Goal: Task Accomplishment & Management: Use online tool/utility

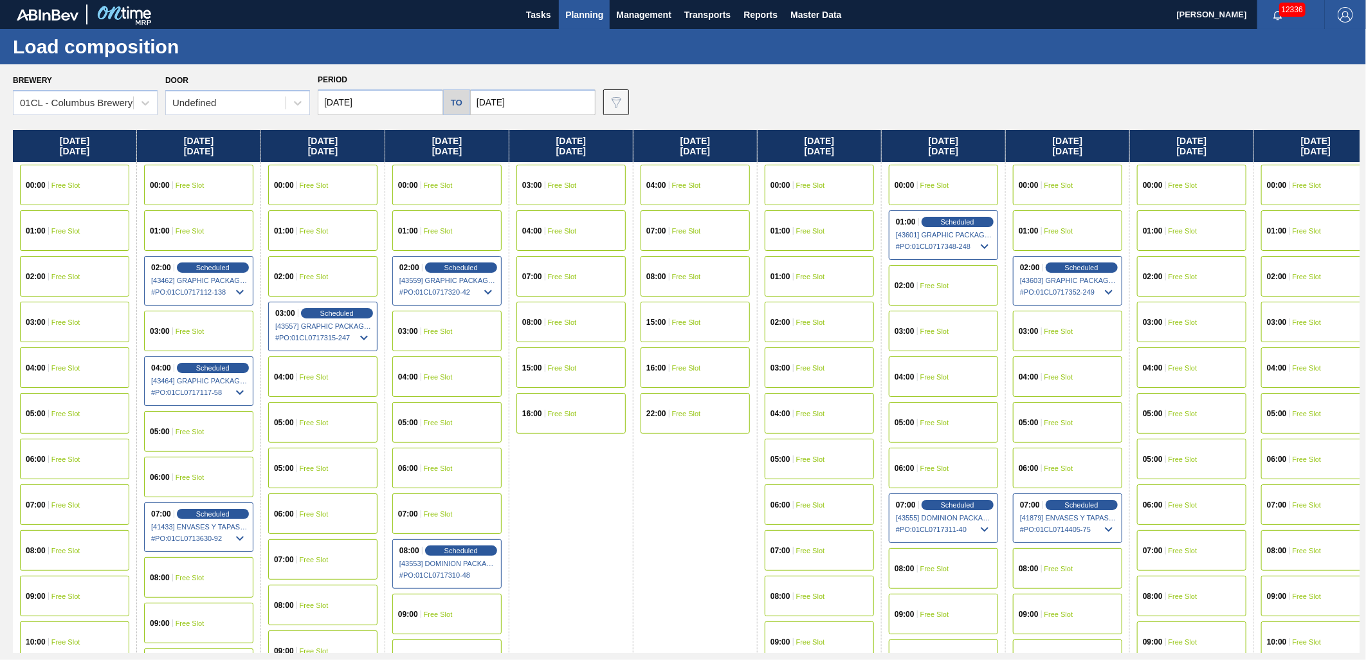
scroll to position [57, 0]
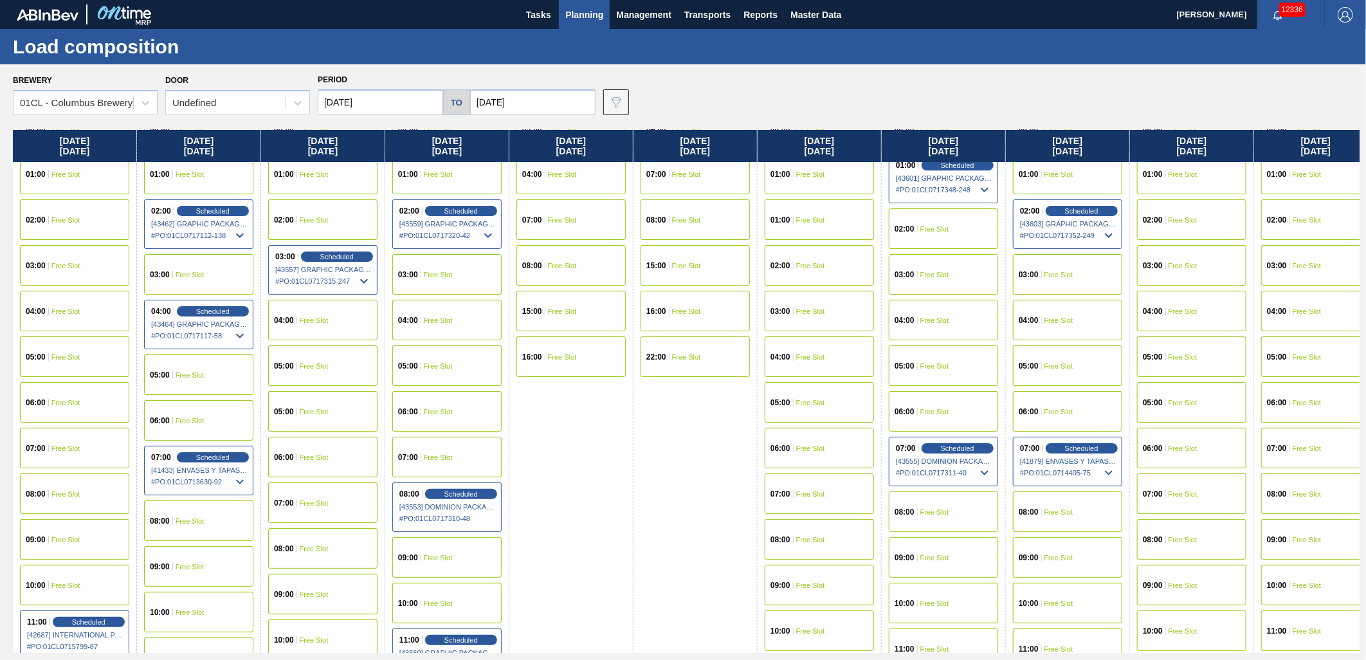
click at [972, 80] on div "Brewery 01CL - Columbus Brewery Door Undefined Period [DATE] to [DATE] Data vie…" at bounding box center [686, 93] width 1347 height 44
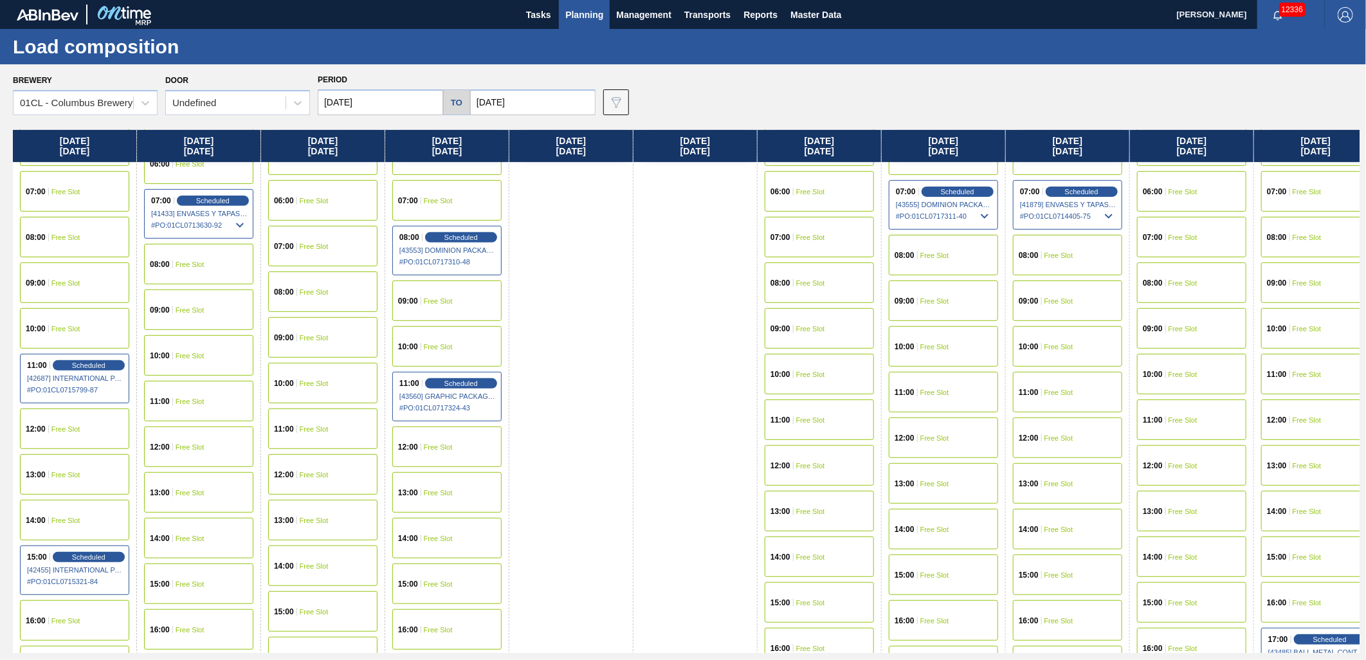
scroll to position [357, 0]
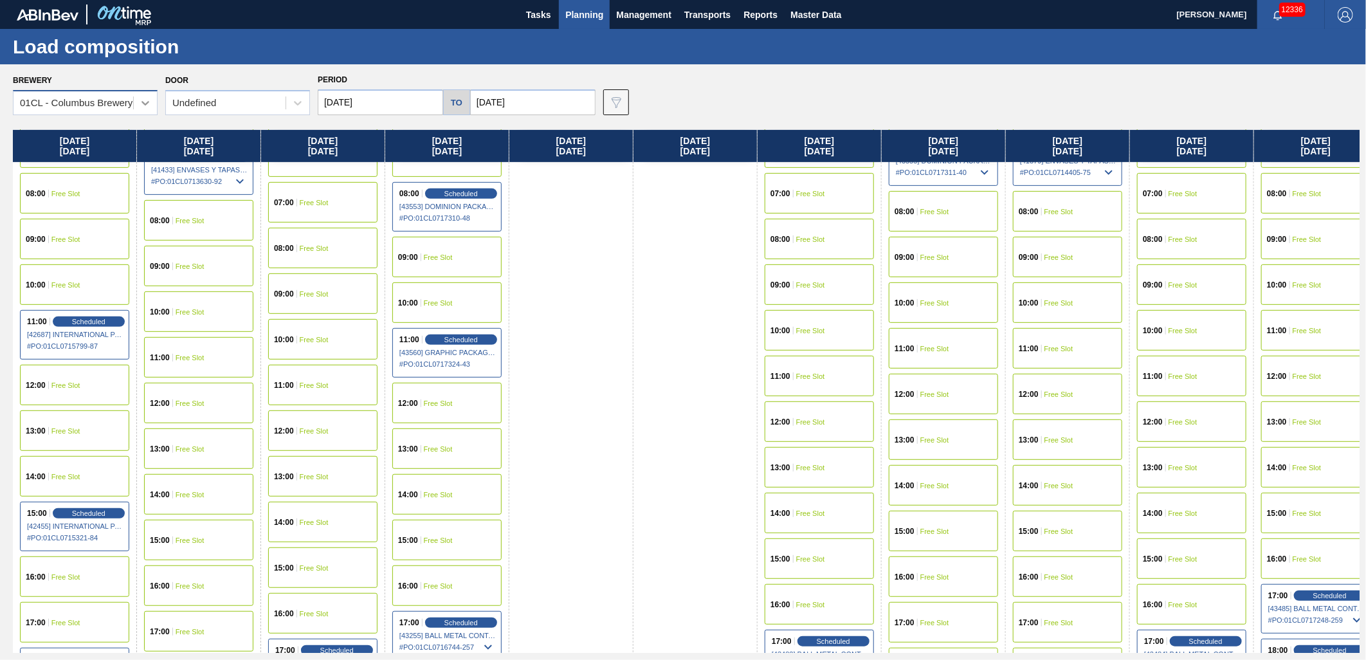
click at [142, 105] on icon at bounding box center [145, 102] width 13 height 13
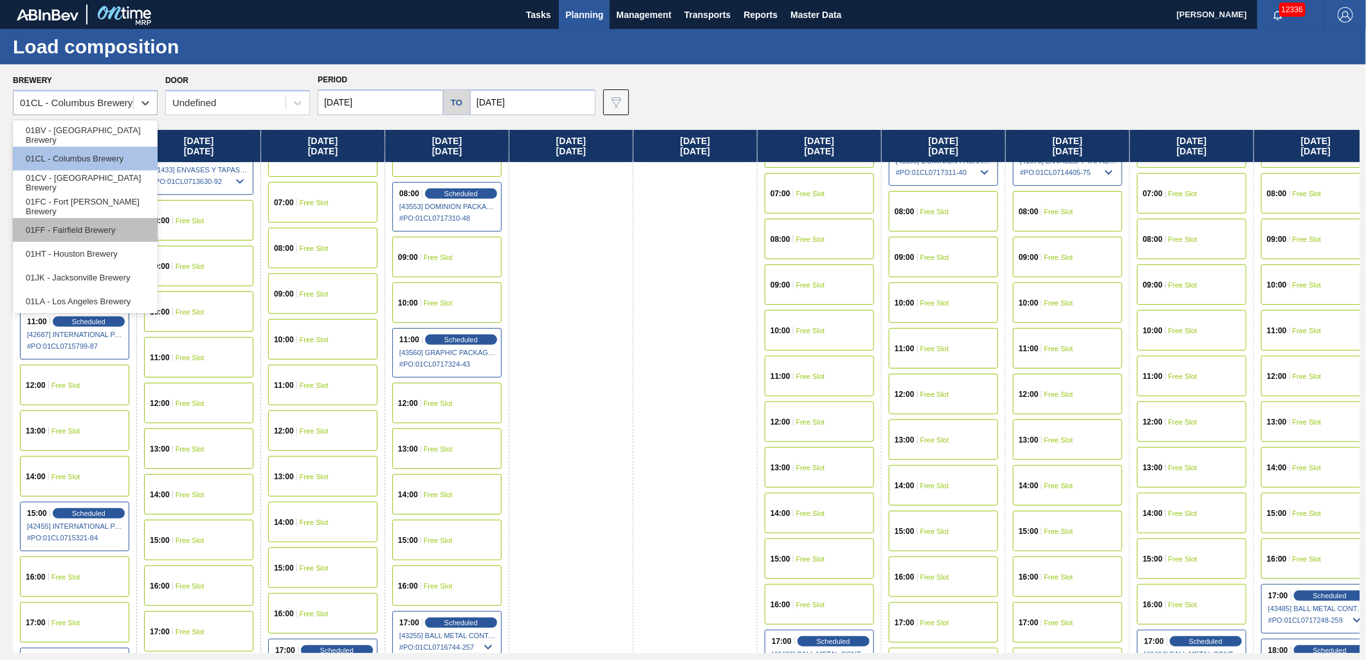
click at [74, 228] on div "01FF - Fairfield Brewery" at bounding box center [85, 230] width 145 height 24
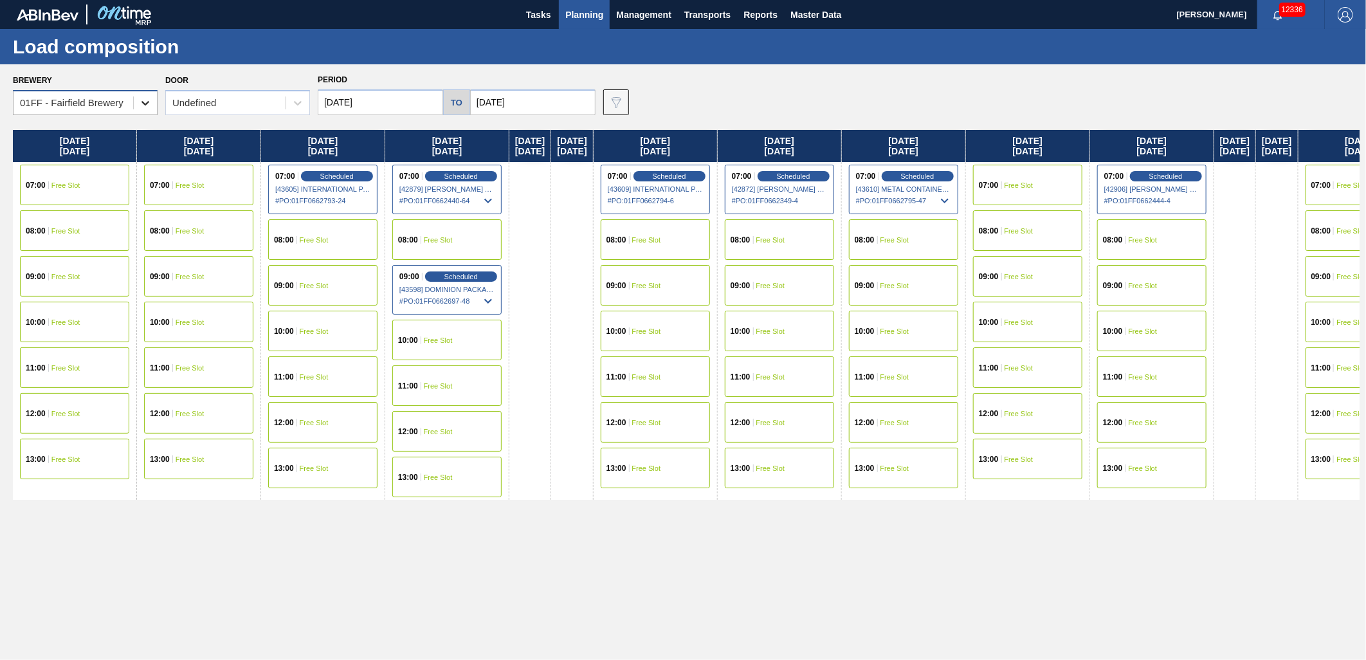
click at [143, 108] on icon at bounding box center [145, 102] width 13 height 13
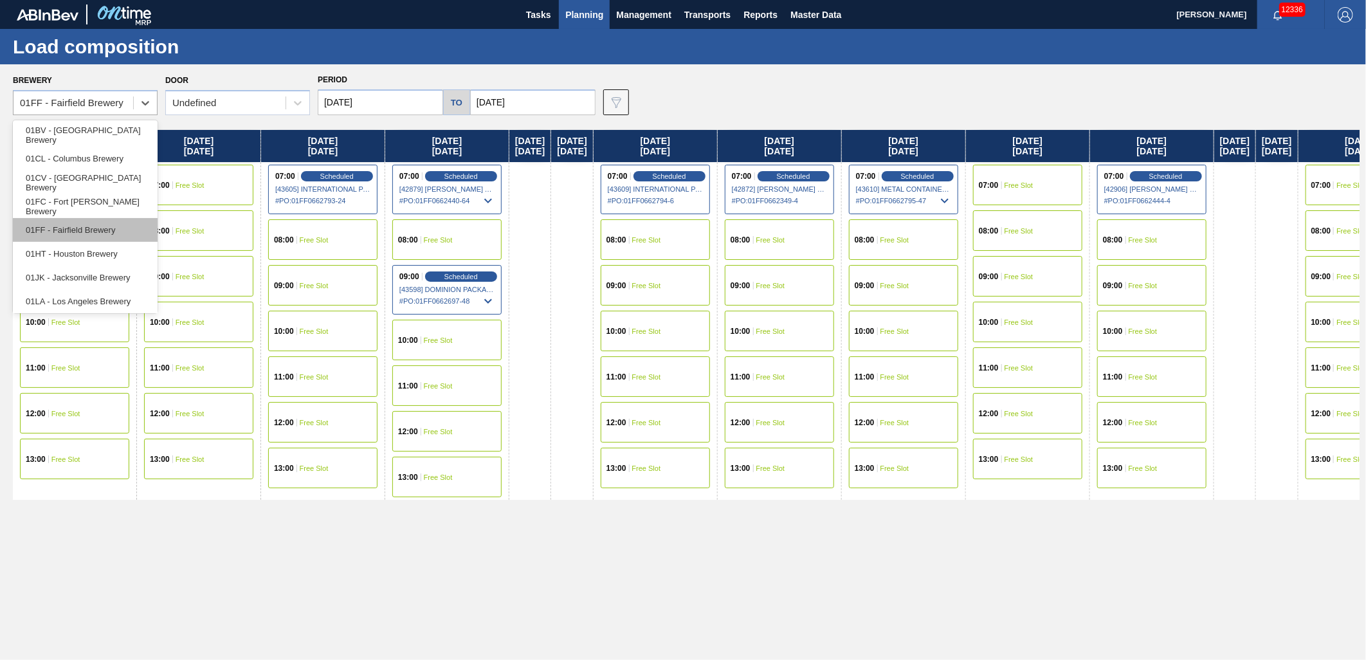
click at [72, 223] on div "01FF - Fairfield Brewery" at bounding box center [85, 230] width 145 height 24
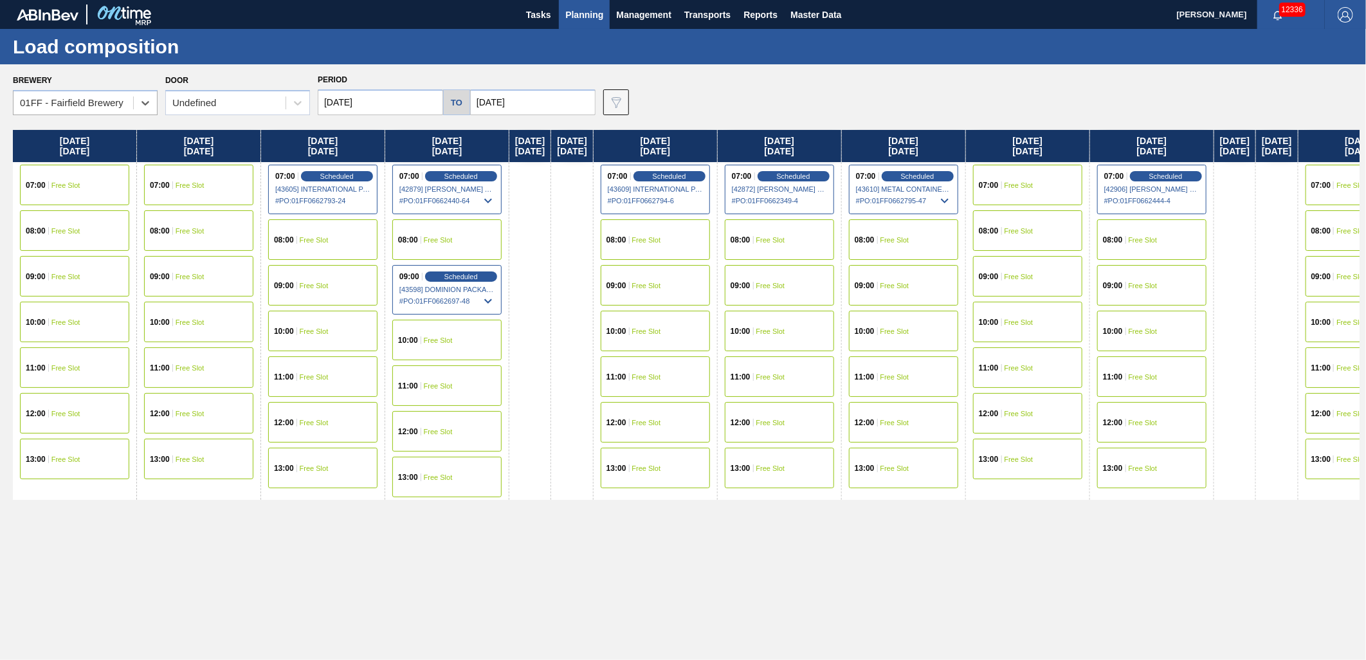
click at [392, 106] on input "[DATE]" at bounding box center [380, 102] width 125 height 26
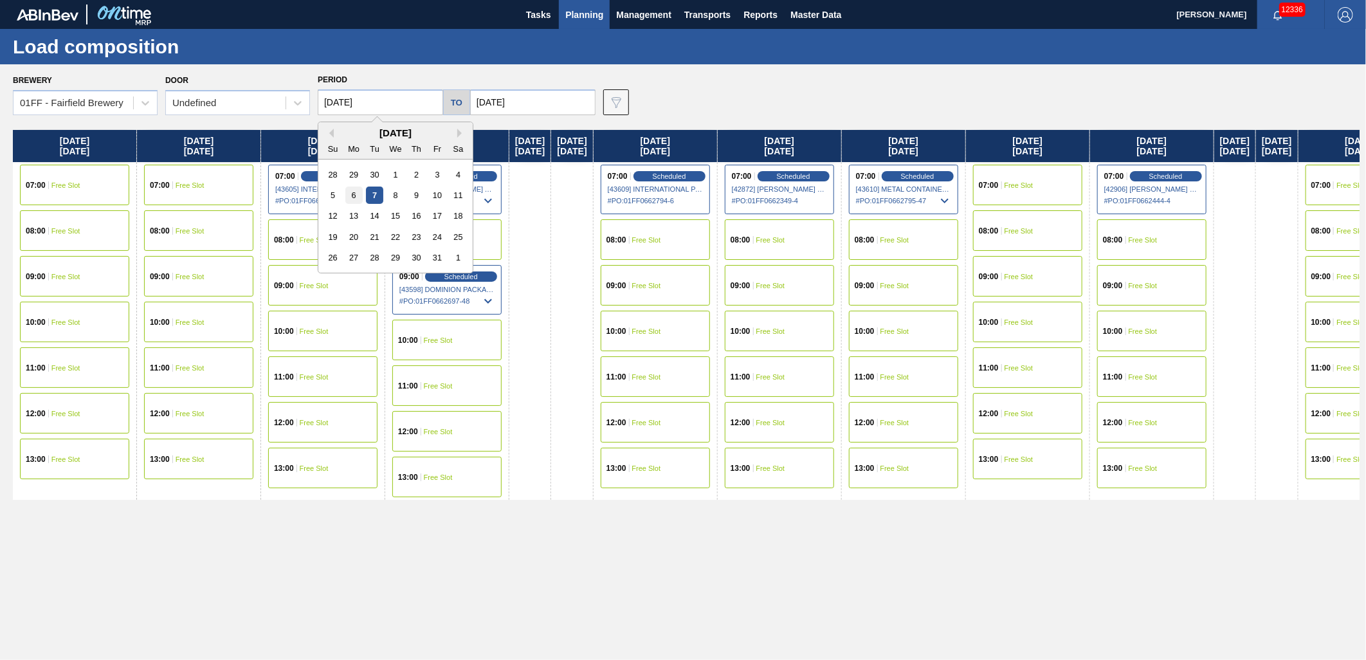
click at [349, 197] on div "6" at bounding box center [353, 195] width 17 height 17
type input "[DATE]"
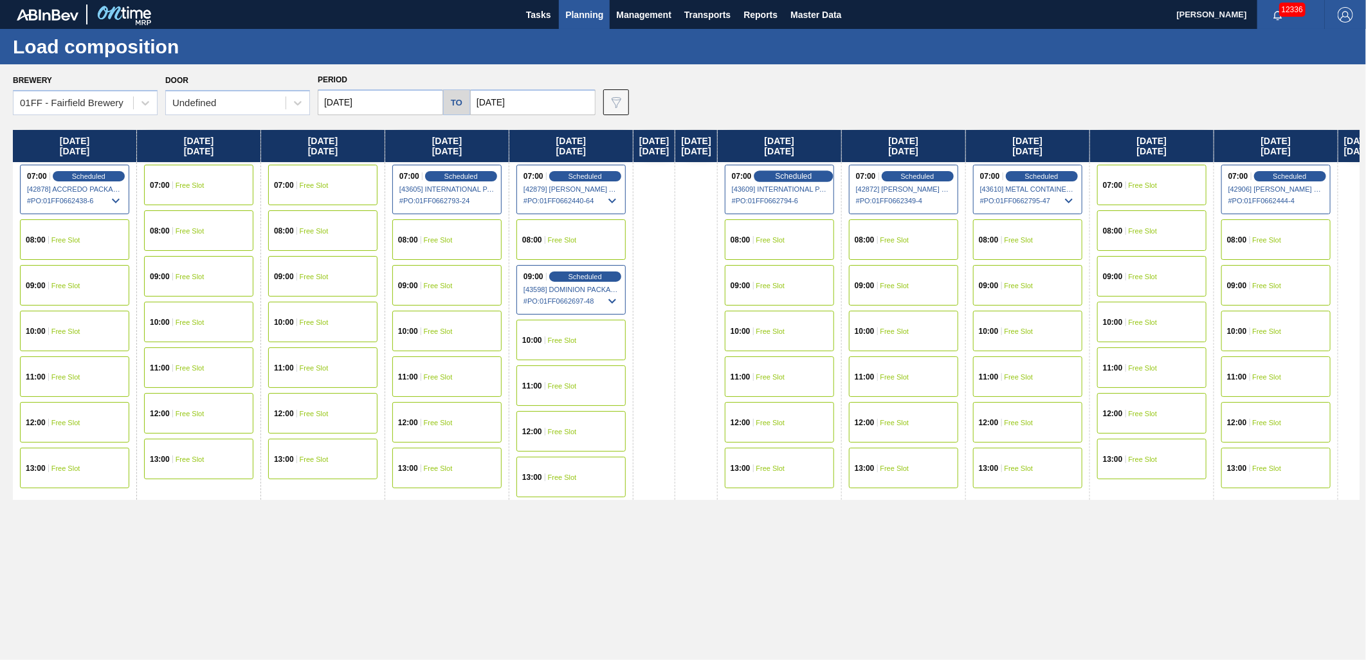
click at [807, 178] on span "Scheduled" at bounding box center [793, 176] width 37 height 8
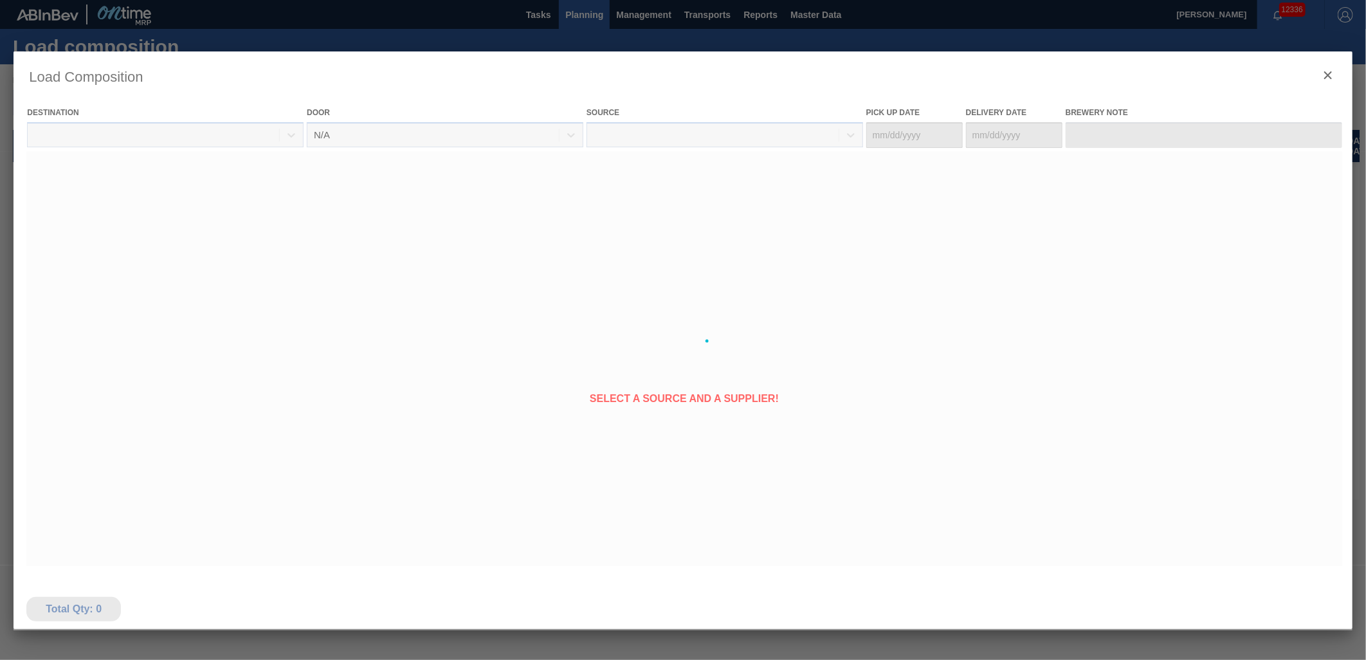
type Date "[DATE]"
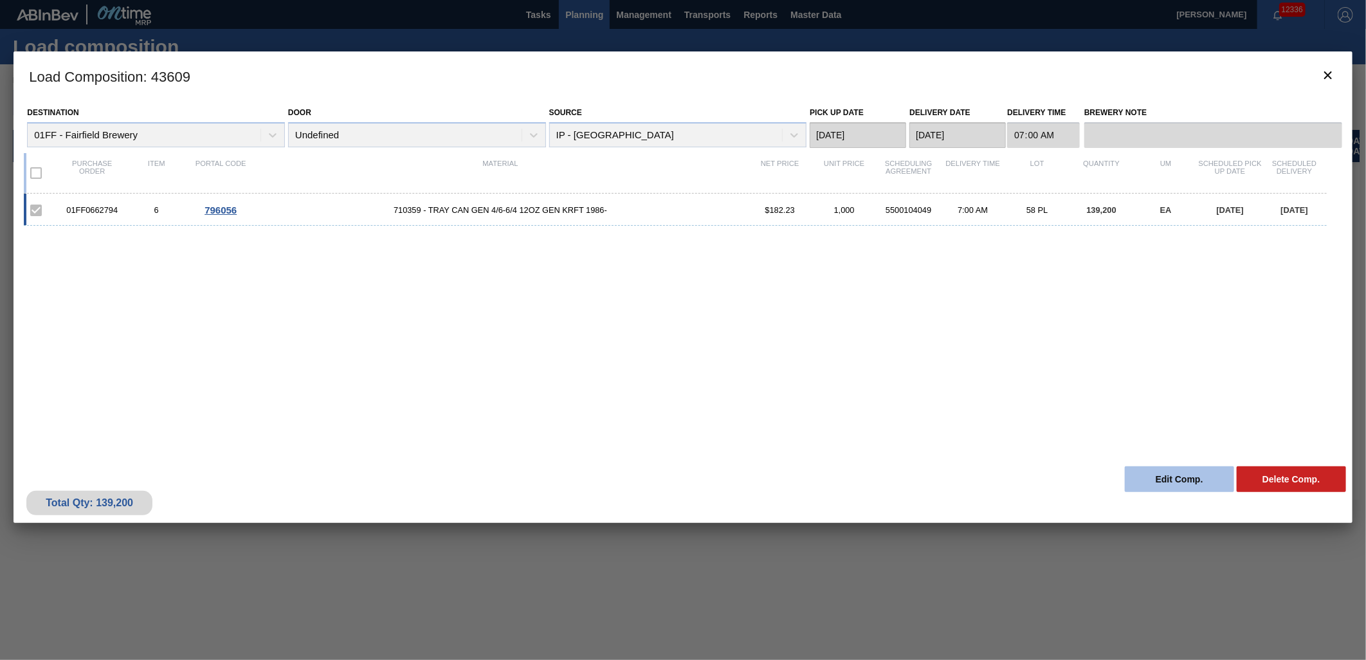
click at [1165, 481] on button "Edit Comp." at bounding box center [1179, 479] width 109 height 26
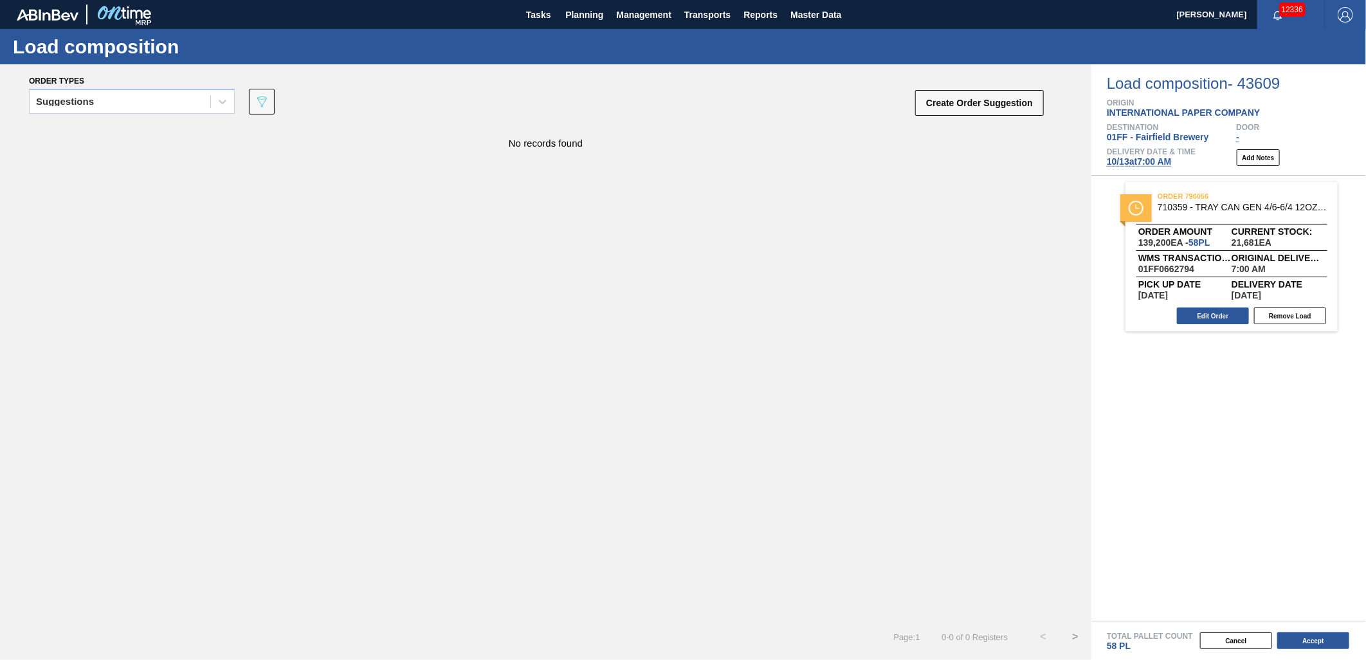
click at [1133, 163] on span "[DATE] 7:00 AM" at bounding box center [1139, 161] width 65 height 10
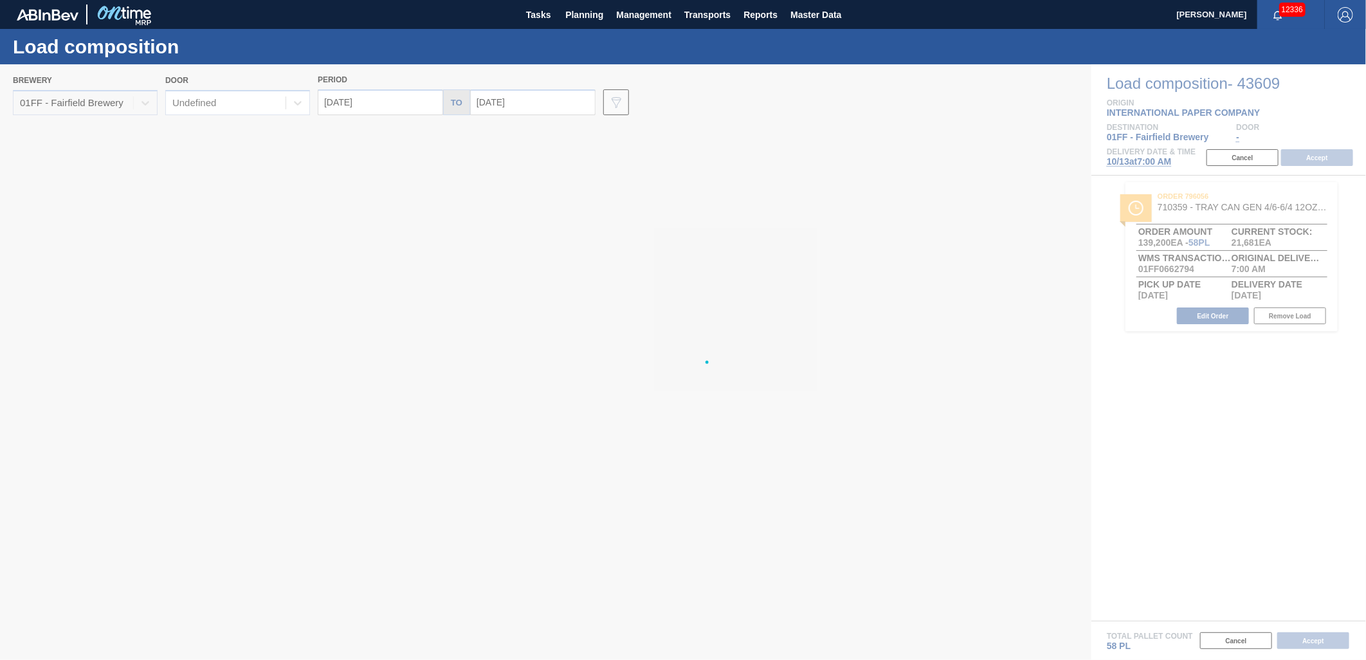
type input "[DATE]"
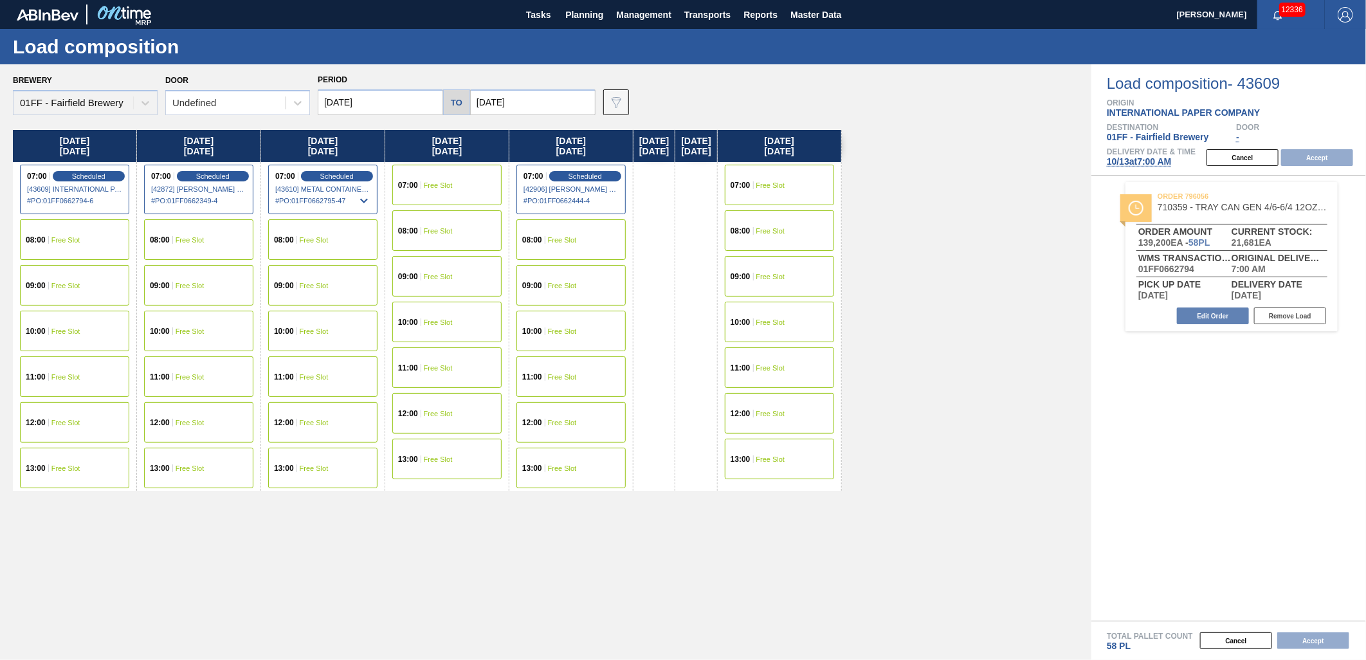
click at [205, 331] on div "10:00 Free Slot" at bounding box center [198, 331] width 109 height 41
click at [1310, 151] on button "Accept" at bounding box center [1317, 157] width 72 height 17
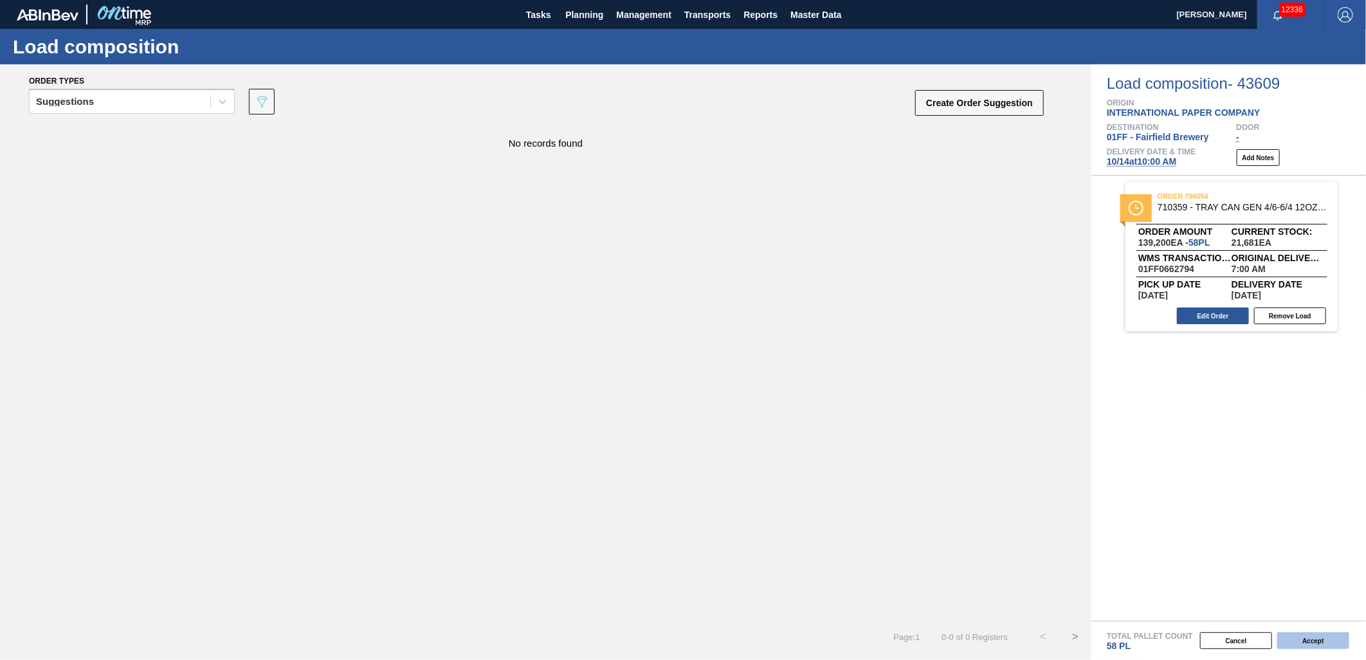
click at [1320, 635] on button "Accept" at bounding box center [1313, 640] width 72 height 17
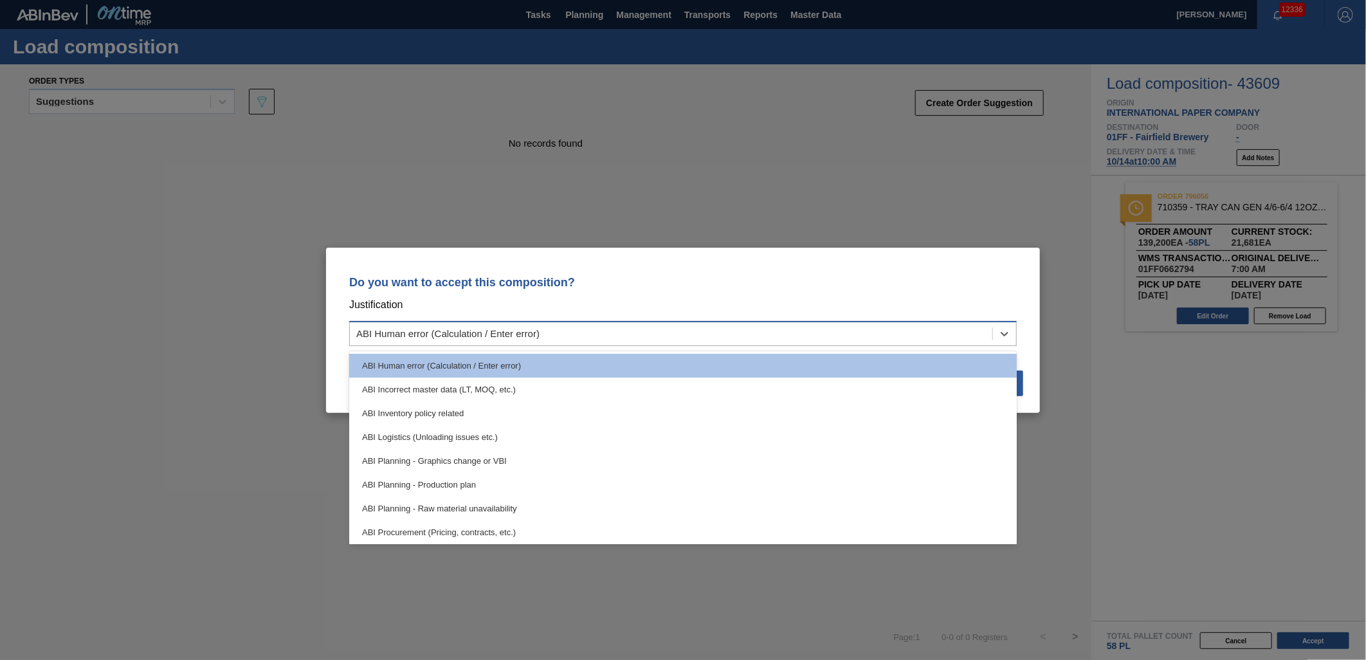
click at [698, 335] on div "ABI Human error (Calculation / Enter error)" at bounding box center [671, 333] width 642 height 19
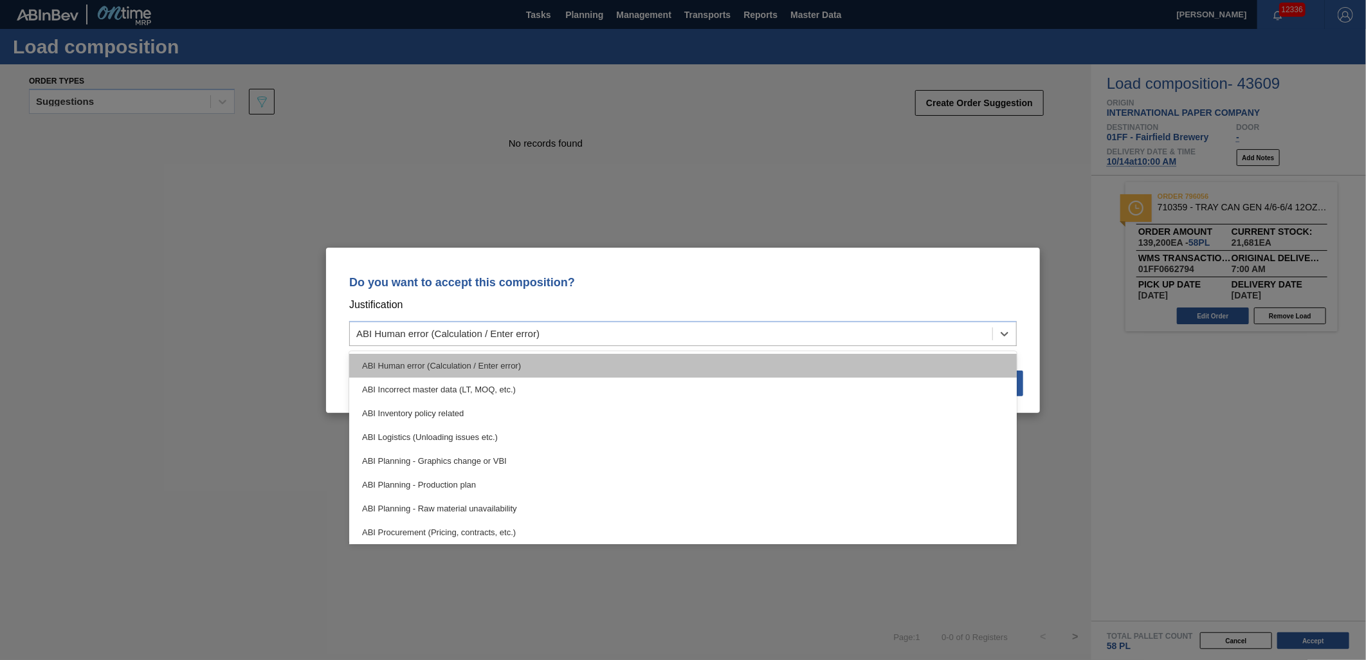
click at [716, 354] on div "ABI Human error (Calculation / Enter error)" at bounding box center [683, 366] width 668 height 24
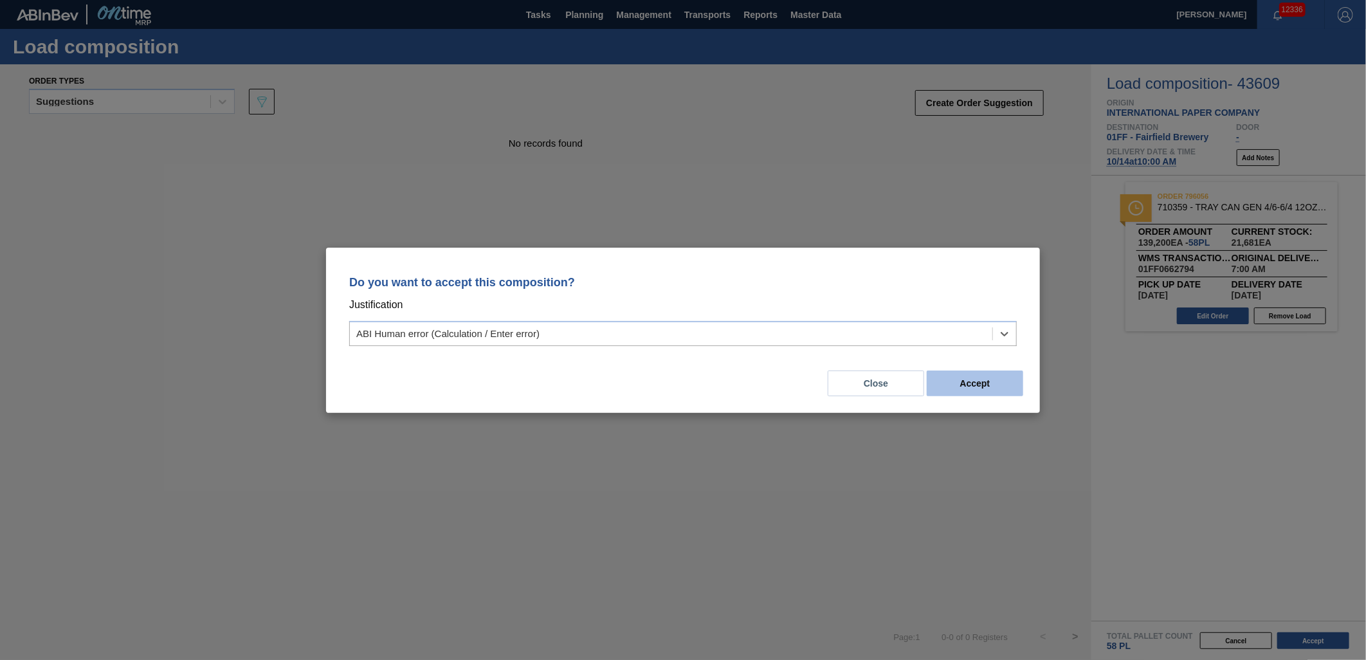
click at [989, 389] on button "Accept" at bounding box center [975, 383] width 96 height 26
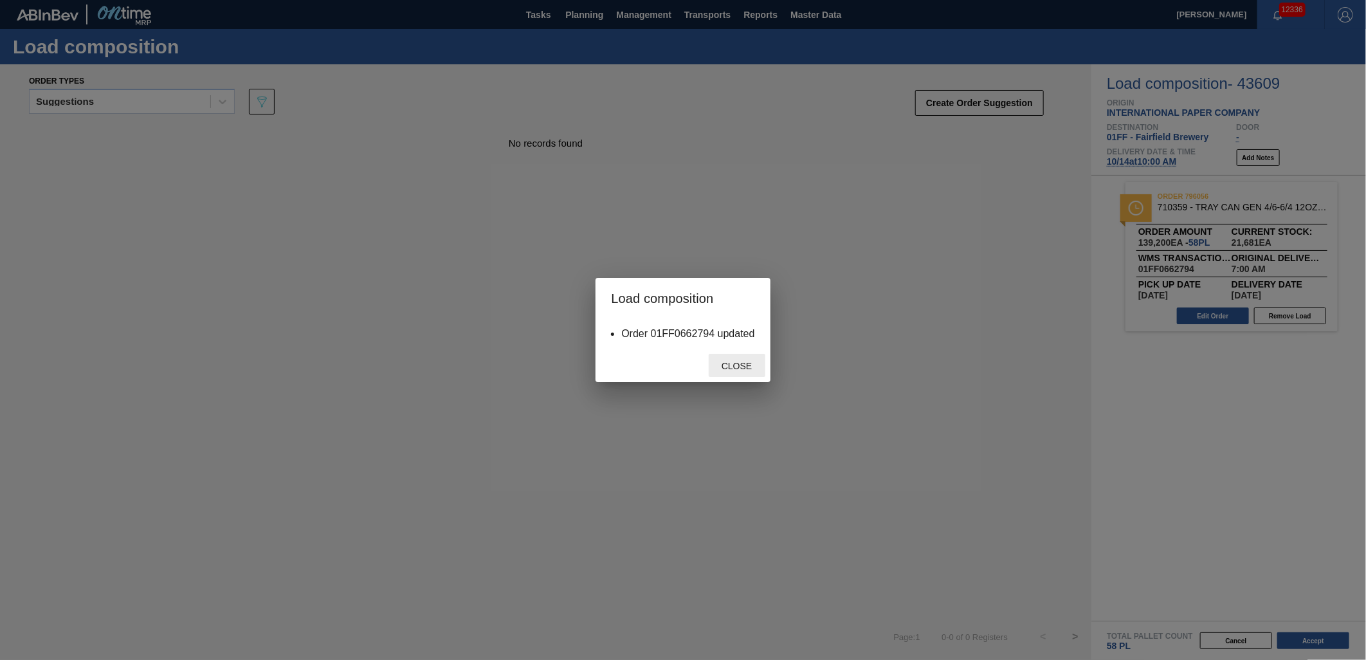
click at [747, 371] on div "Close" at bounding box center [737, 366] width 57 height 24
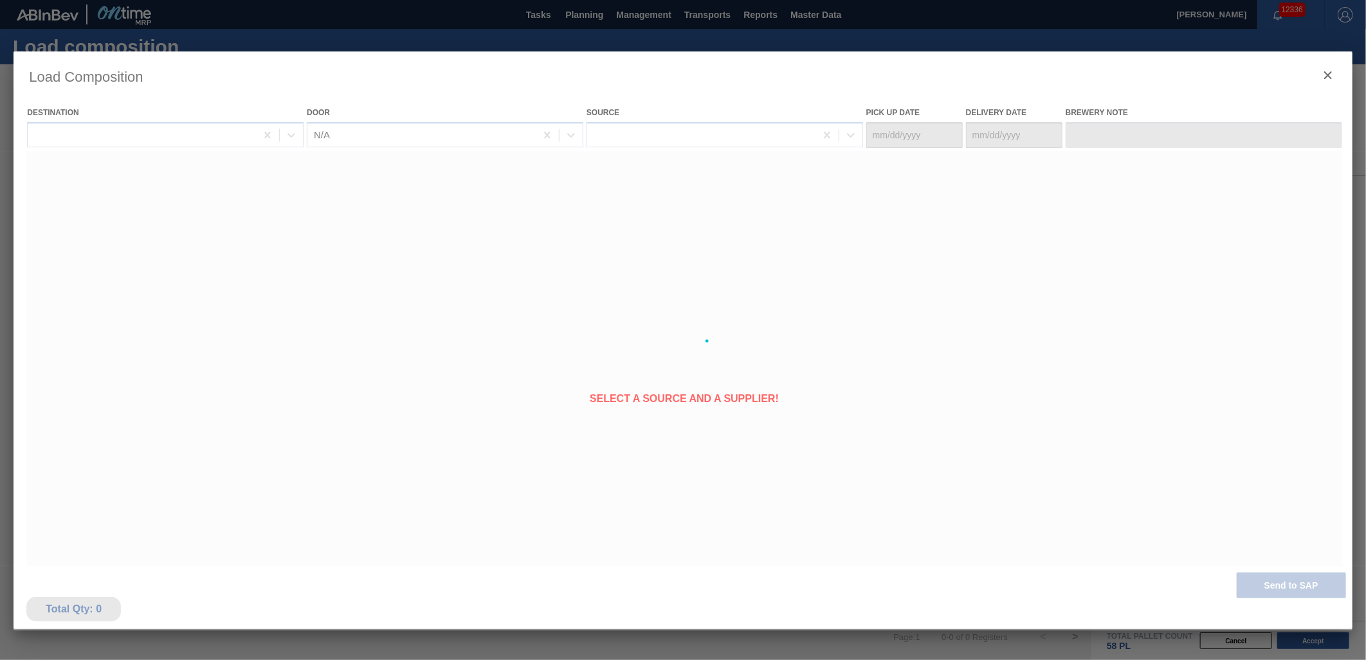
type Date "[DATE]"
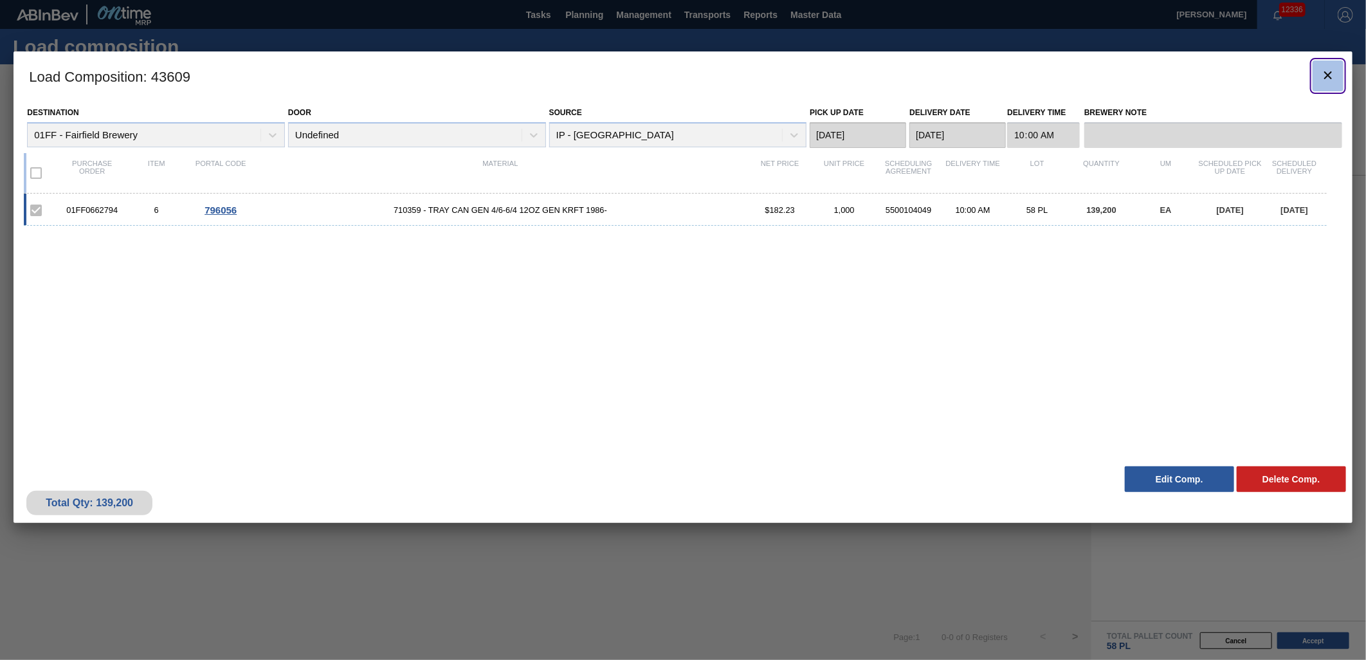
click at [1322, 76] on icon "botão de ícone" at bounding box center [1327, 75] width 15 height 15
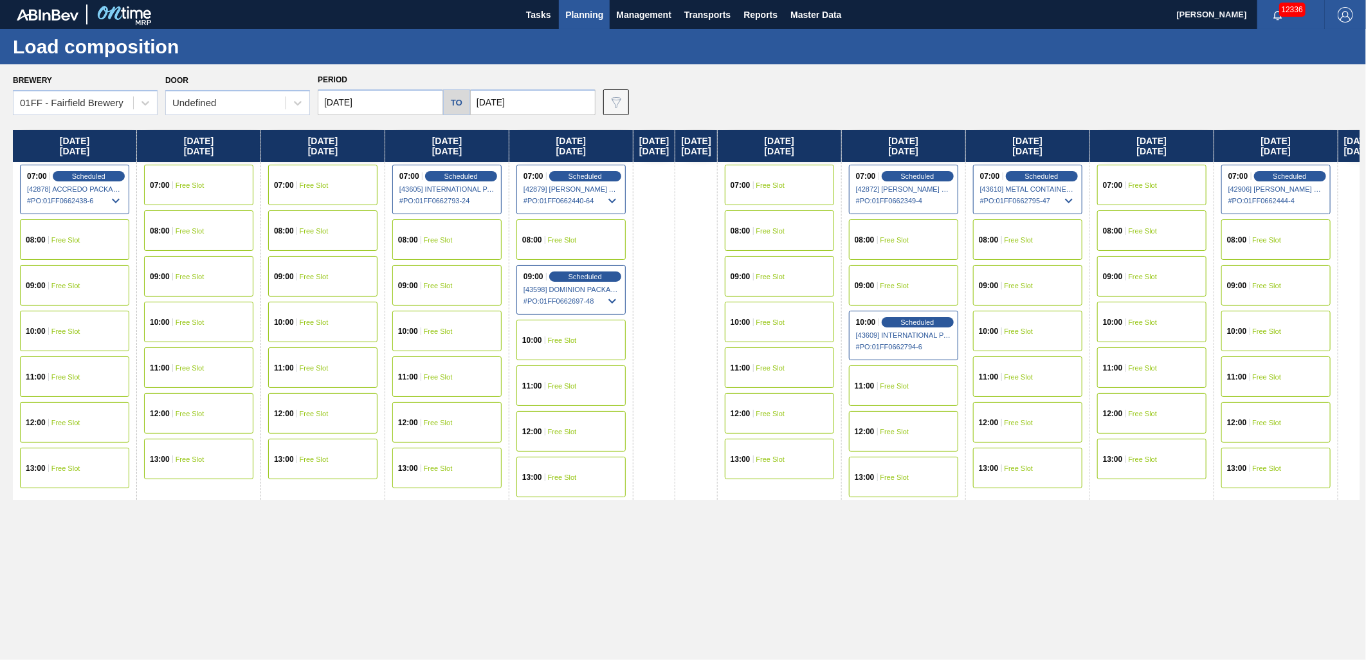
click at [943, 245] on div "08:00 Free Slot" at bounding box center [903, 239] width 109 height 41
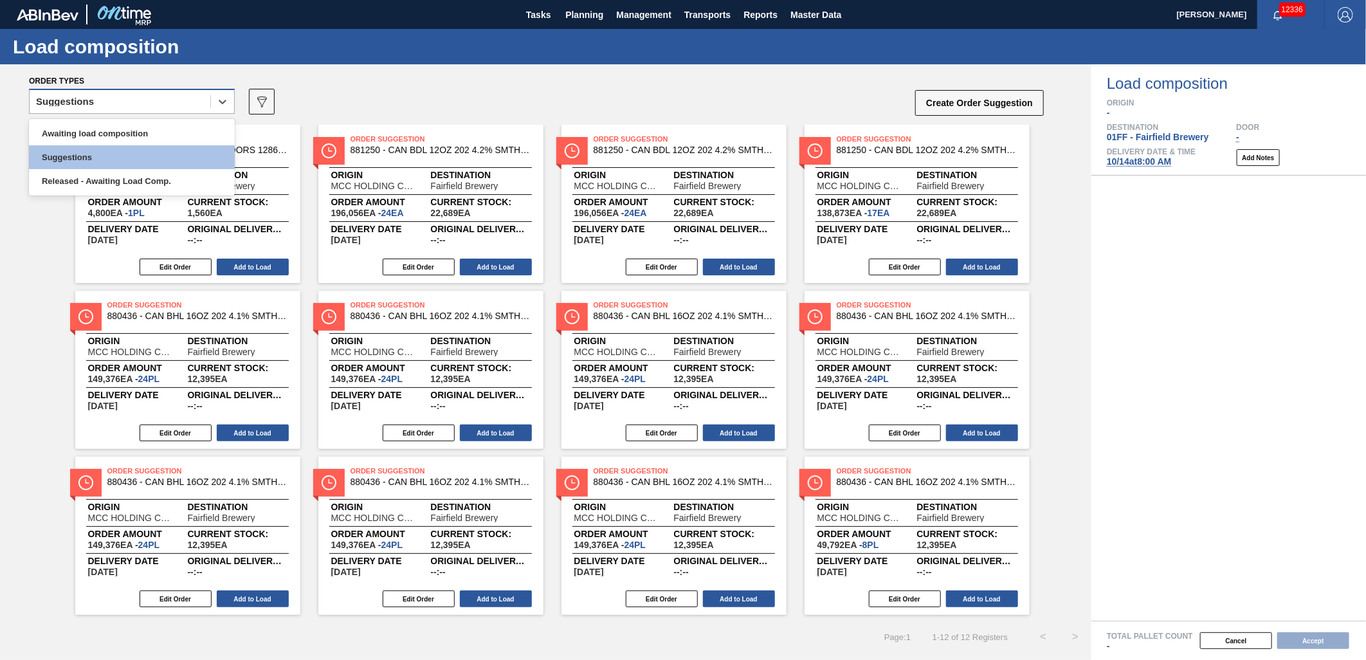
click at [183, 100] on div "Suggestions" at bounding box center [120, 102] width 181 height 19
click at [154, 132] on div "Awaiting load composition" at bounding box center [132, 134] width 206 height 24
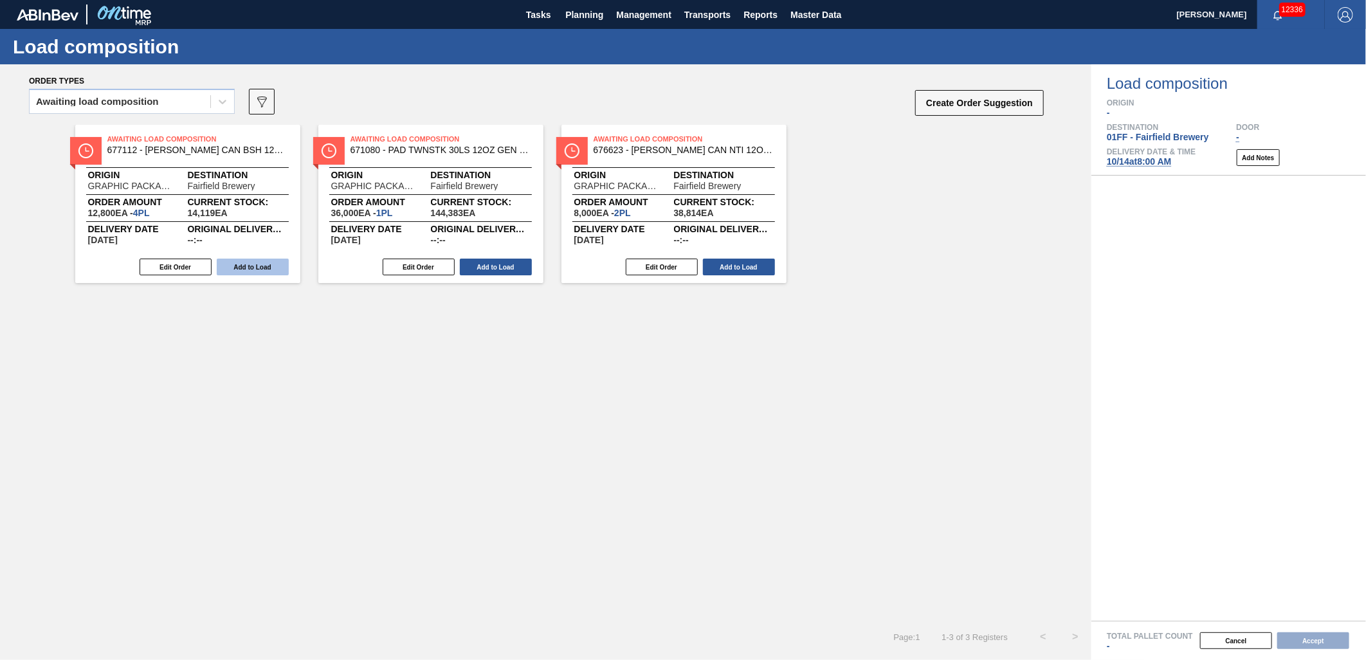
click at [245, 267] on button "Add to Load" at bounding box center [253, 267] width 72 height 17
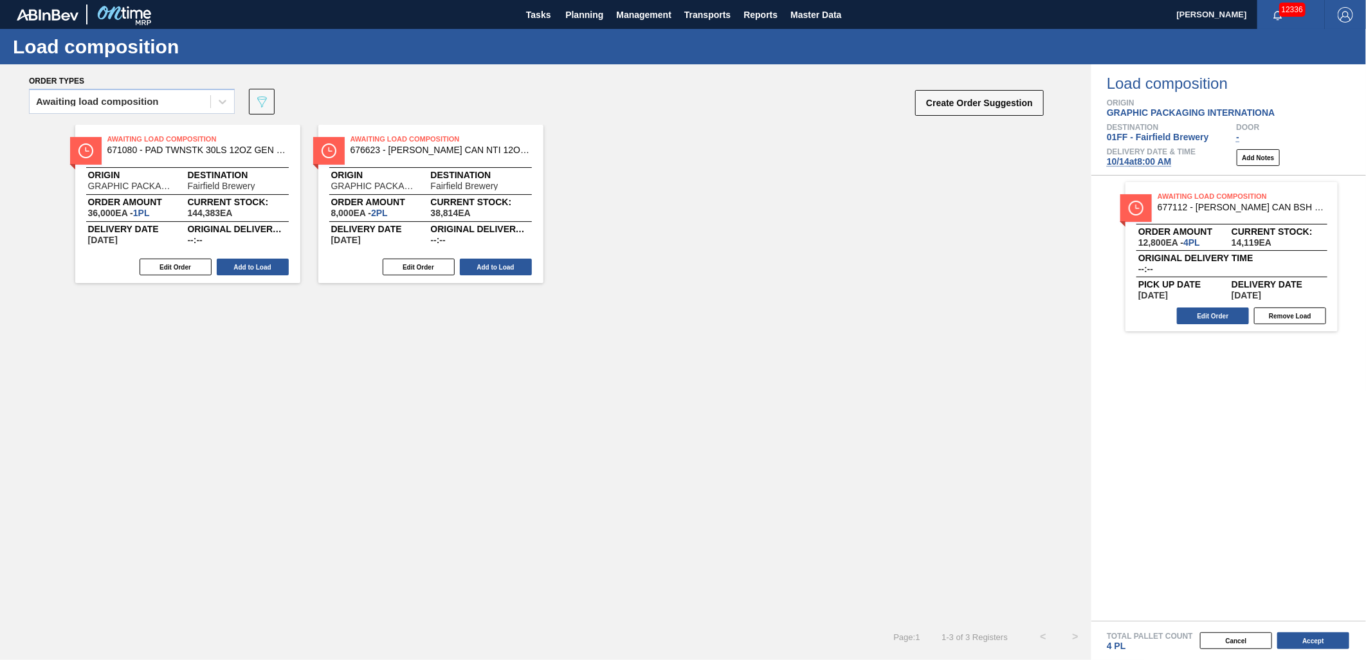
click at [245, 267] on button "Add to Load" at bounding box center [253, 267] width 72 height 17
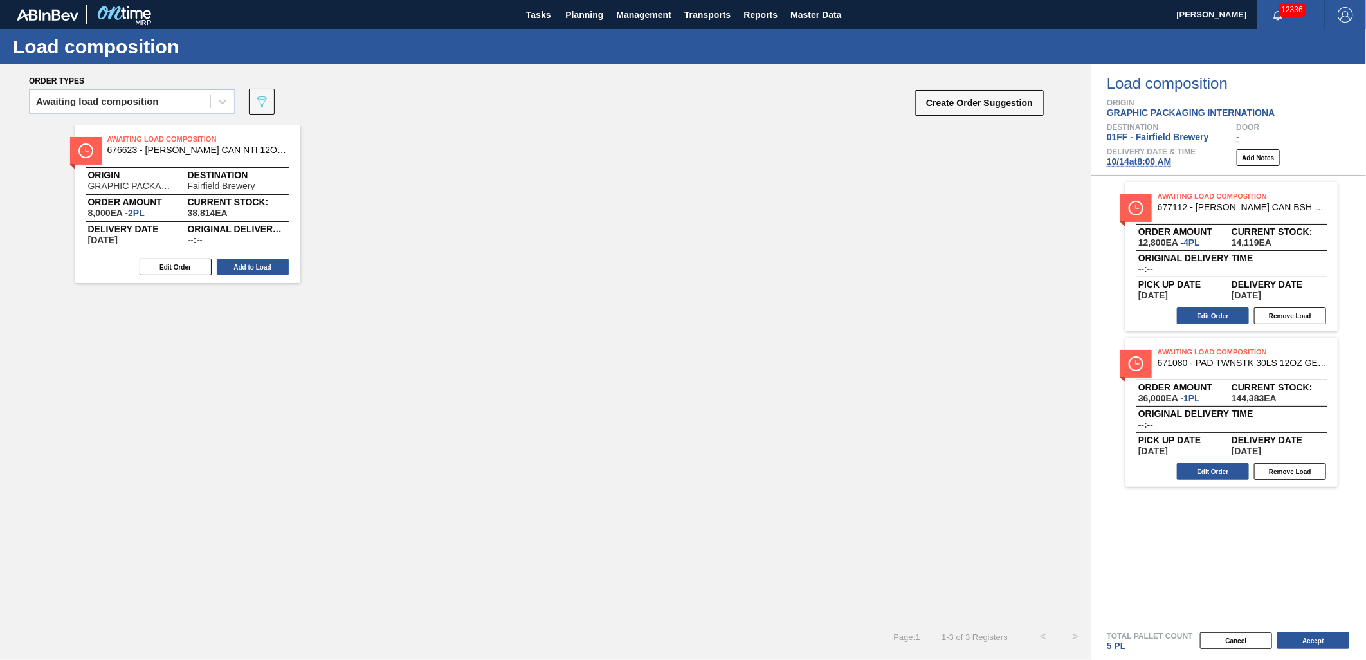
click at [245, 267] on button "Add to Load" at bounding box center [253, 267] width 72 height 17
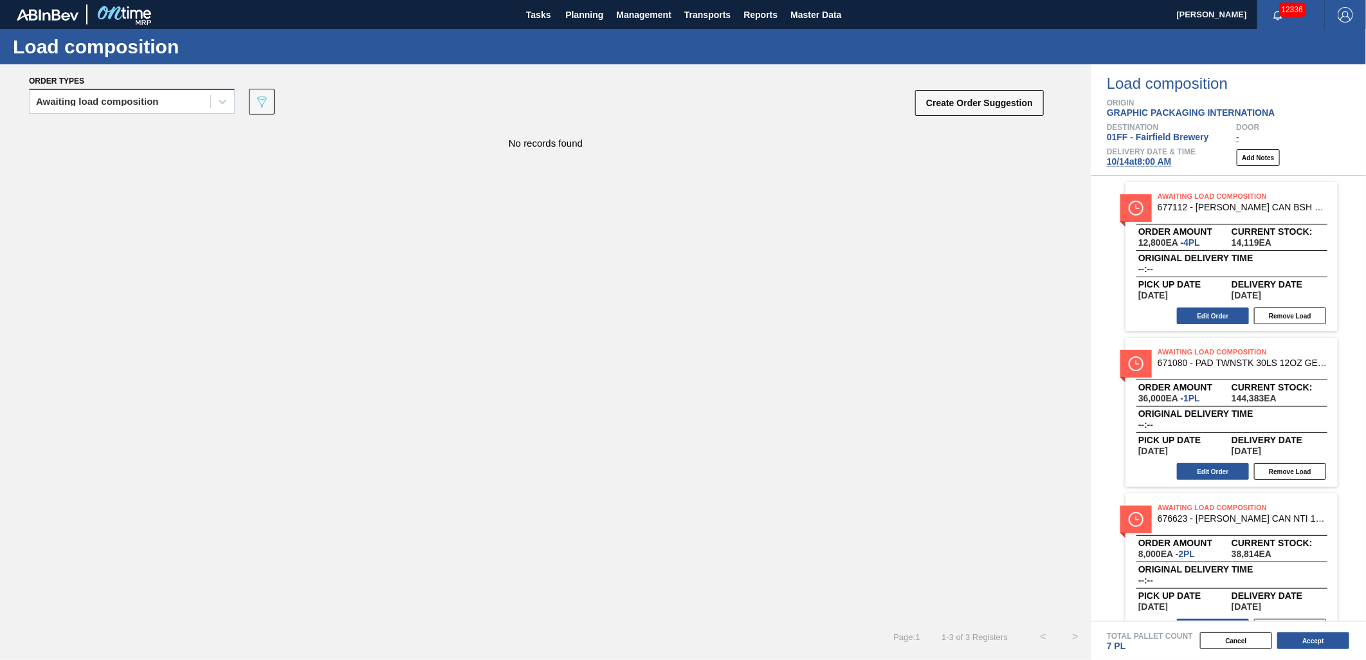
click at [187, 106] on div "Awaiting load composition" at bounding box center [120, 102] width 181 height 19
click at [150, 140] on div "Awaiting load composition" at bounding box center [132, 134] width 206 height 24
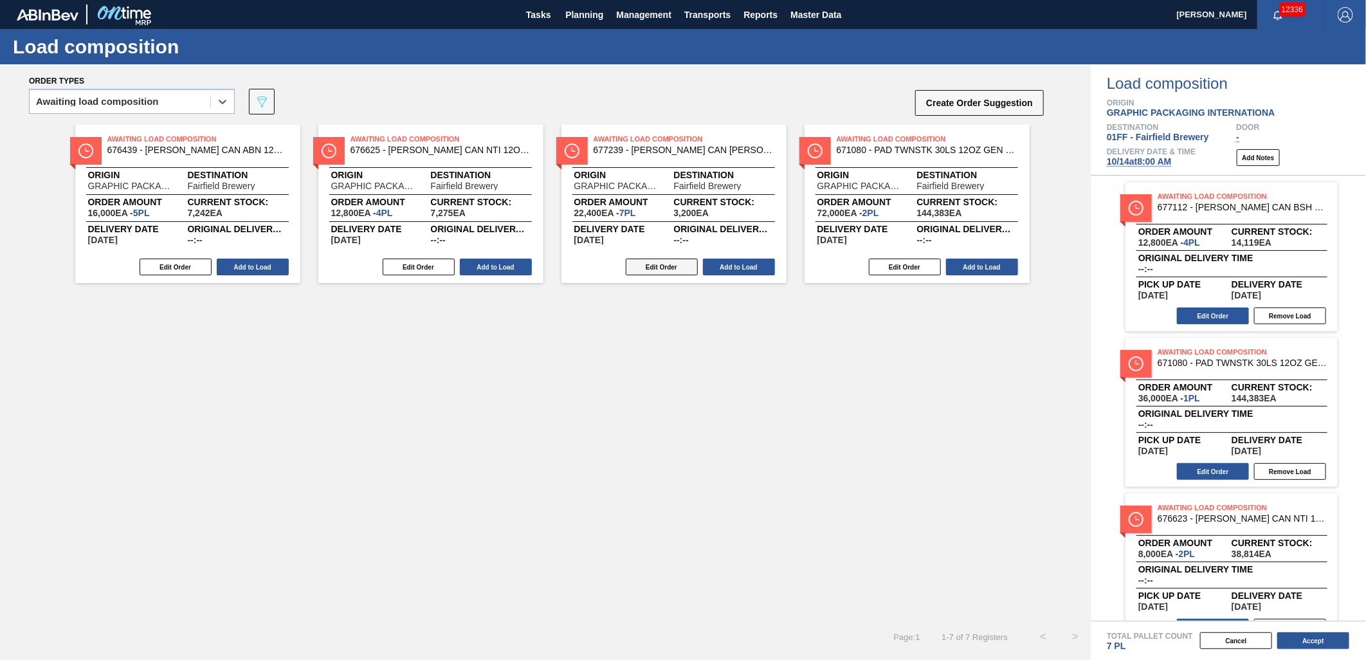
click at [669, 267] on button "Edit Order" at bounding box center [662, 267] width 72 height 17
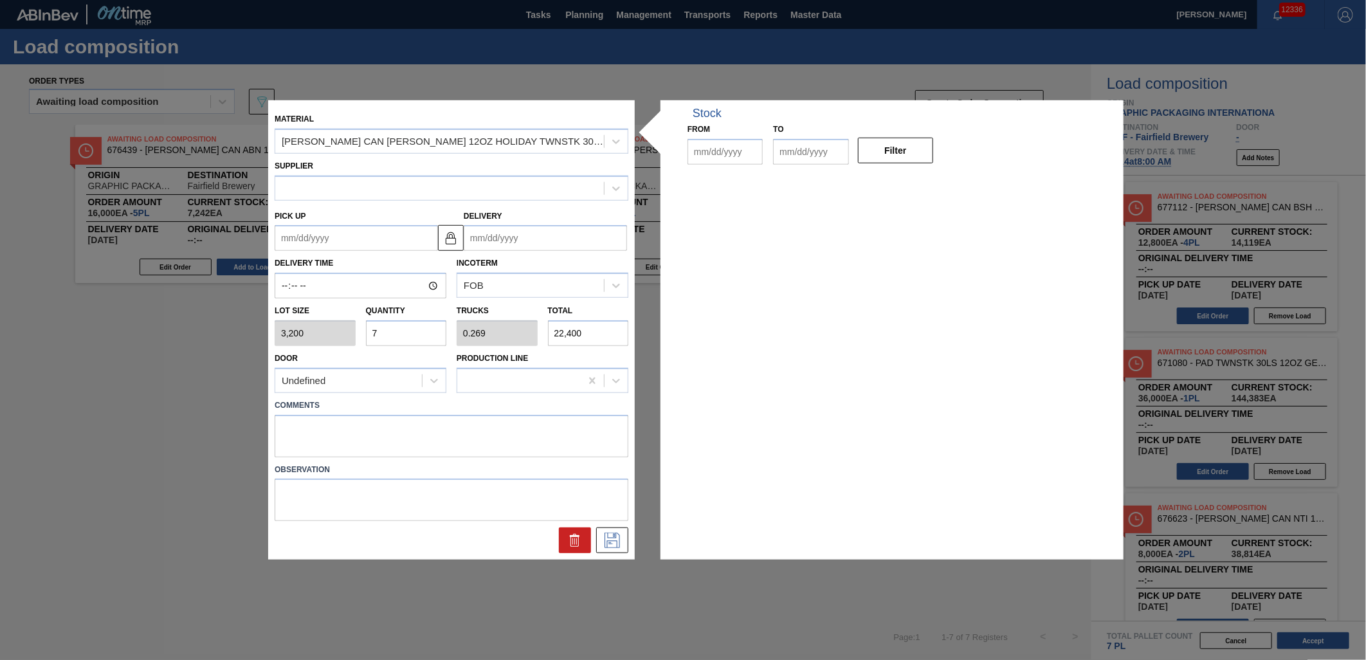
type input "3,200"
type input "7"
type input "0.269"
type input "22,400"
type up "[DATE]"
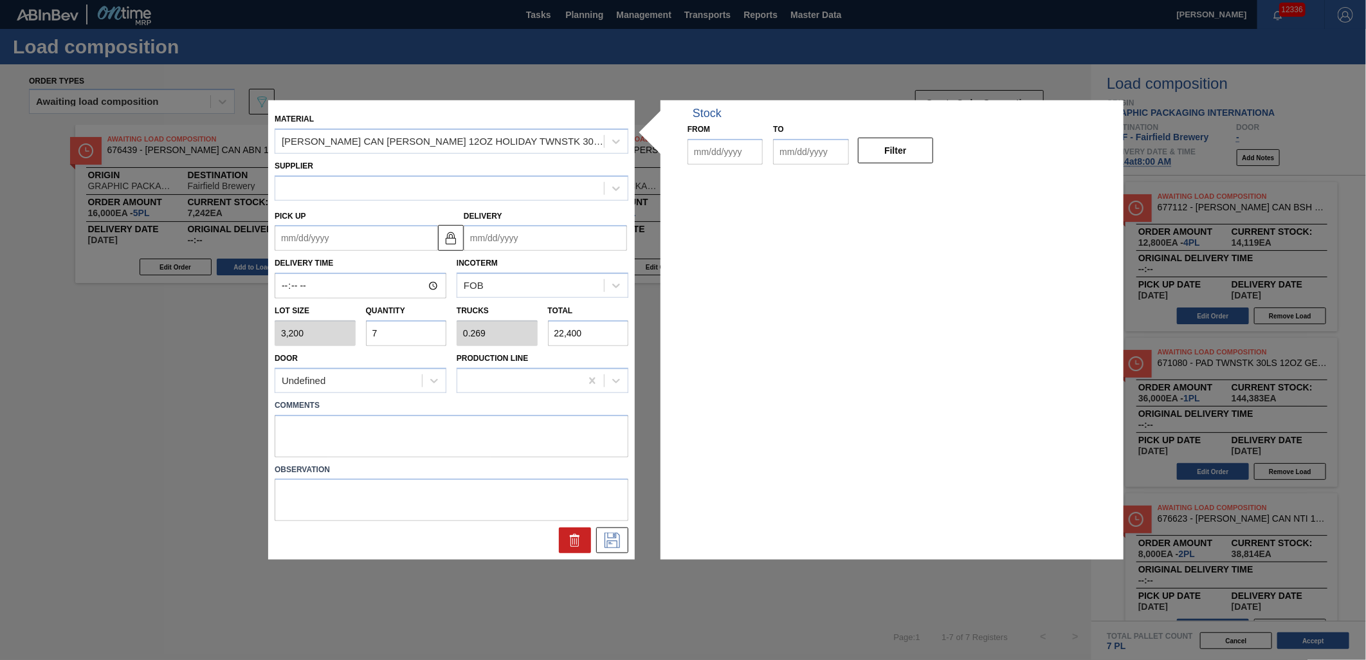
type input "[DATE]"
click at [441, 327] on input "7" at bounding box center [406, 333] width 81 height 26
type input "0"
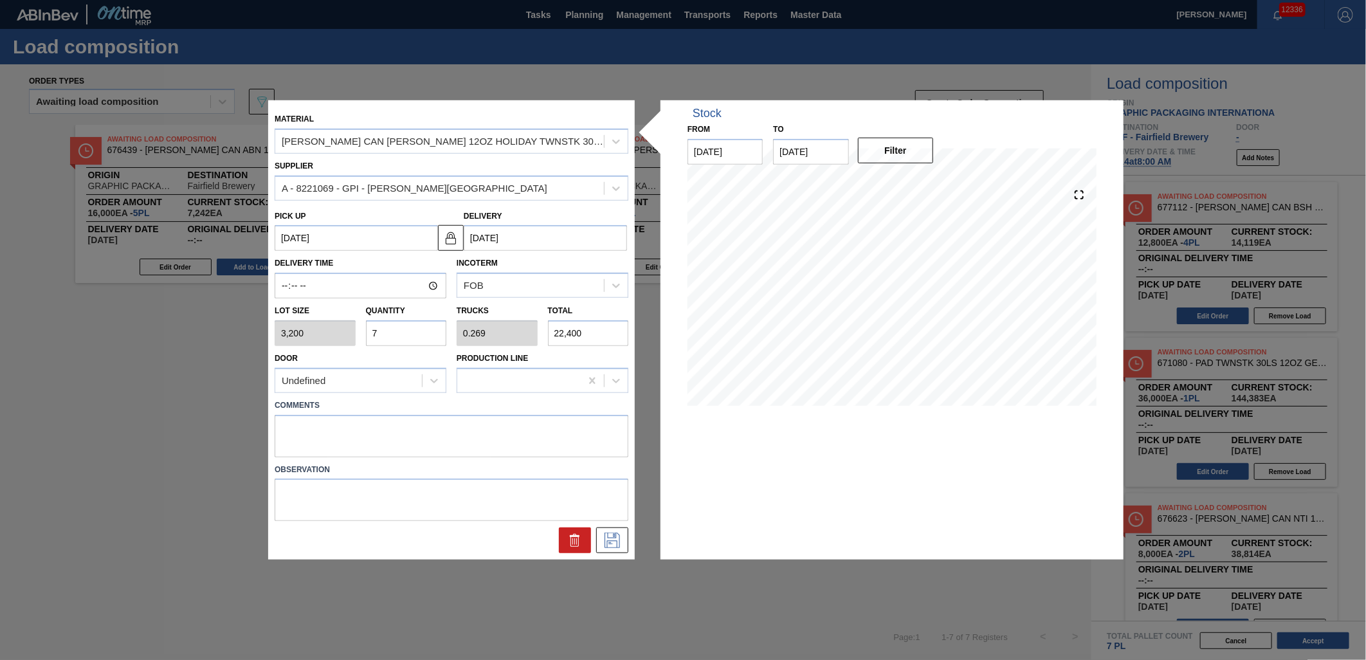
type input "0"
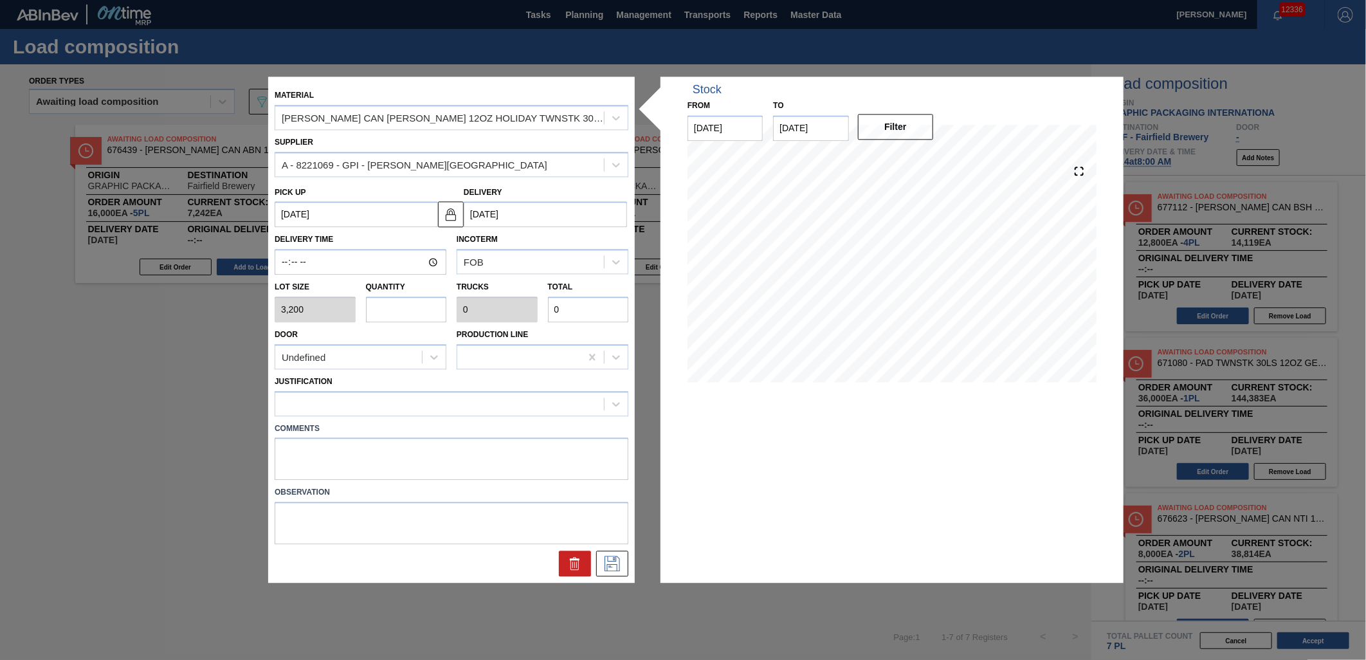
type input "6"
type input "0.231"
type input "19,200"
type input "6"
click at [423, 391] on div at bounding box center [452, 403] width 354 height 25
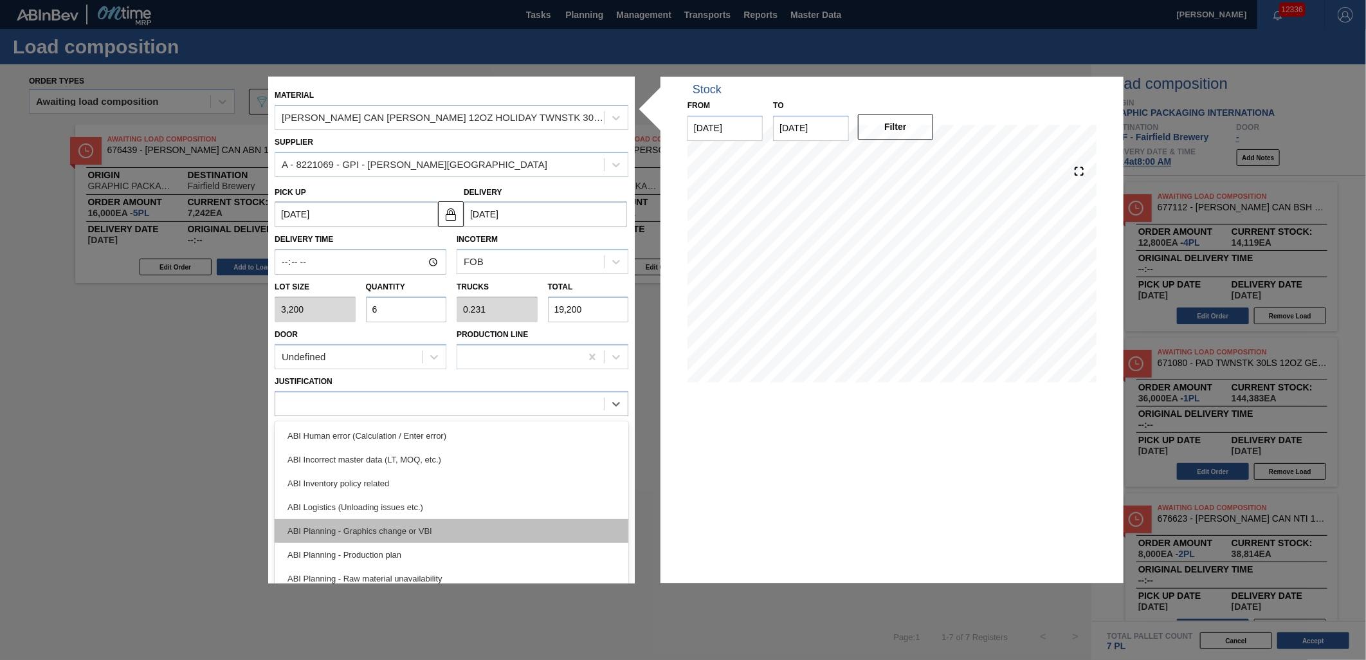
click at [424, 522] on div "ABI Planning - Graphics change or VBI" at bounding box center [452, 531] width 354 height 24
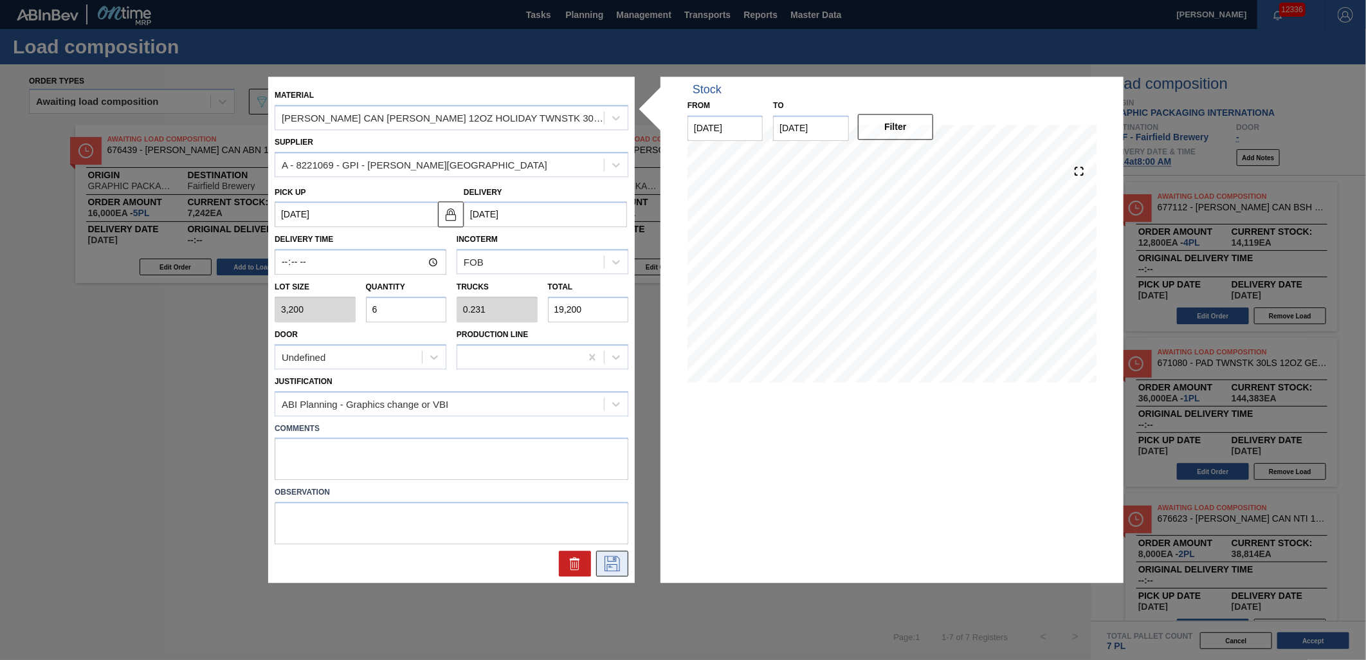
click at [618, 569] on icon at bounding box center [612, 563] width 21 height 15
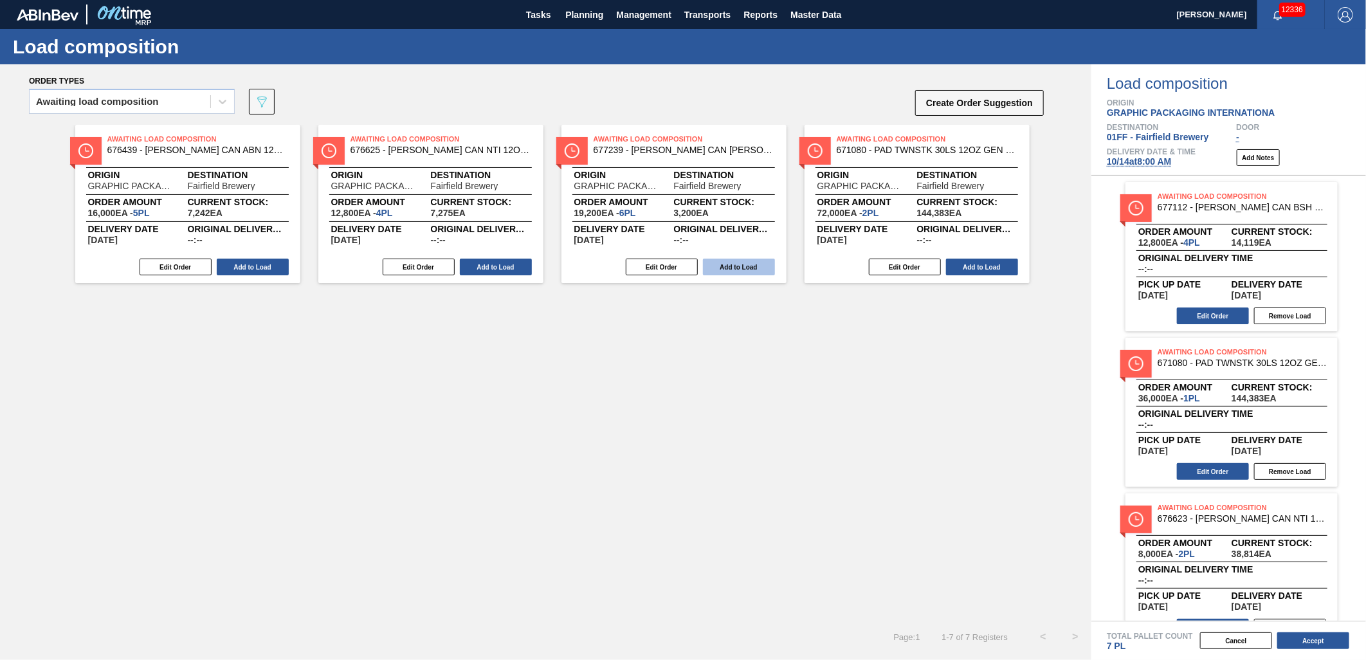
click at [724, 262] on button "Add to Load" at bounding box center [739, 267] width 72 height 17
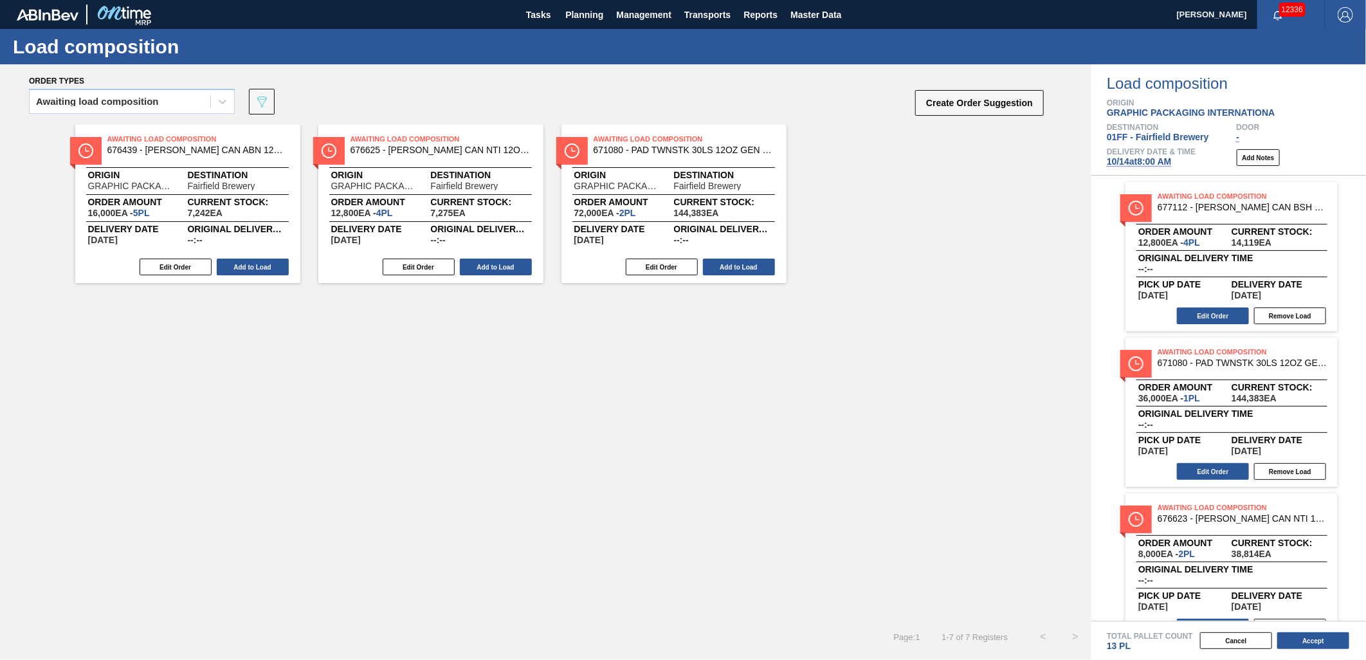
click at [727, 262] on button "Add to Load" at bounding box center [739, 267] width 72 height 17
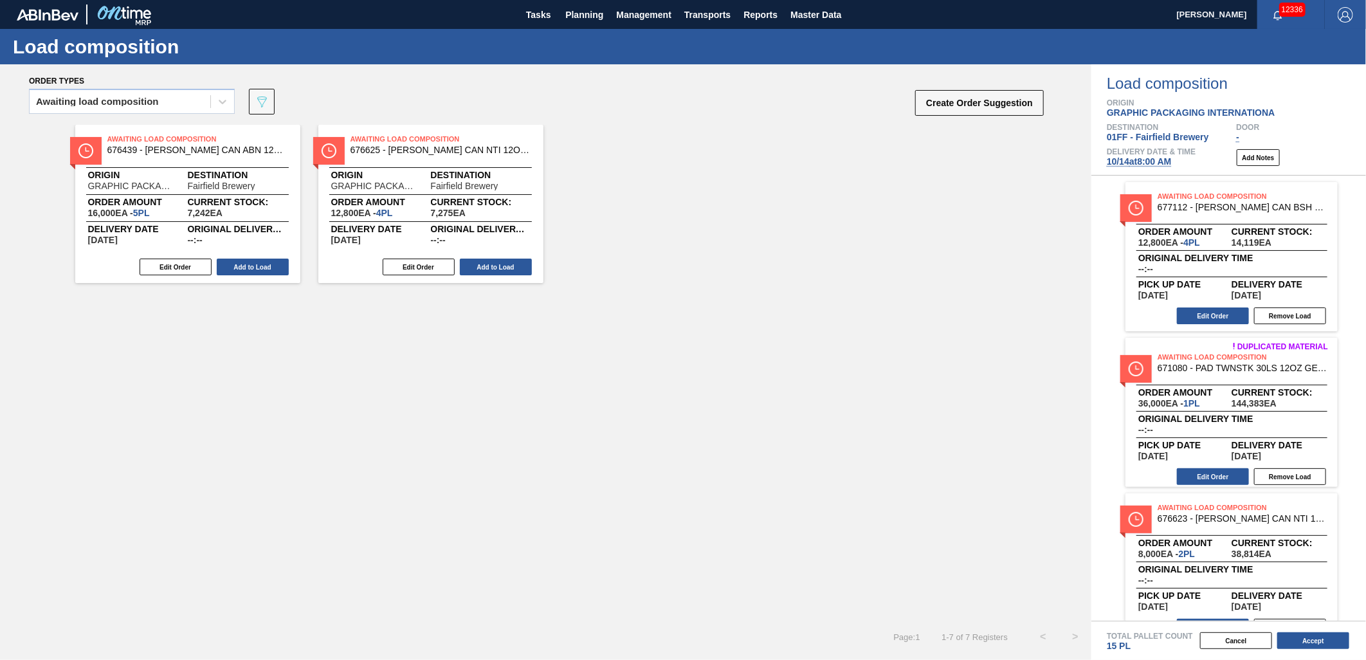
click at [471, 268] on button "Add to Load" at bounding box center [496, 267] width 72 height 17
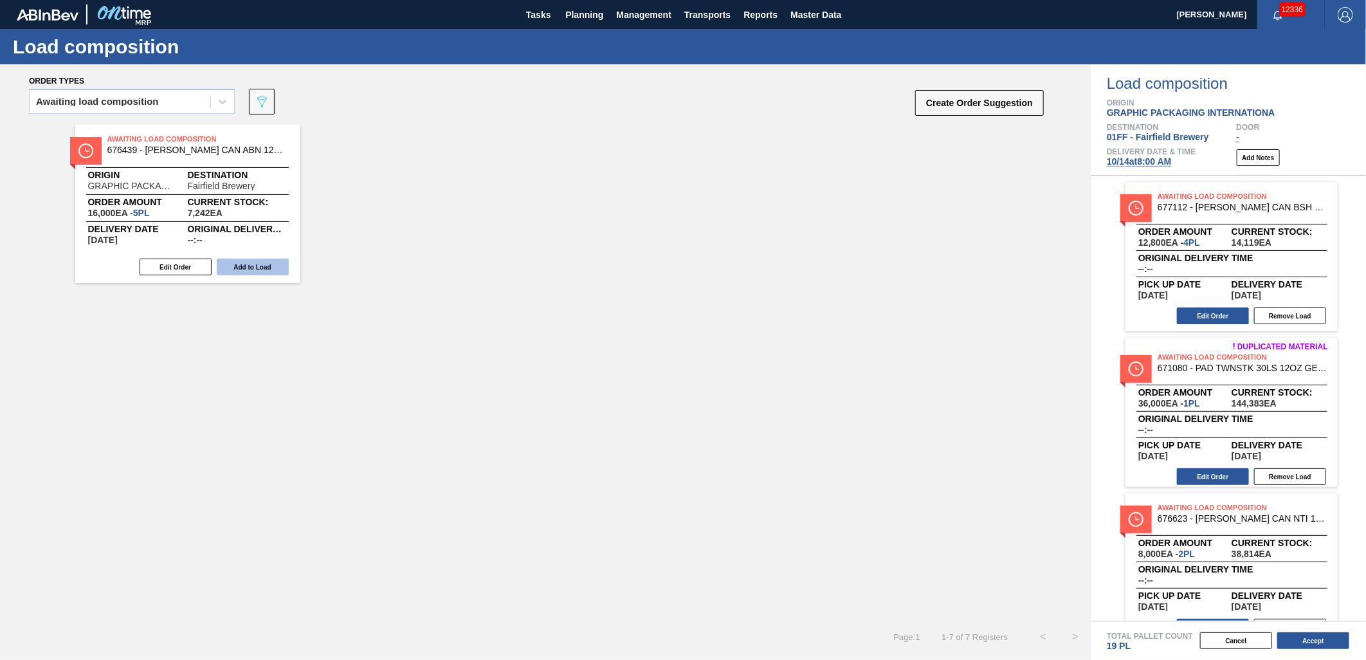
click at [241, 264] on button "Add to Load" at bounding box center [253, 267] width 72 height 17
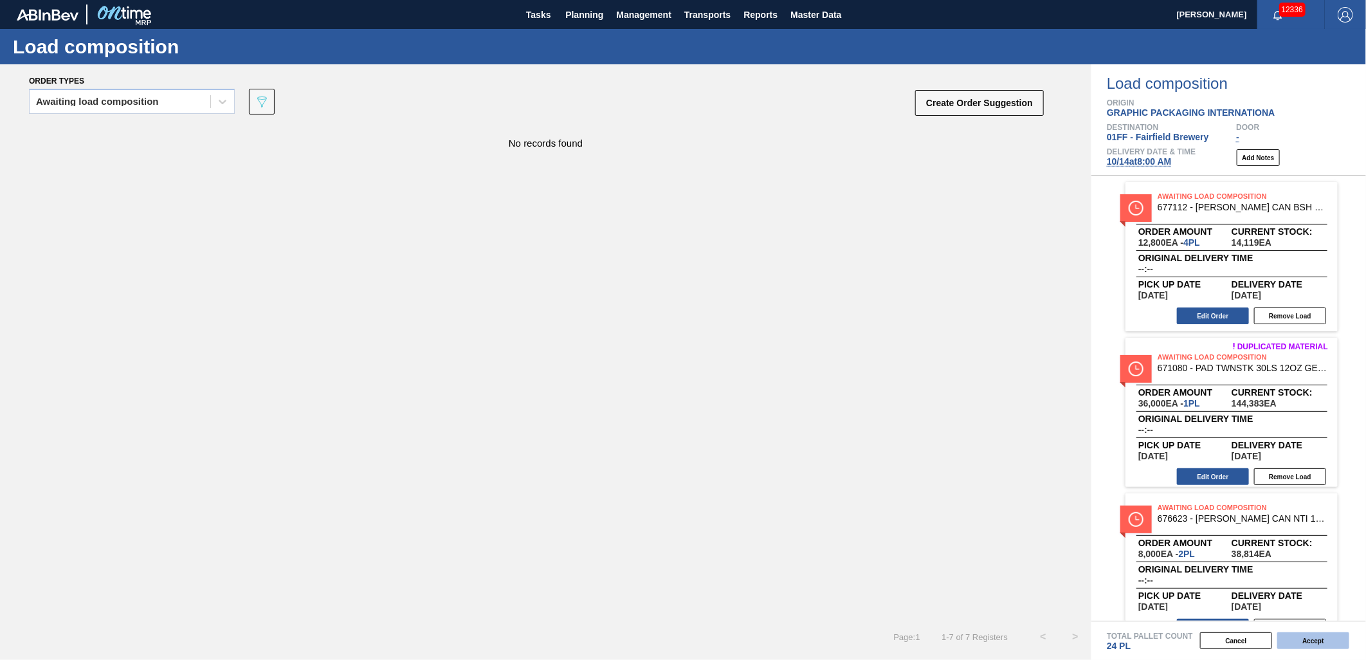
click at [1304, 644] on button "Accept" at bounding box center [1313, 640] width 72 height 17
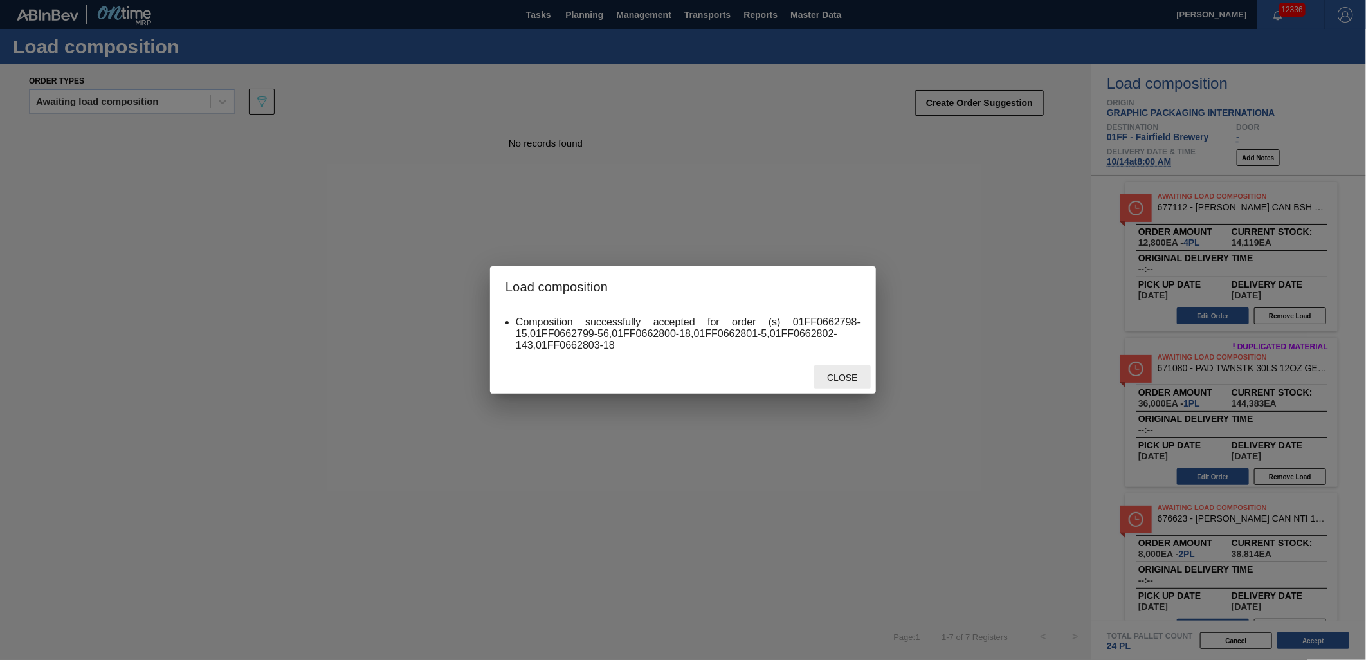
click at [852, 381] on span "Close" at bounding box center [842, 377] width 51 height 10
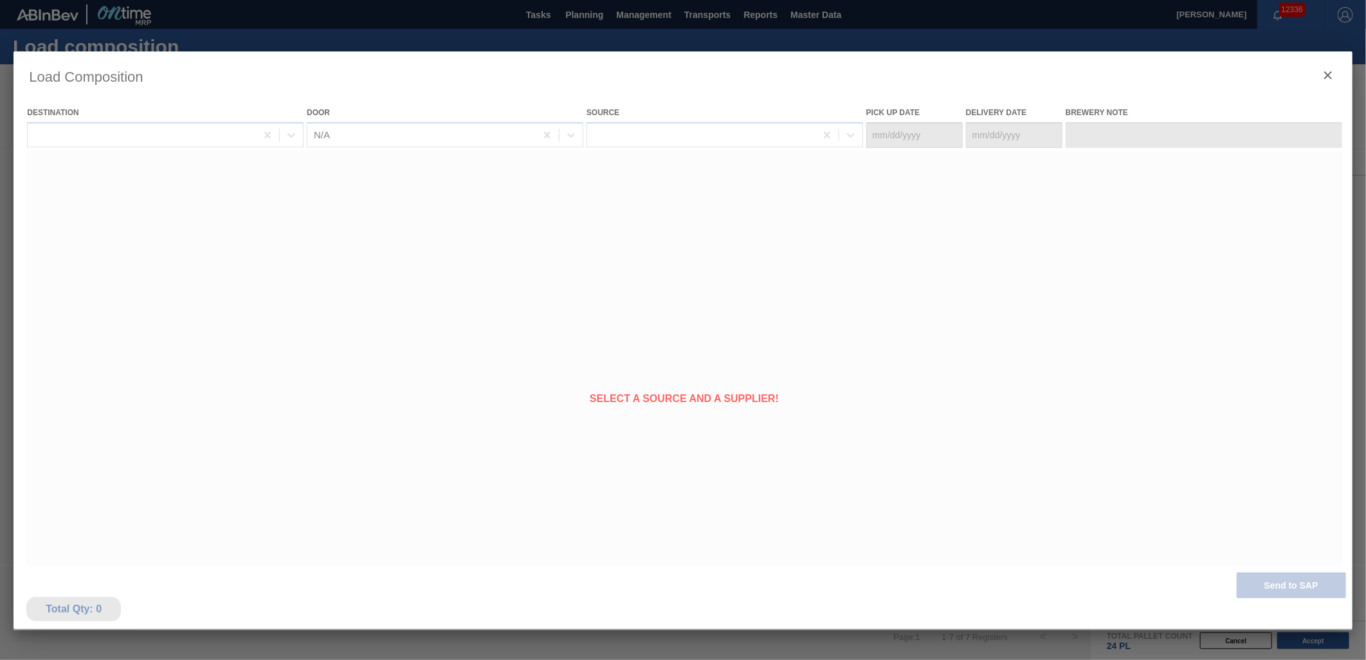
type Date "[DATE]"
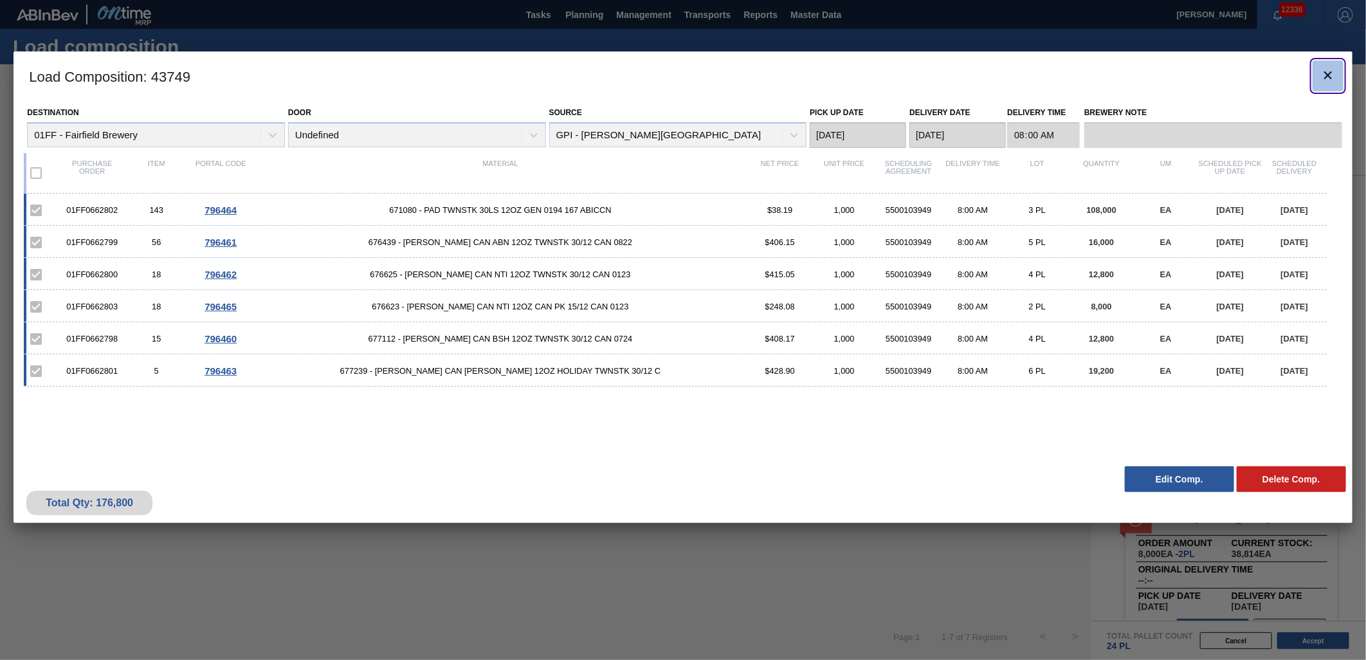
click at [1324, 72] on icon "botão de ícone" at bounding box center [1327, 75] width 15 height 15
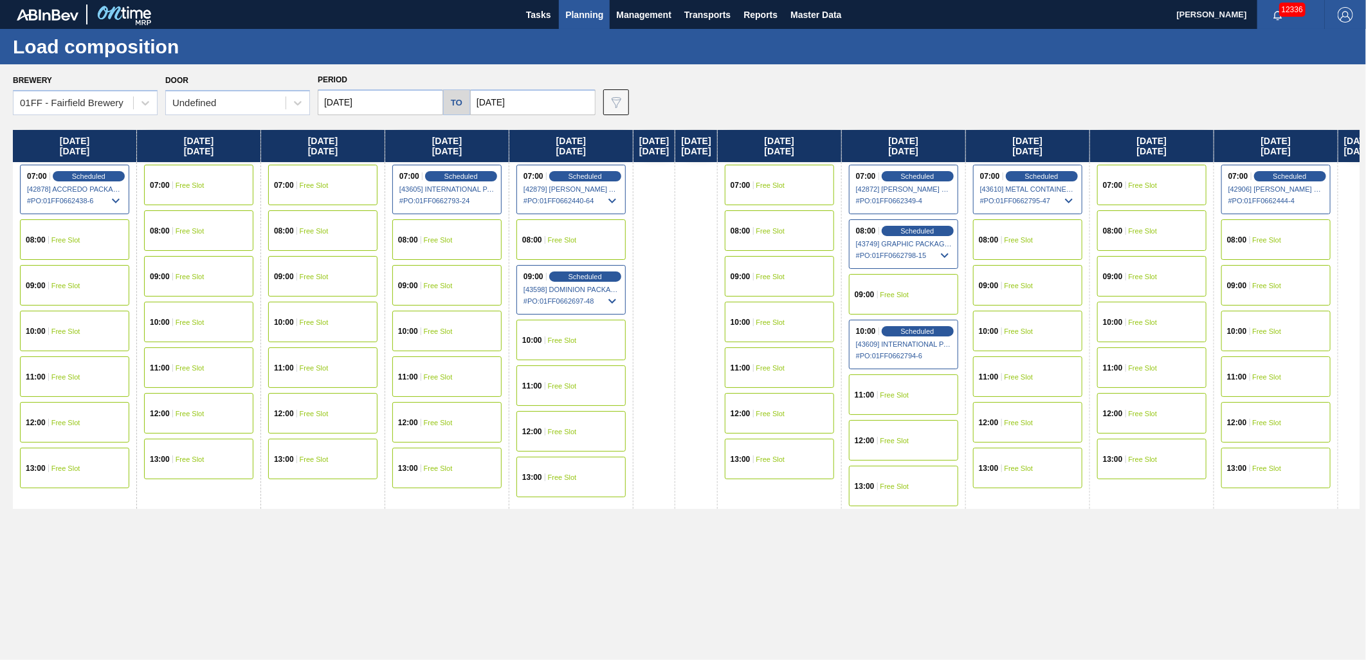
click at [927, 303] on div "09:00 Free Slot" at bounding box center [903, 294] width 109 height 41
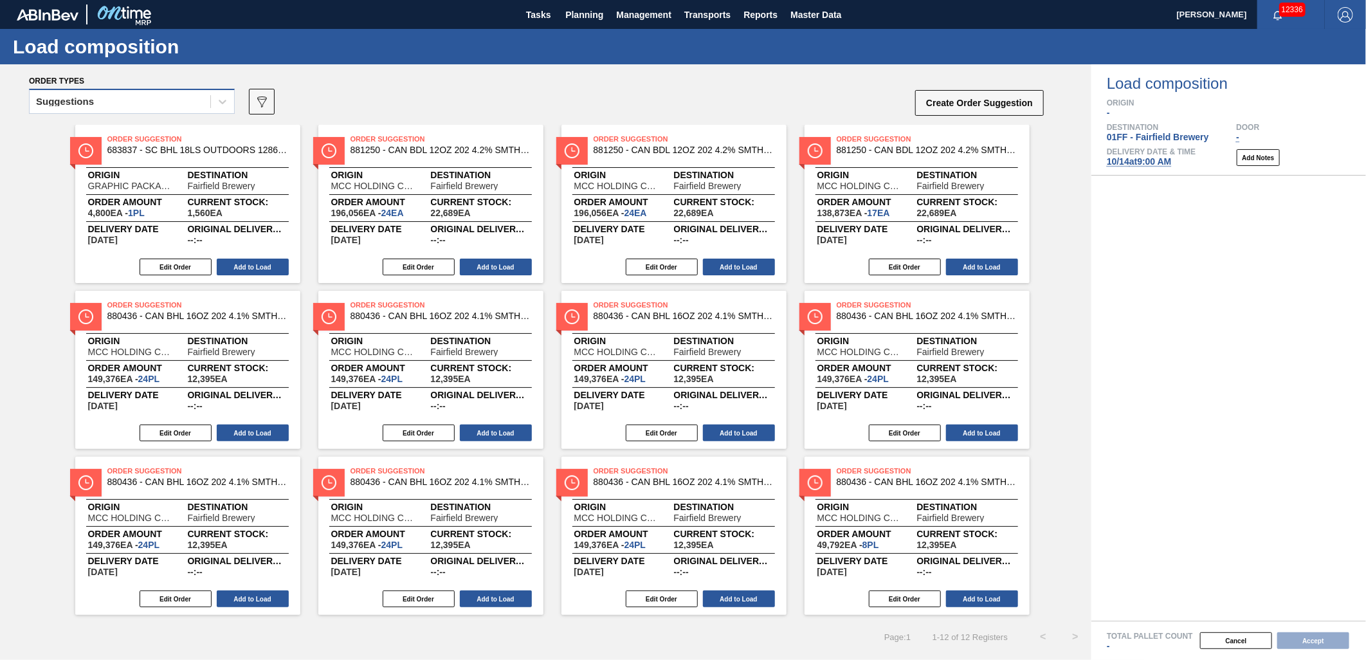
click at [187, 104] on div "Suggestions" at bounding box center [120, 102] width 181 height 19
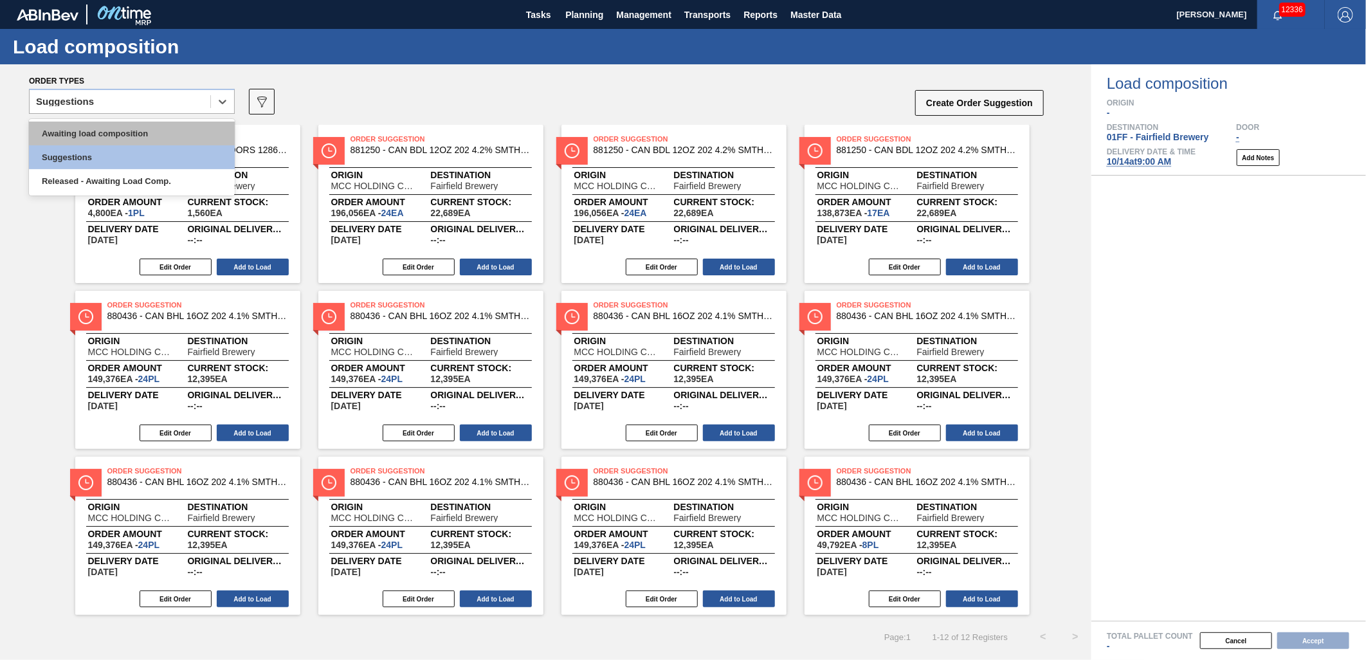
click at [156, 124] on div "Awaiting load composition" at bounding box center [132, 134] width 206 height 24
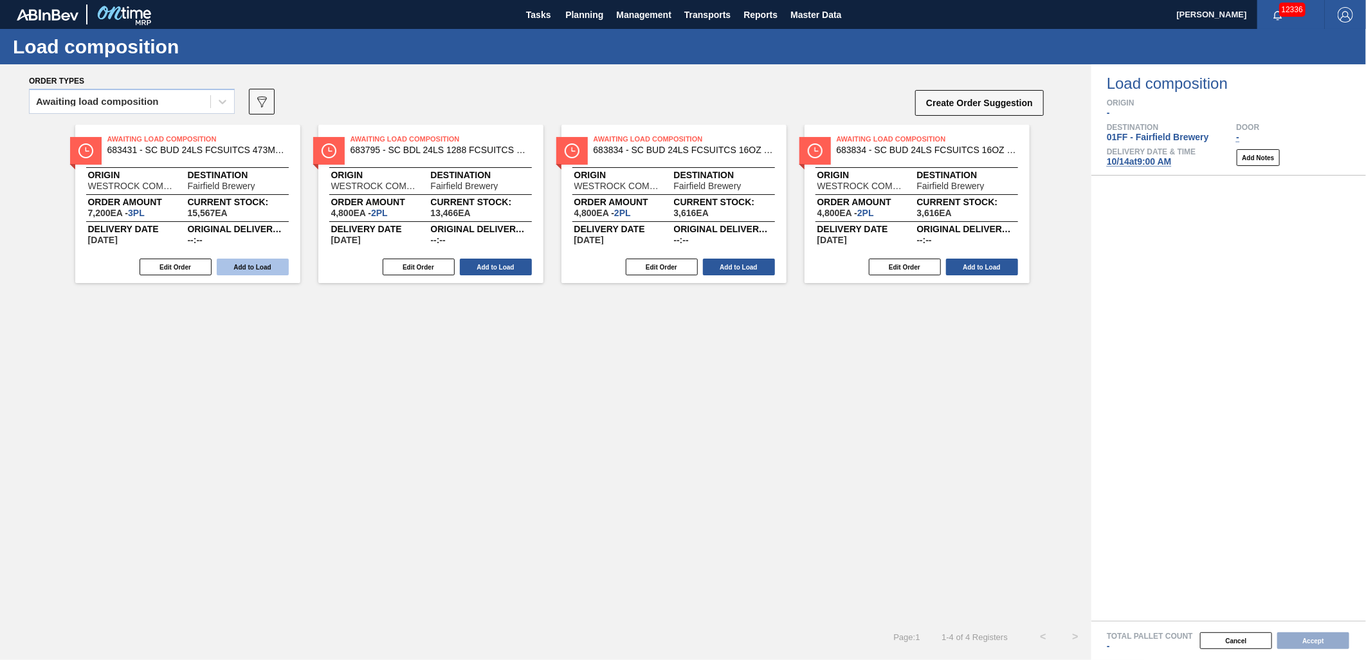
click at [255, 266] on button "Add to Load" at bounding box center [253, 267] width 72 height 17
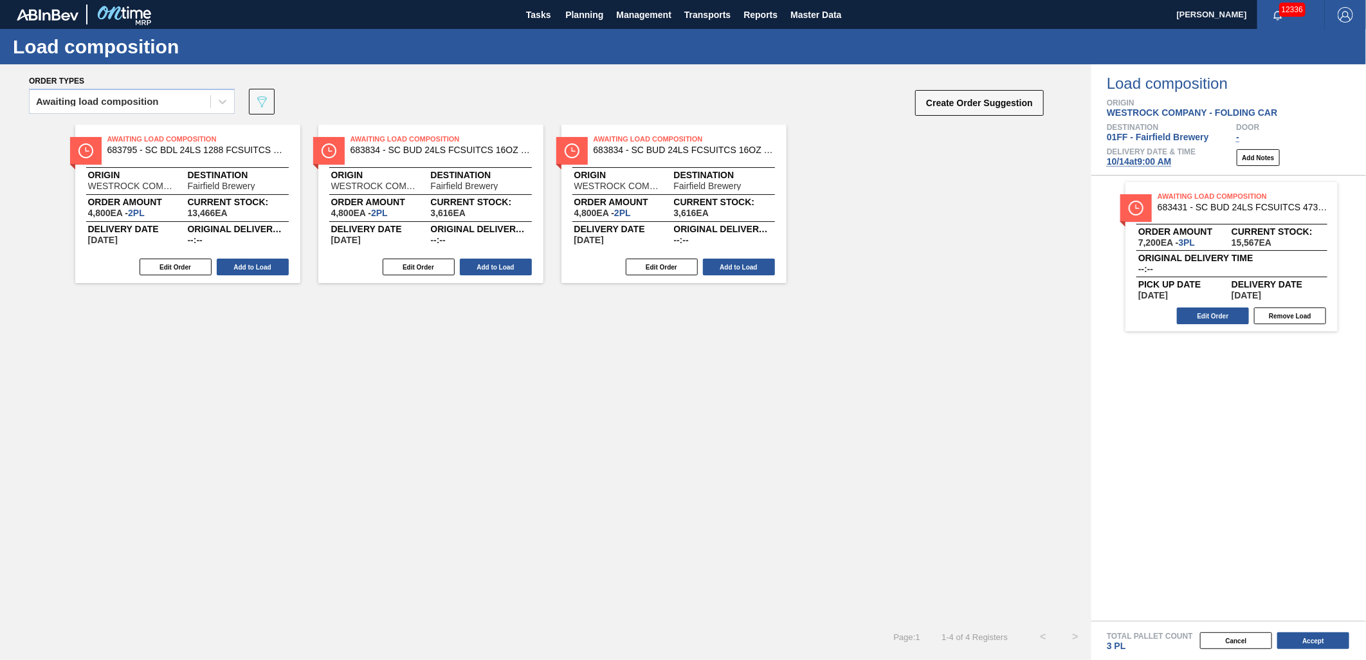
click at [255, 266] on button "Add to Load" at bounding box center [253, 267] width 72 height 17
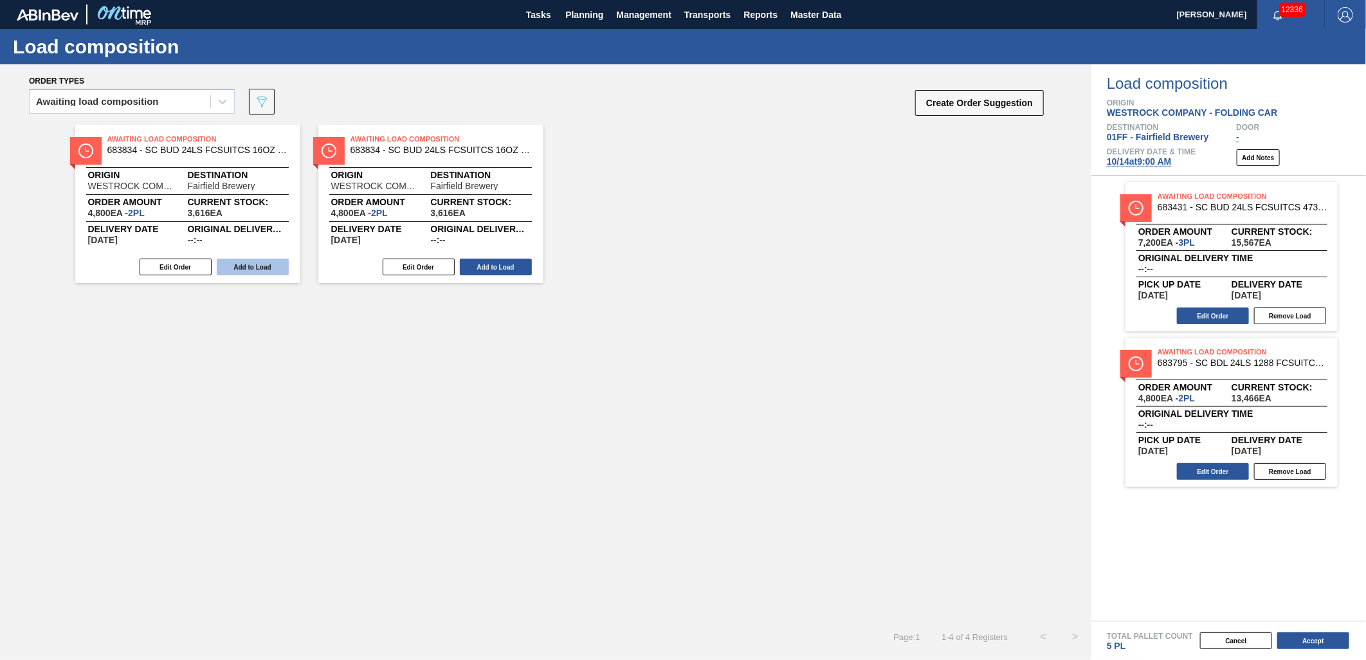
click at [255, 267] on button "Add to Load" at bounding box center [253, 267] width 72 height 17
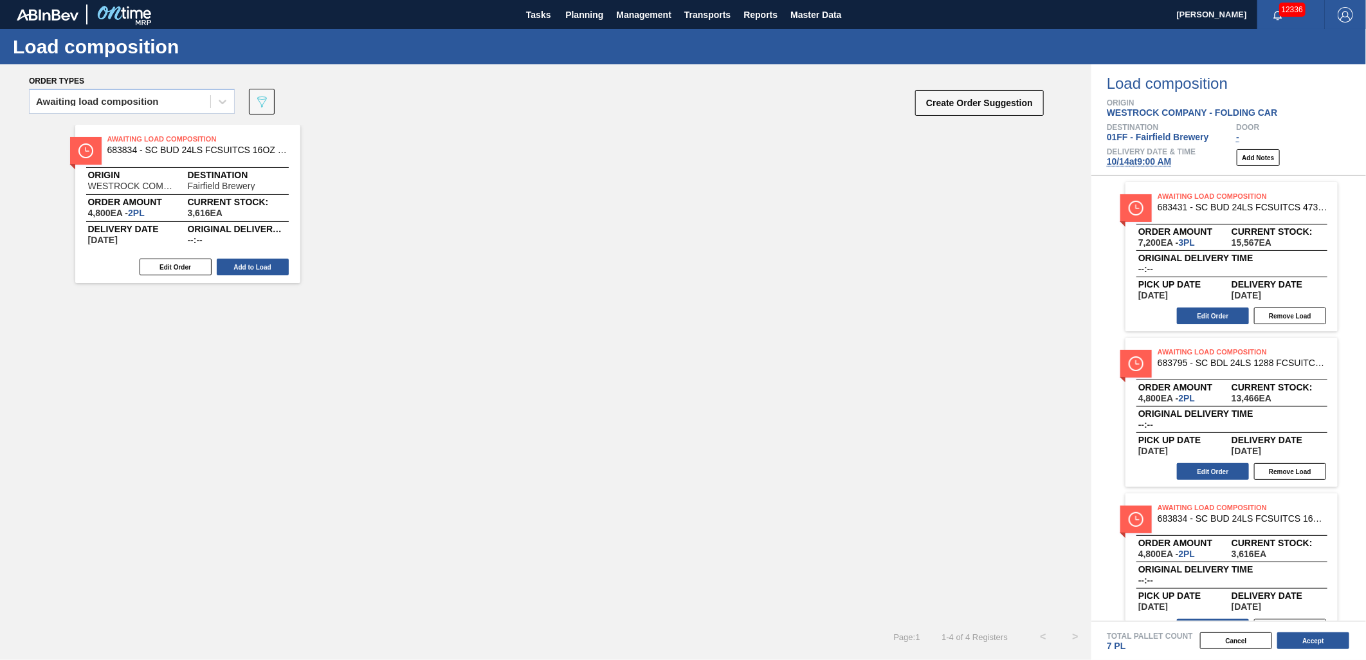
click at [255, 268] on button "Add to Load" at bounding box center [253, 267] width 72 height 17
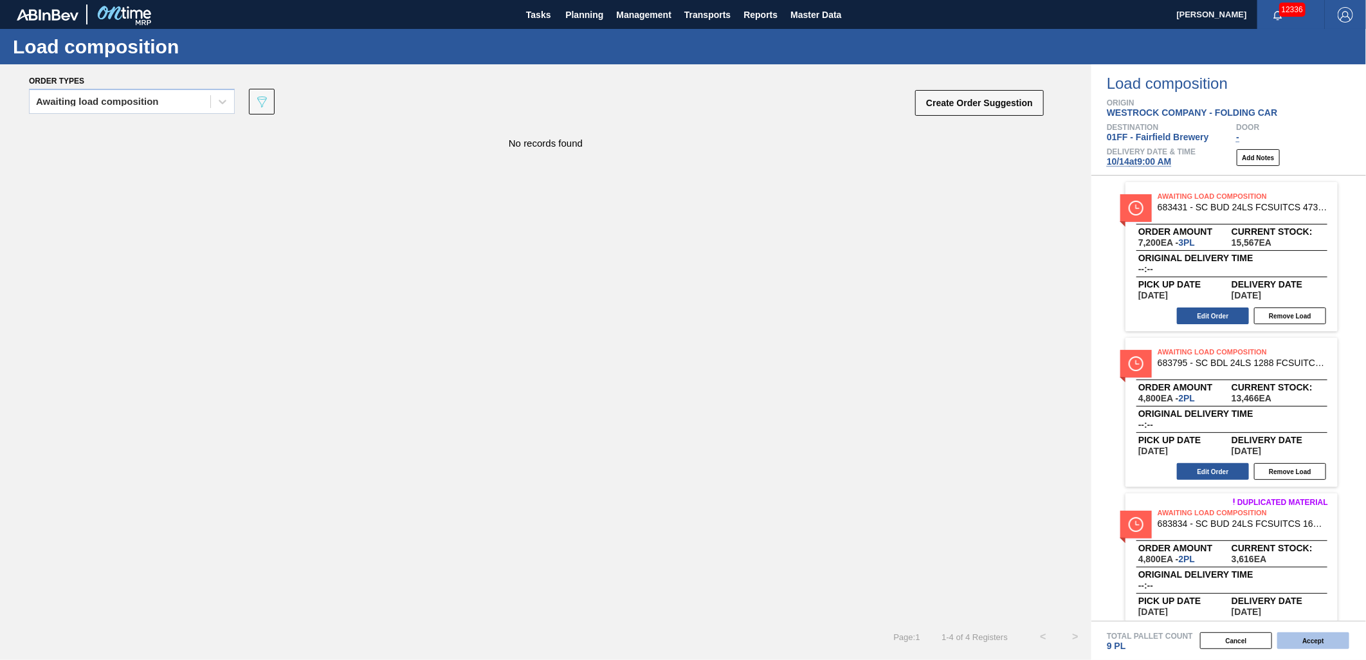
click at [1294, 638] on button "Accept" at bounding box center [1313, 640] width 72 height 17
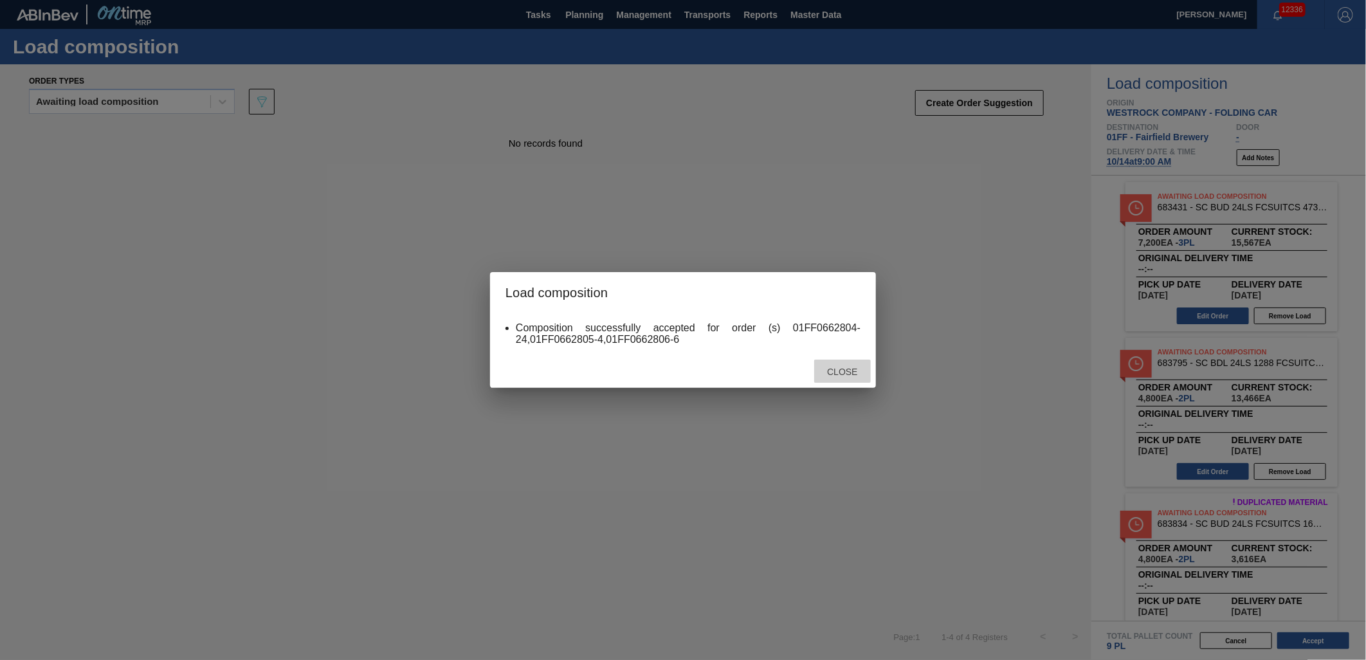
click at [855, 370] on span "Close" at bounding box center [842, 372] width 51 height 10
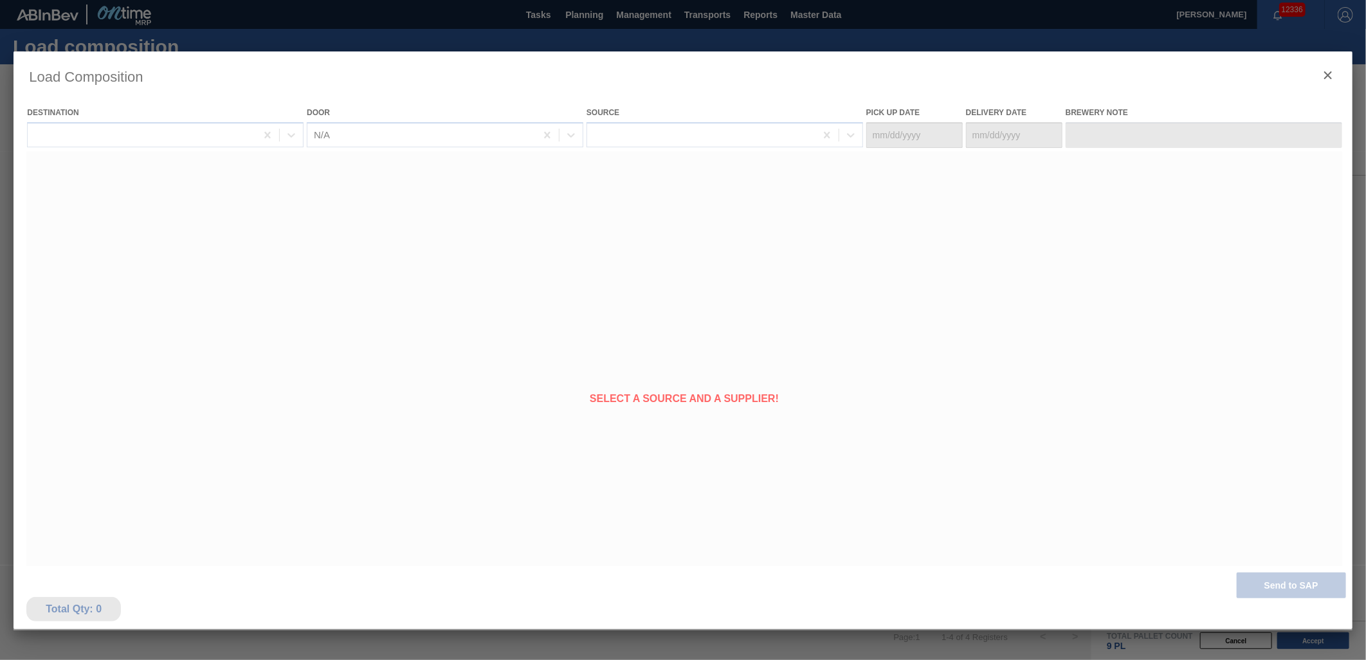
type Date "[DATE]"
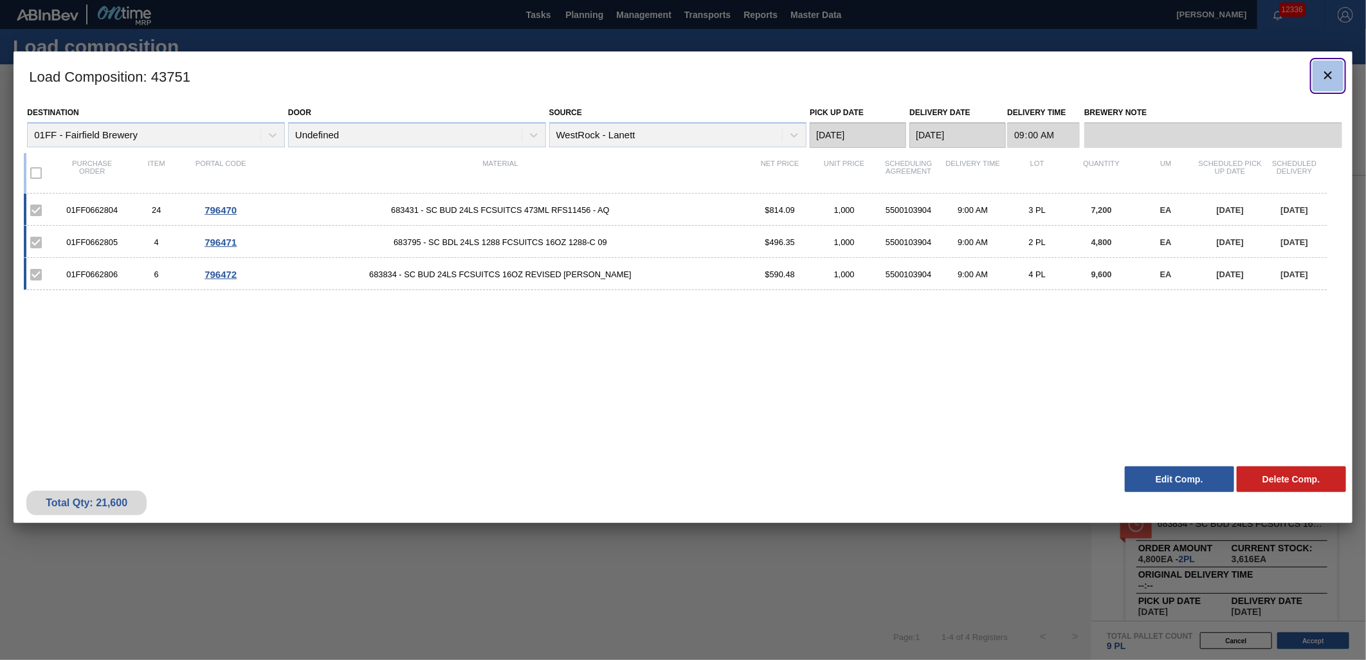
click at [1326, 76] on icon "botão de ícone" at bounding box center [1328, 75] width 8 height 8
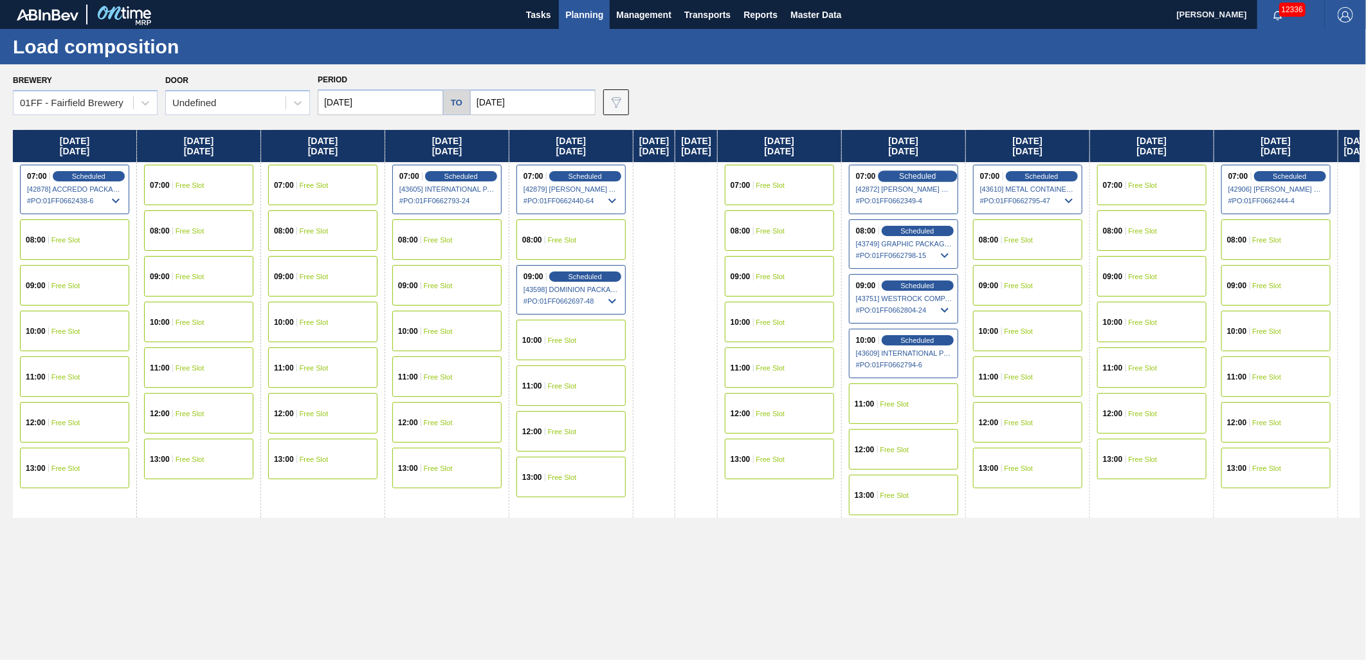
click at [936, 176] on span "Scheduled" at bounding box center [917, 176] width 37 height 8
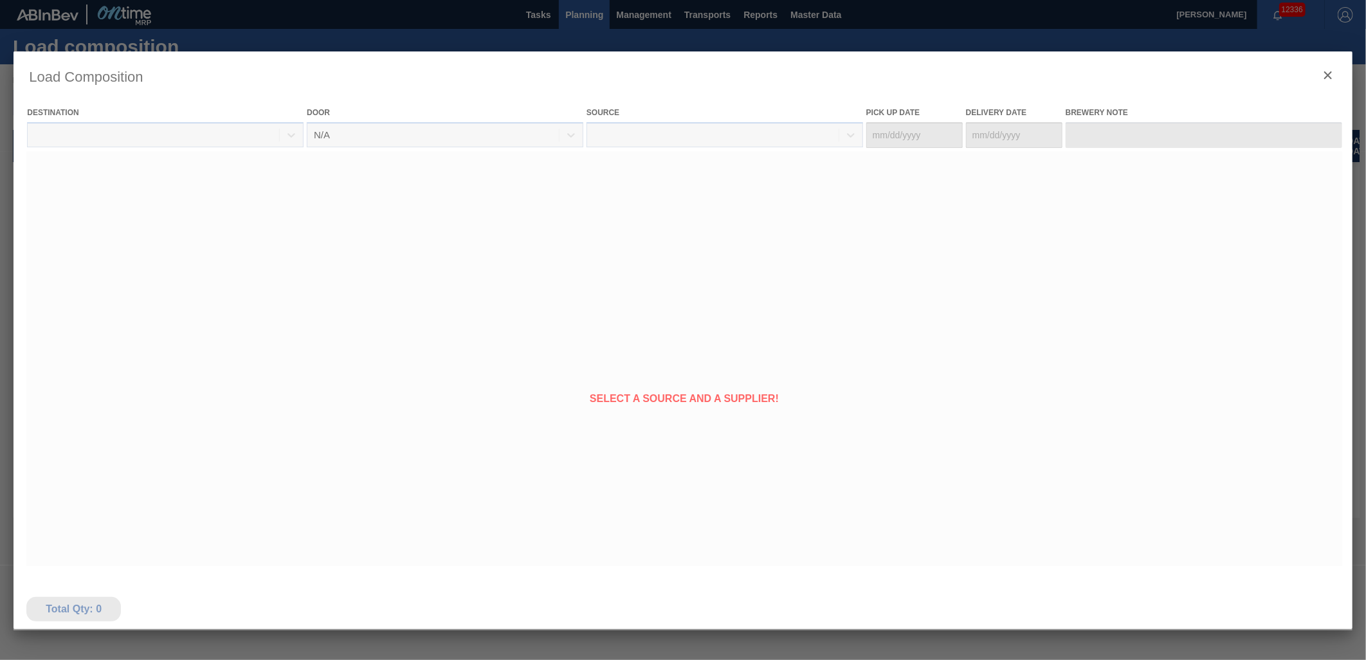
type Date "[DATE]"
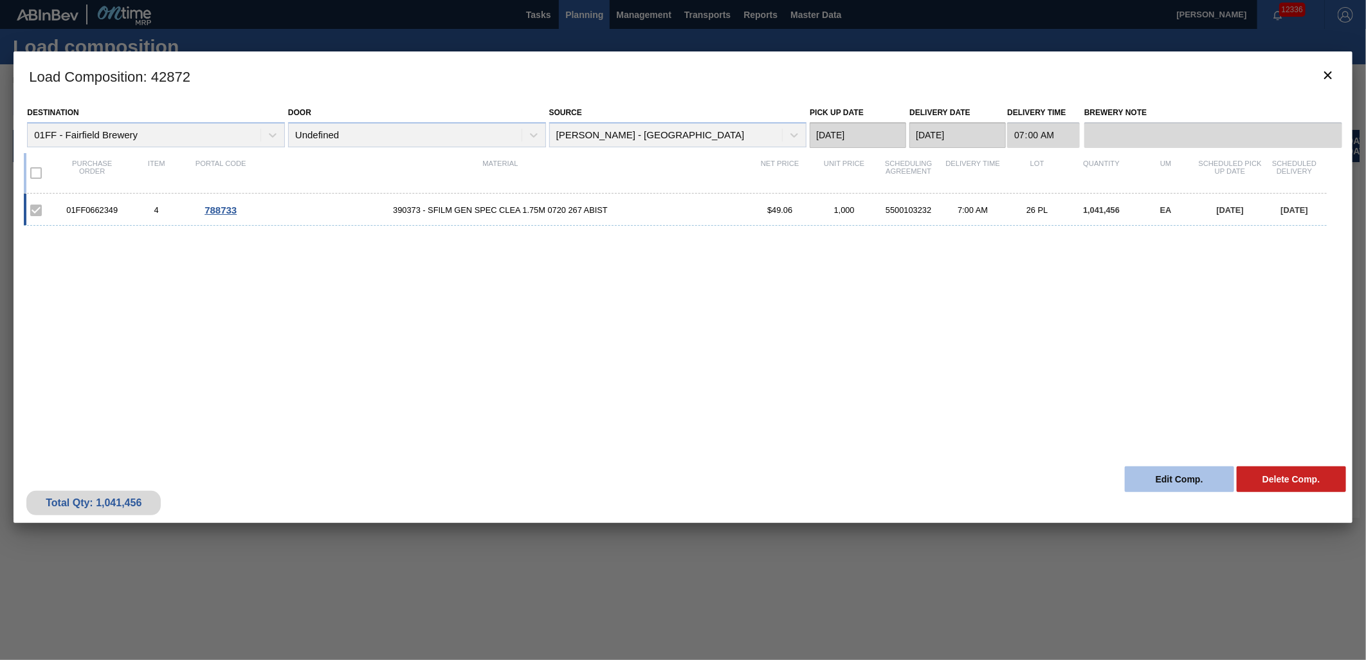
click at [1165, 473] on button "Edit Comp." at bounding box center [1179, 479] width 109 height 26
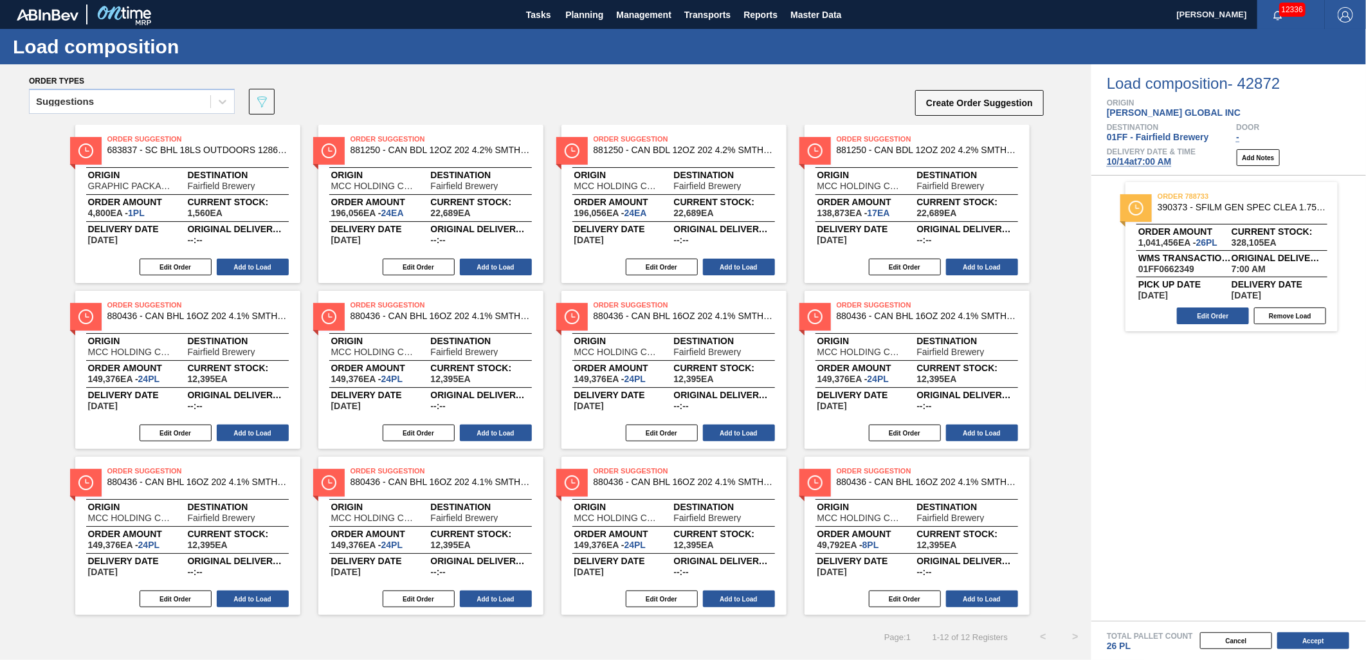
click at [1129, 162] on span "[DATE] 7:00 AM" at bounding box center [1139, 161] width 65 height 10
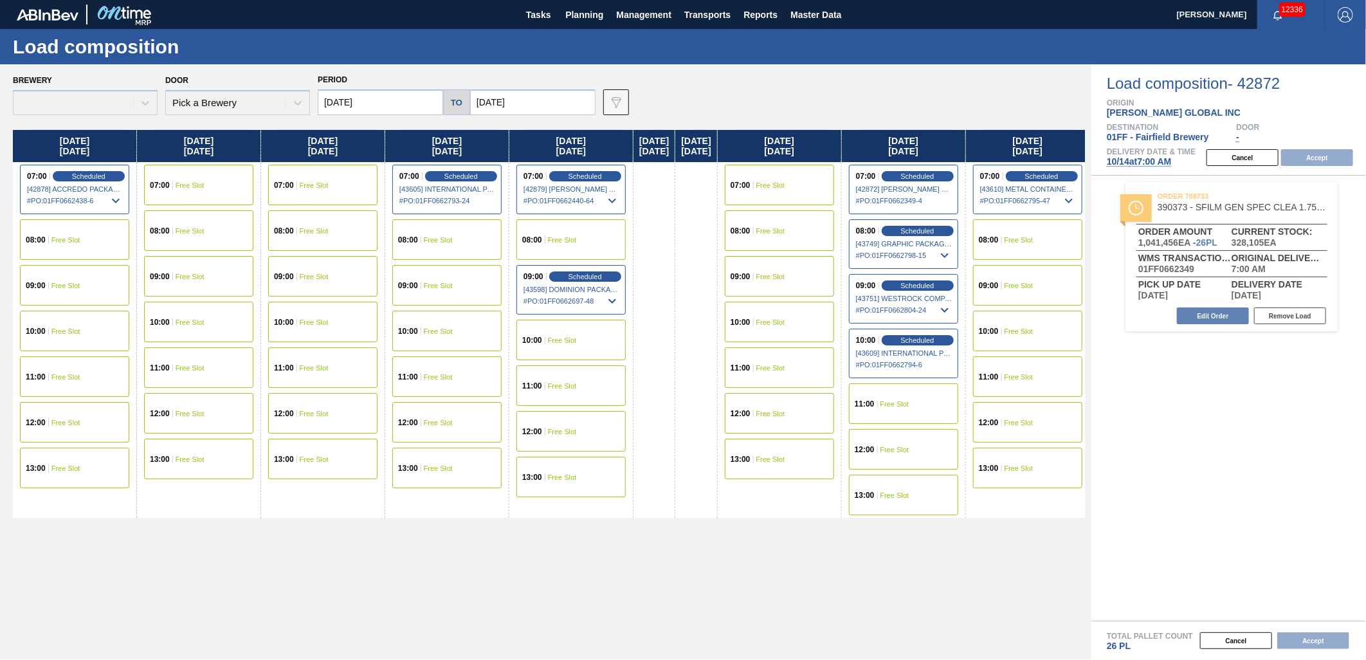
type input "[DATE]"
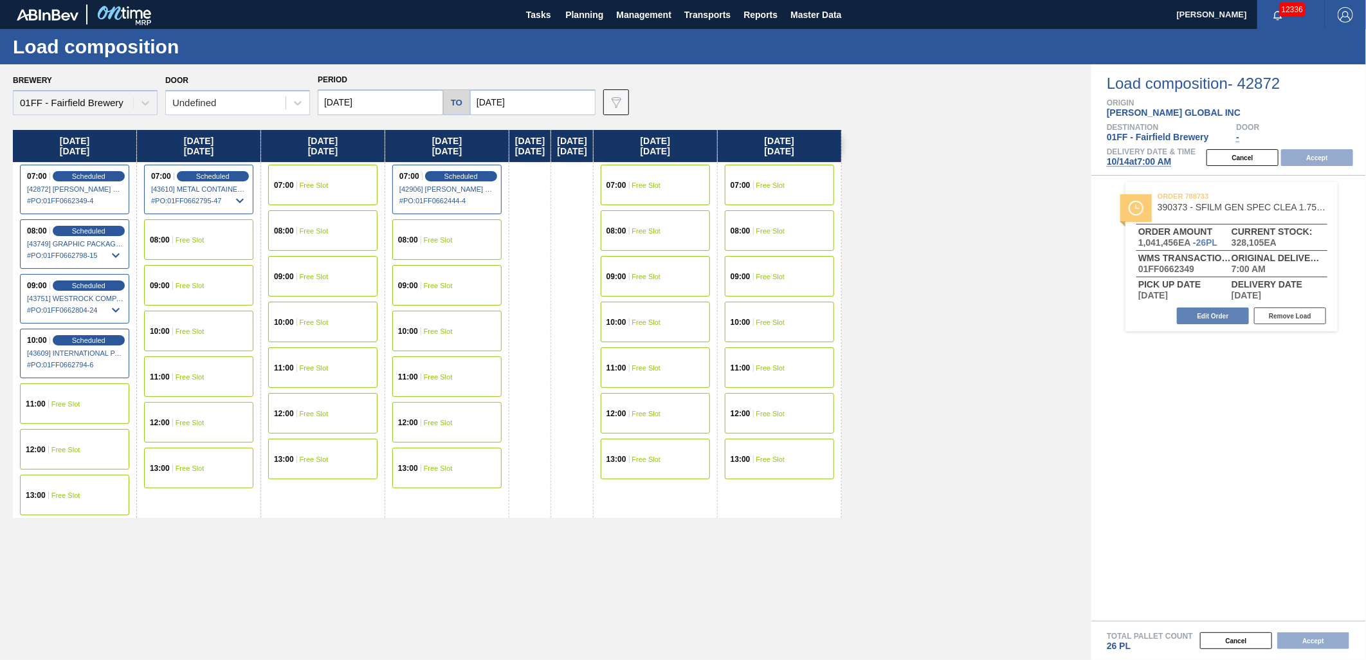
click at [1149, 159] on span "[DATE] 7:00 AM" at bounding box center [1139, 161] width 65 height 10
click at [1136, 164] on span "[DATE] 7:00 AM" at bounding box center [1139, 161] width 65 height 10
click at [1127, 162] on span "[DATE] 7:00 AM" at bounding box center [1139, 161] width 65 height 10
click at [191, 242] on div "08:00 Free Slot" at bounding box center [198, 239] width 109 height 41
click at [1327, 159] on button "Accept" at bounding box center [1317, 157] width 72 height 17
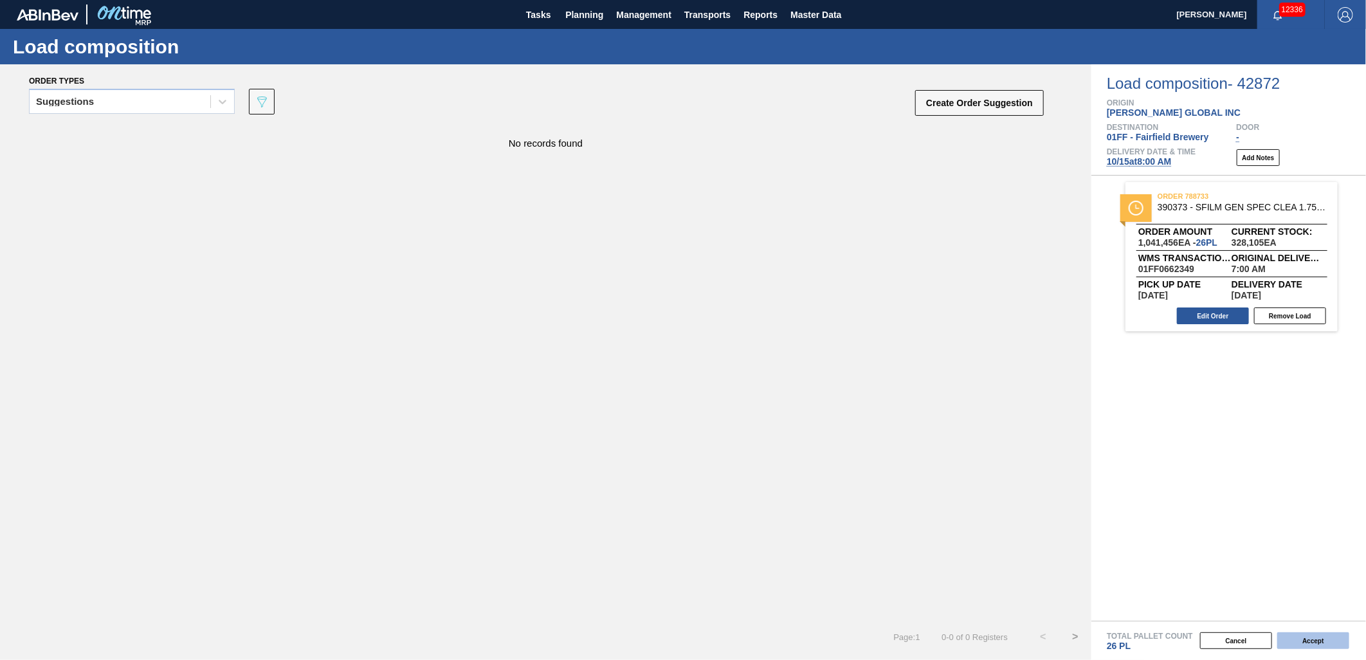
click at [1310, 643] on button "Accept" at bounding box center [1313, 640] width 72 height 17
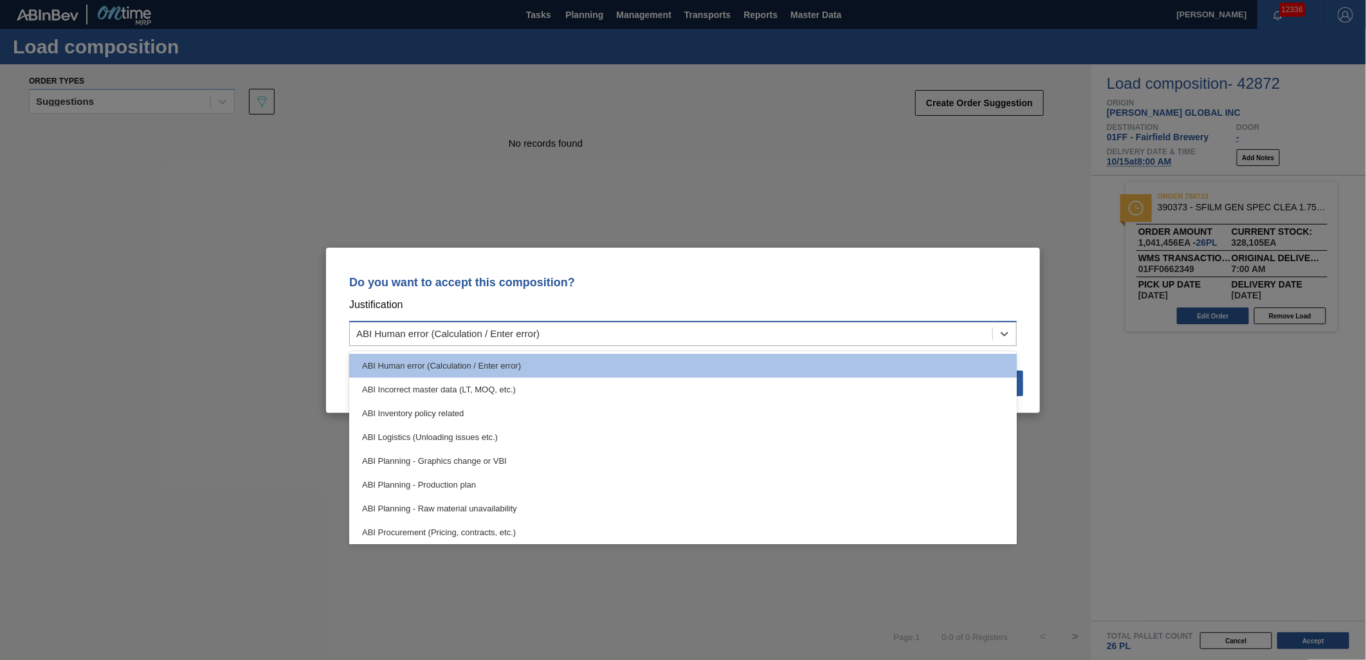
click at [678, 329] on div "ABI Human error (Calculation / Enter error)" at bounding box center [671, 333] width 642 height 19
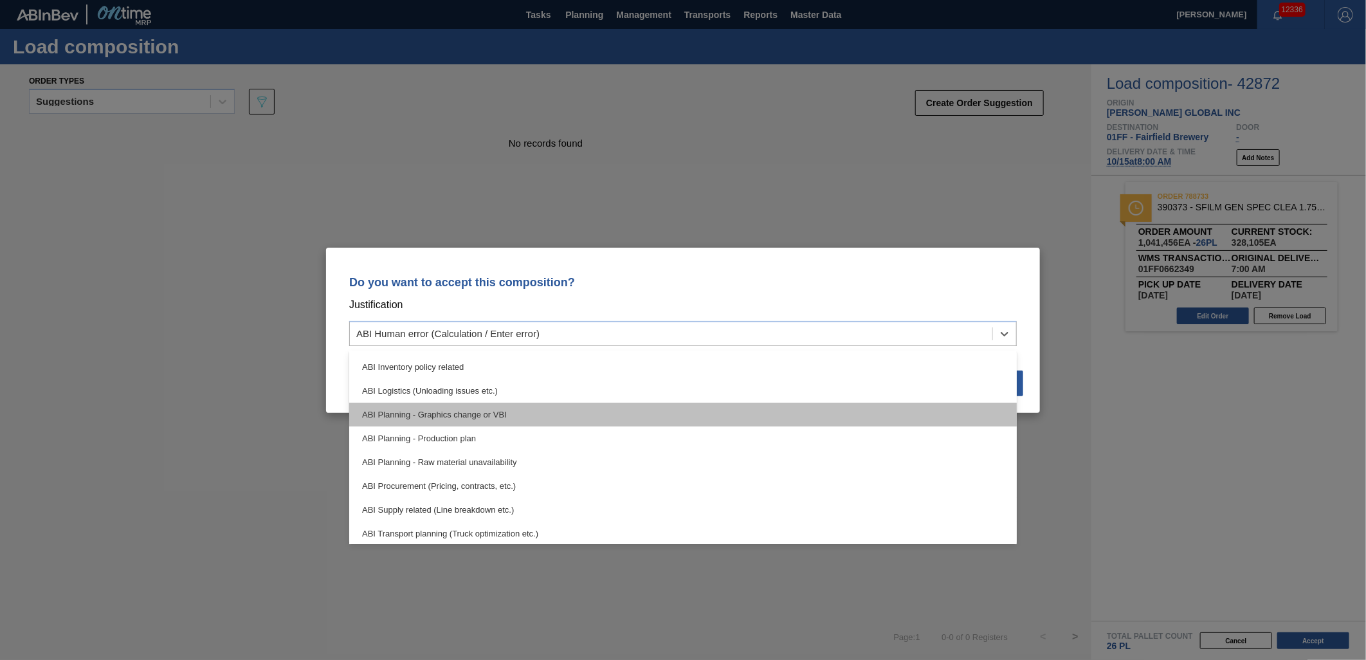
scroll to position [71, 0]
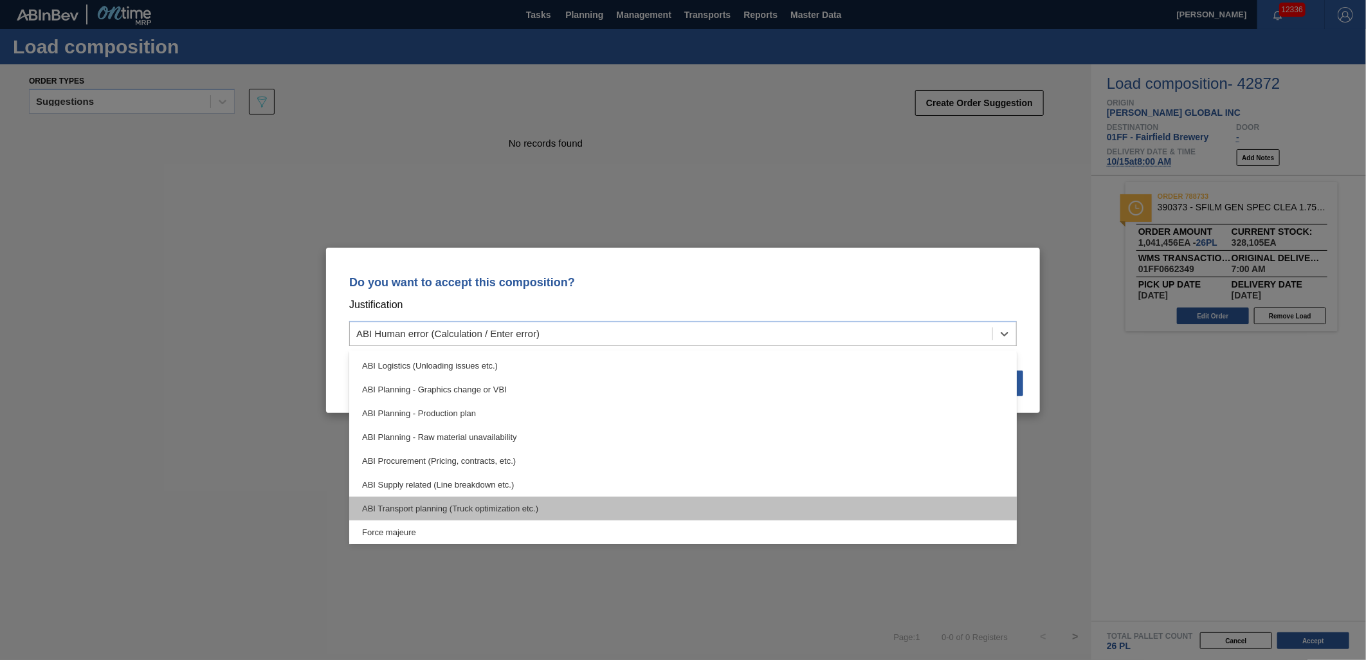
click at [666, 506] on div "ABI Transport planning (Truck optimization etc.)" at bounding box center [683, 508] width 668 height 24
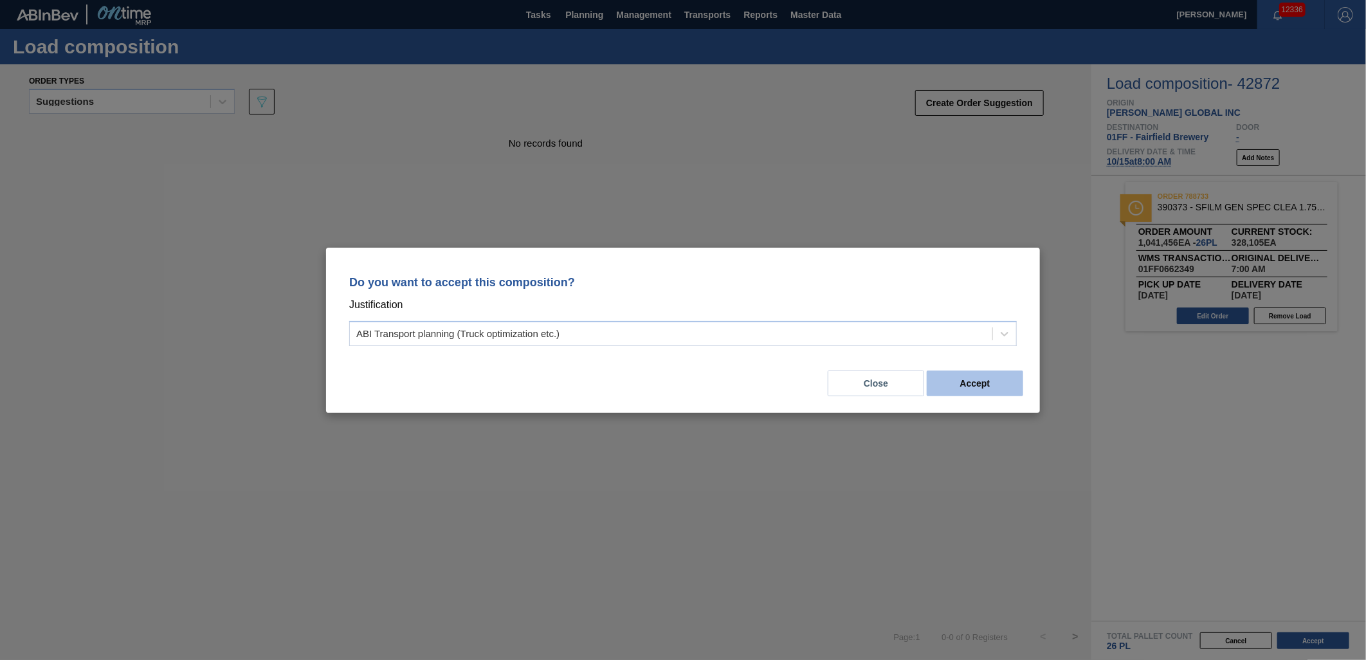
click at [978, 386] on button "Accept" at bounding box center [975, 383] width 96 height 26
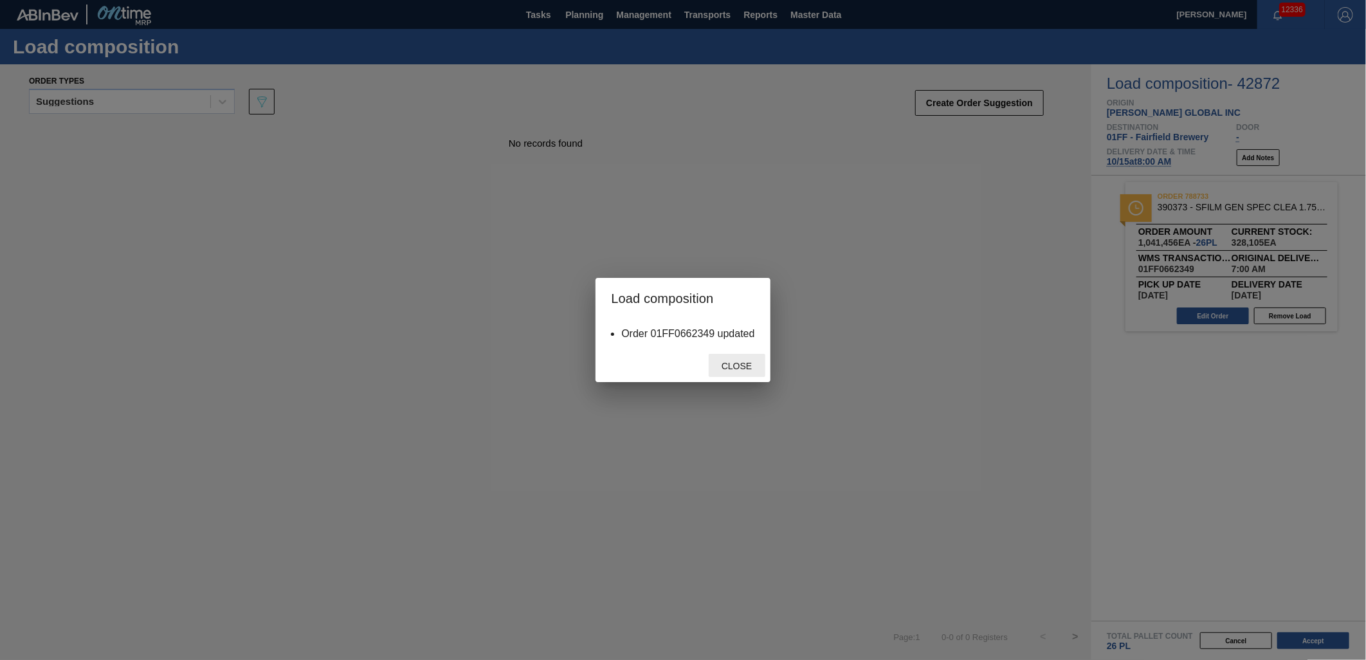
click at [738, 370] on span "Close" at bounding box center [736, 366] width 51 height 10
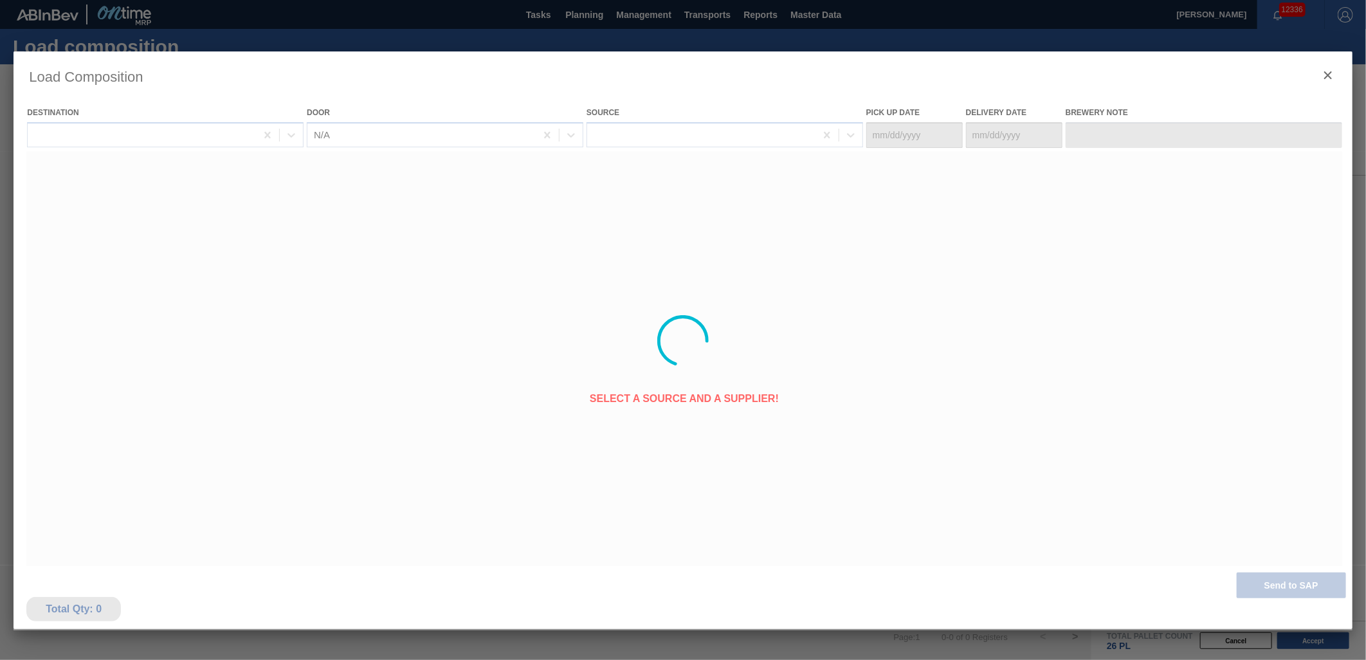
type Date "[DATE]"
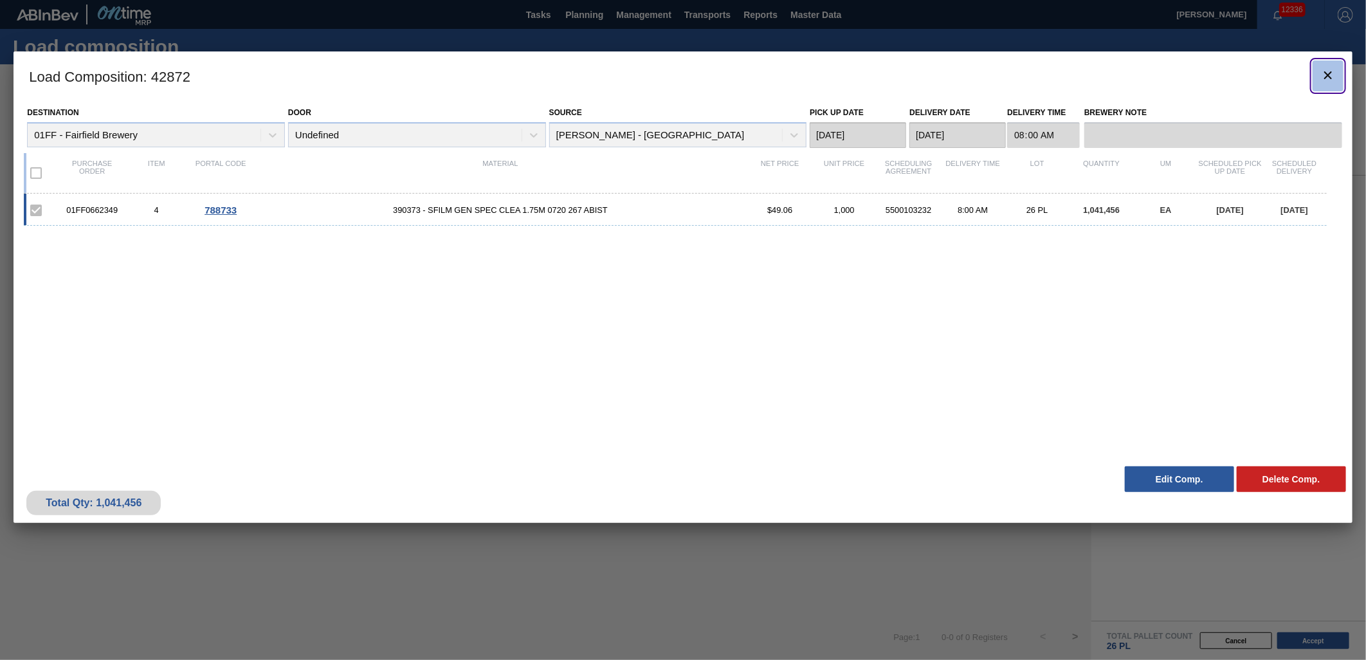
click at [1325, 76] on icon "botão de ícone" at bounding box center [1327, 75] width 15 height 15
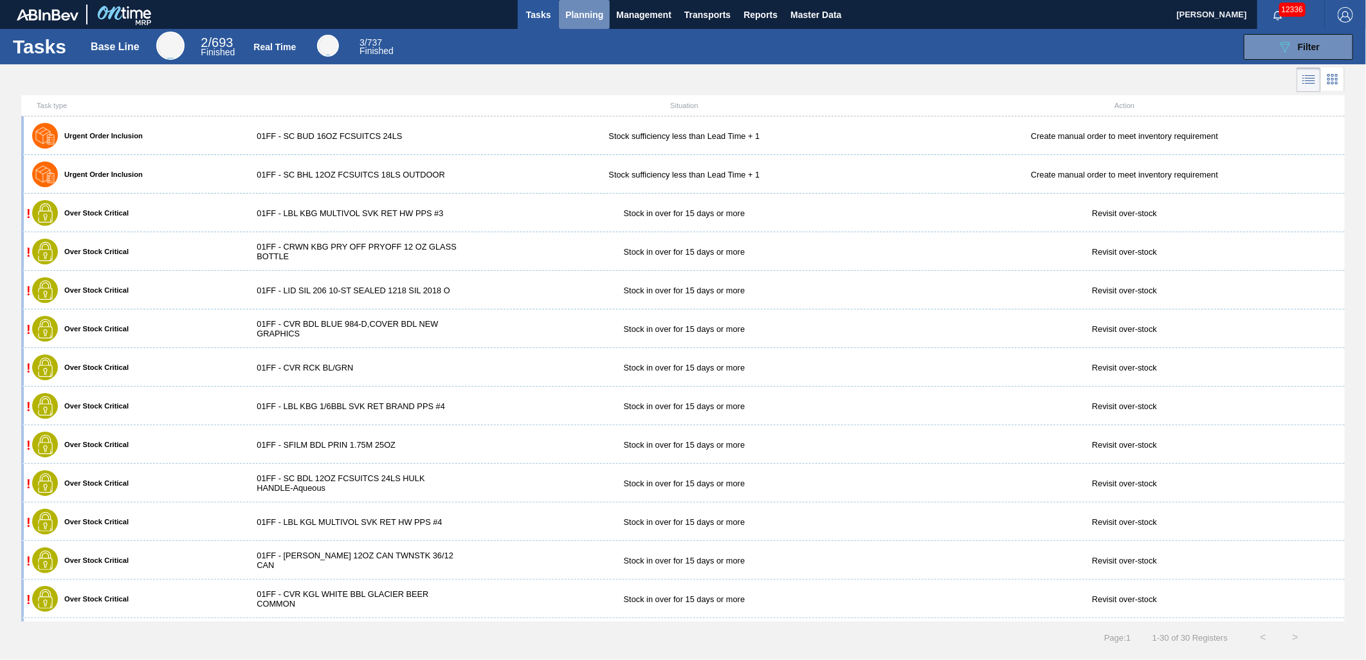
click at [600, 10] on span "Planning" at bounding box center [584, 14] width 38 height 15
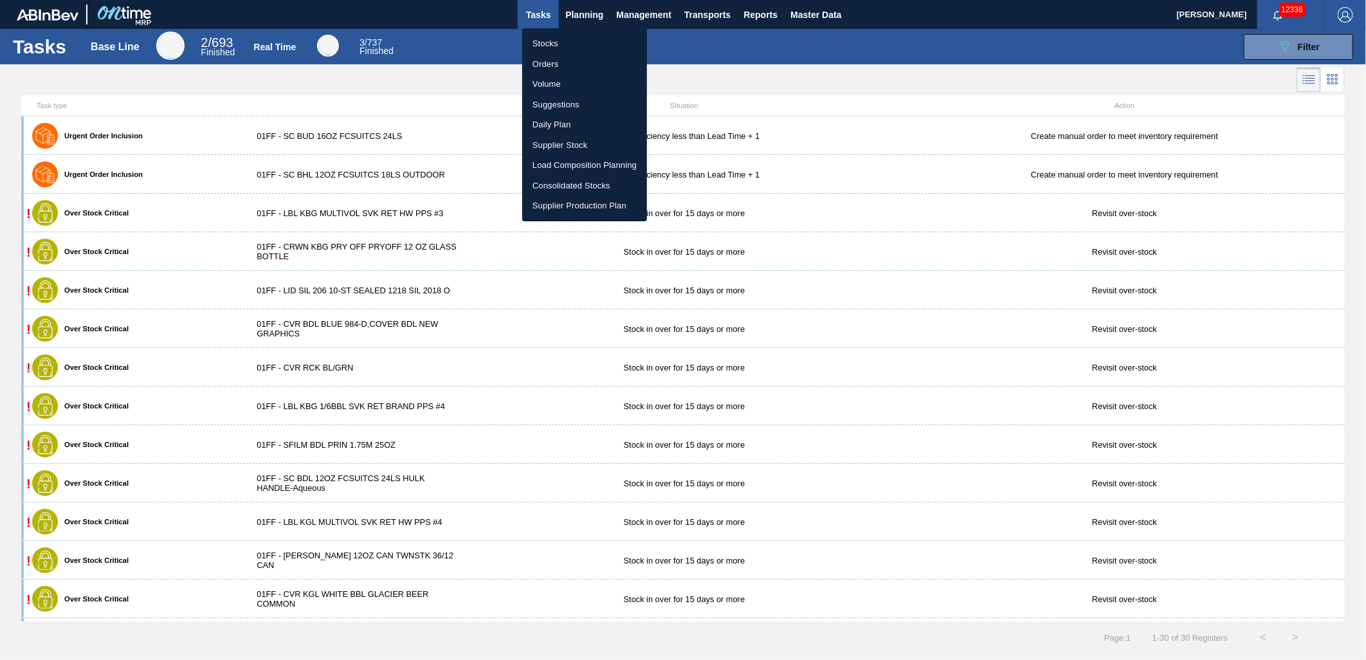
click at [583, 100] on li "Suggestions" at bounding box center [584, 105] width 125 height 21
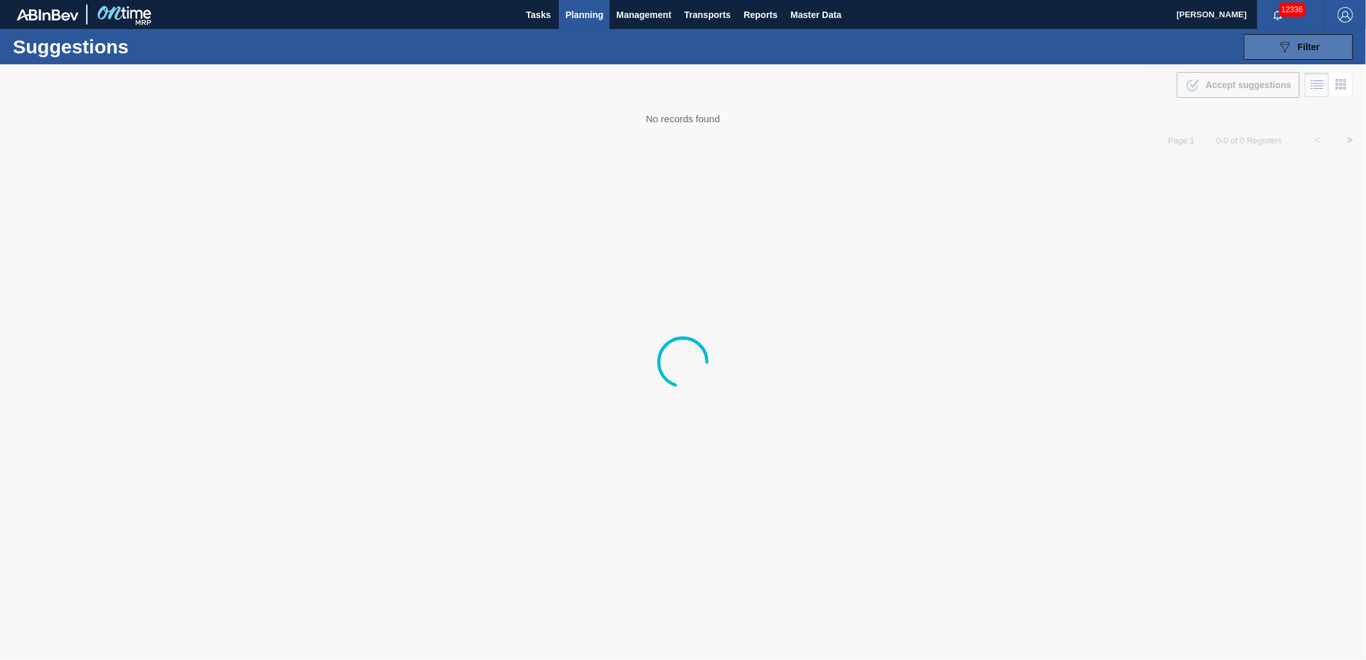
type from "[DATE]"
type to "[DATE]"
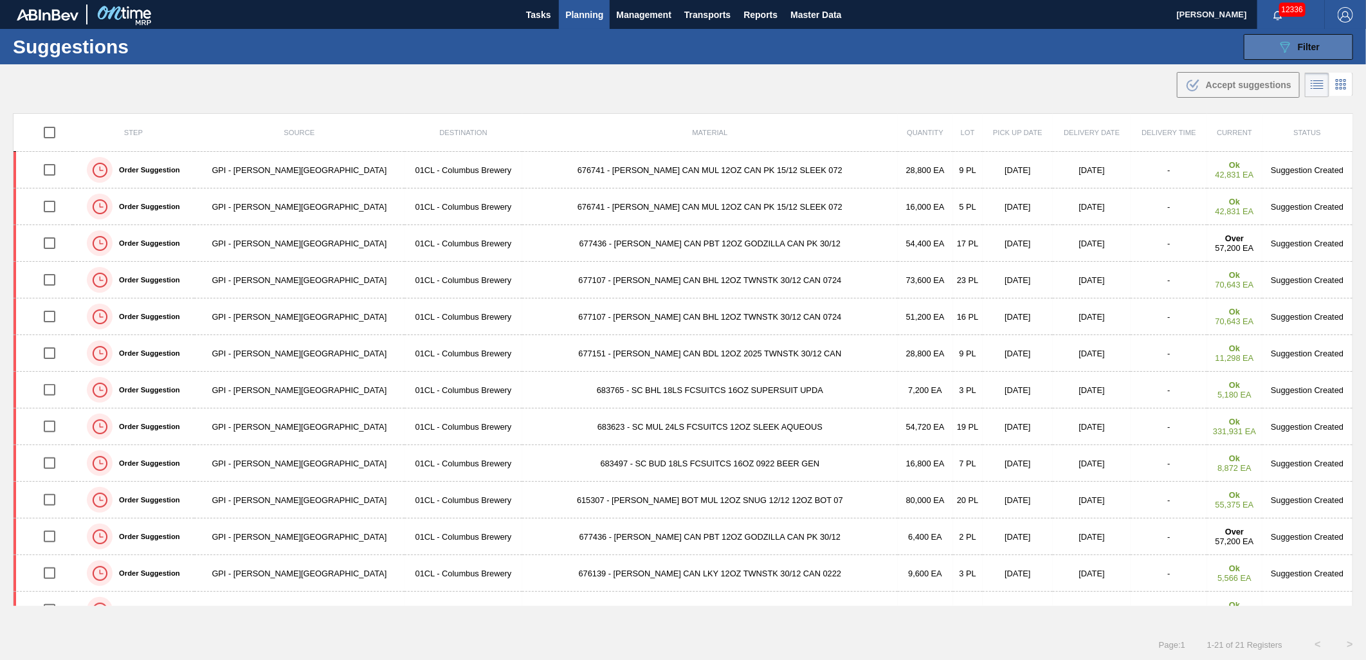
click at [1229, 50] on button "089F7B8B-B2A5-4AFE-B5C0-19BA573D28AC Filter" at bounding box center [1298, 47] width 109 height 26
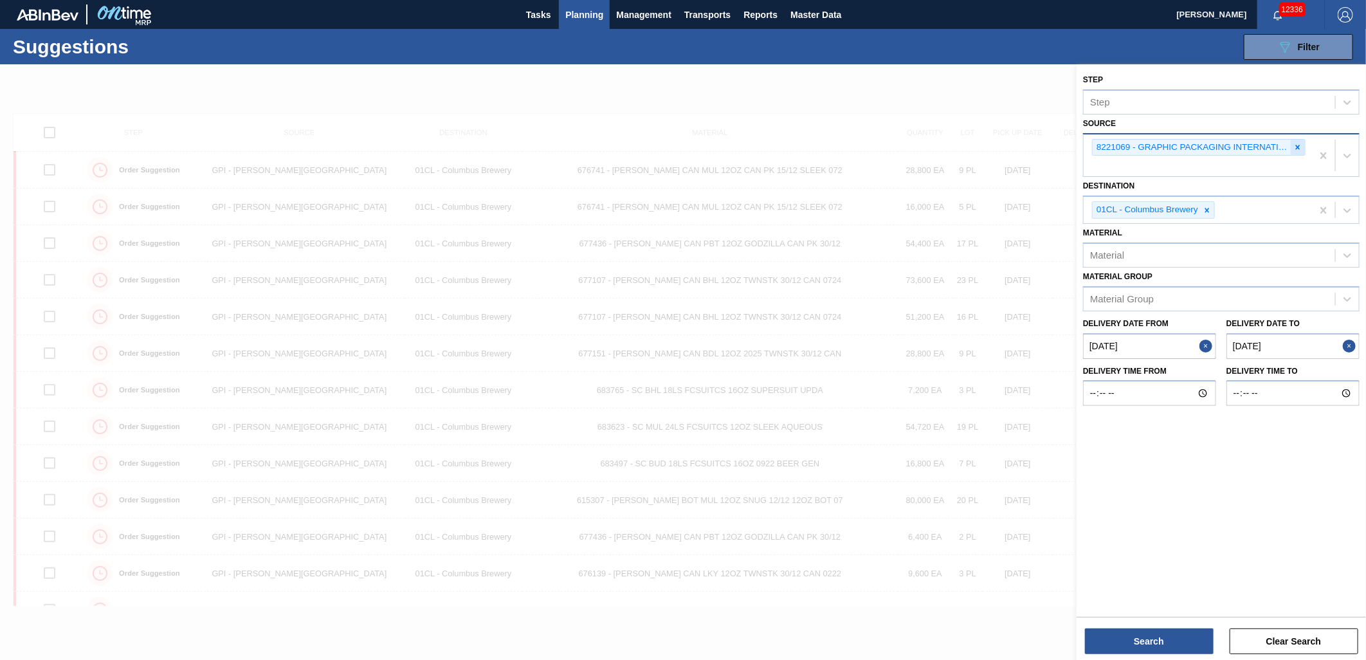
click at [1229, 147] on div at bounding box center [1298, 148] width 14 height 16
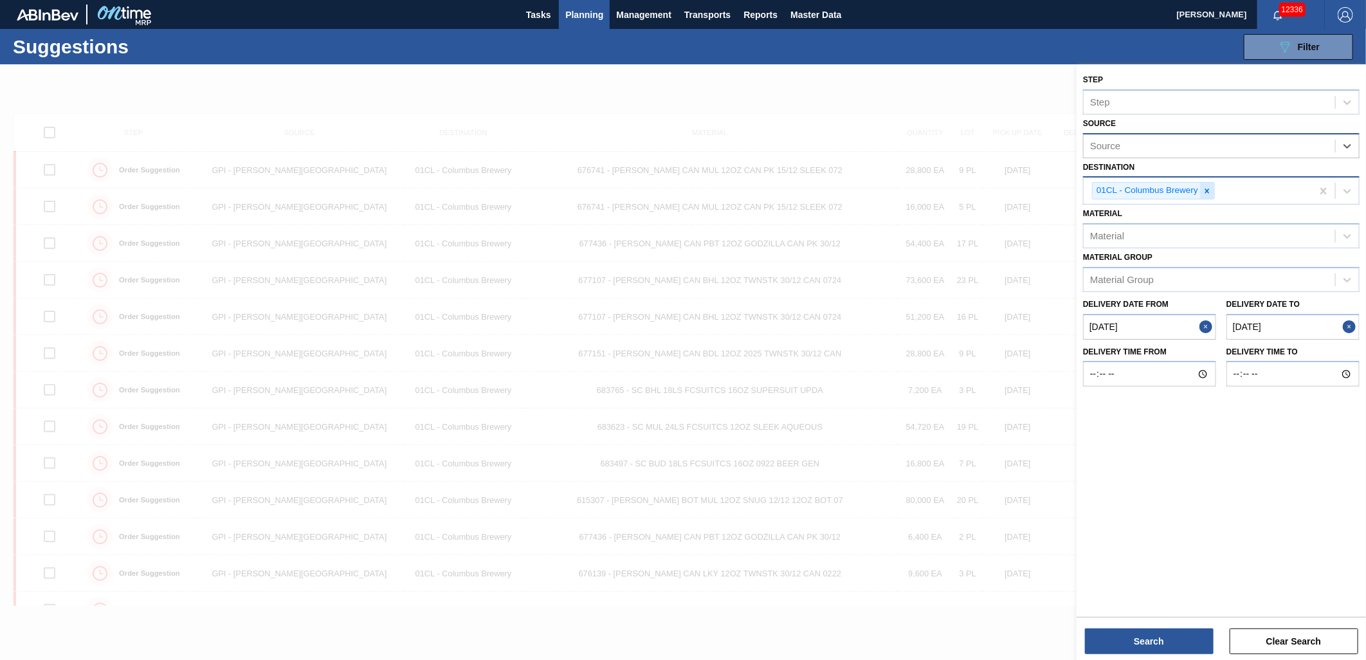
click at [1213, 193] on div at bounding box center [1207, 191] width 14 height 16
type input "01"
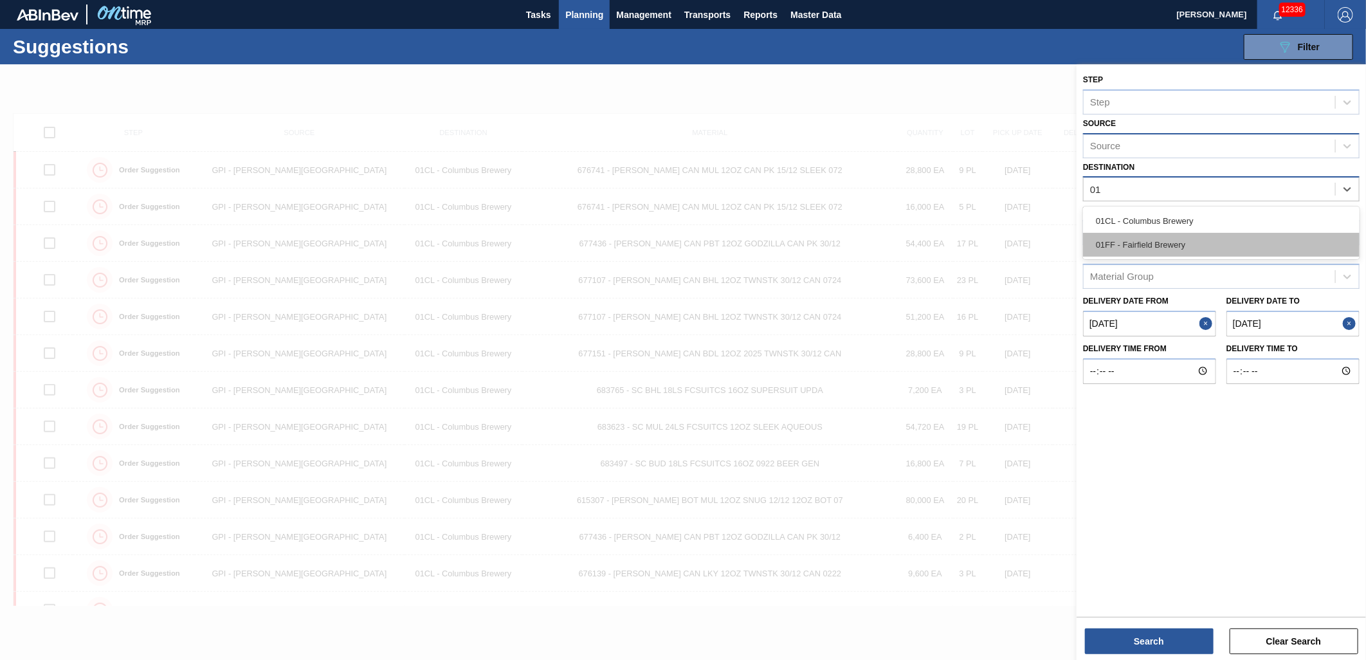
click at [1189, 241] on div "01FF - Fairfield Brewery" at bounding box center [1221, 245] width 277 height 24
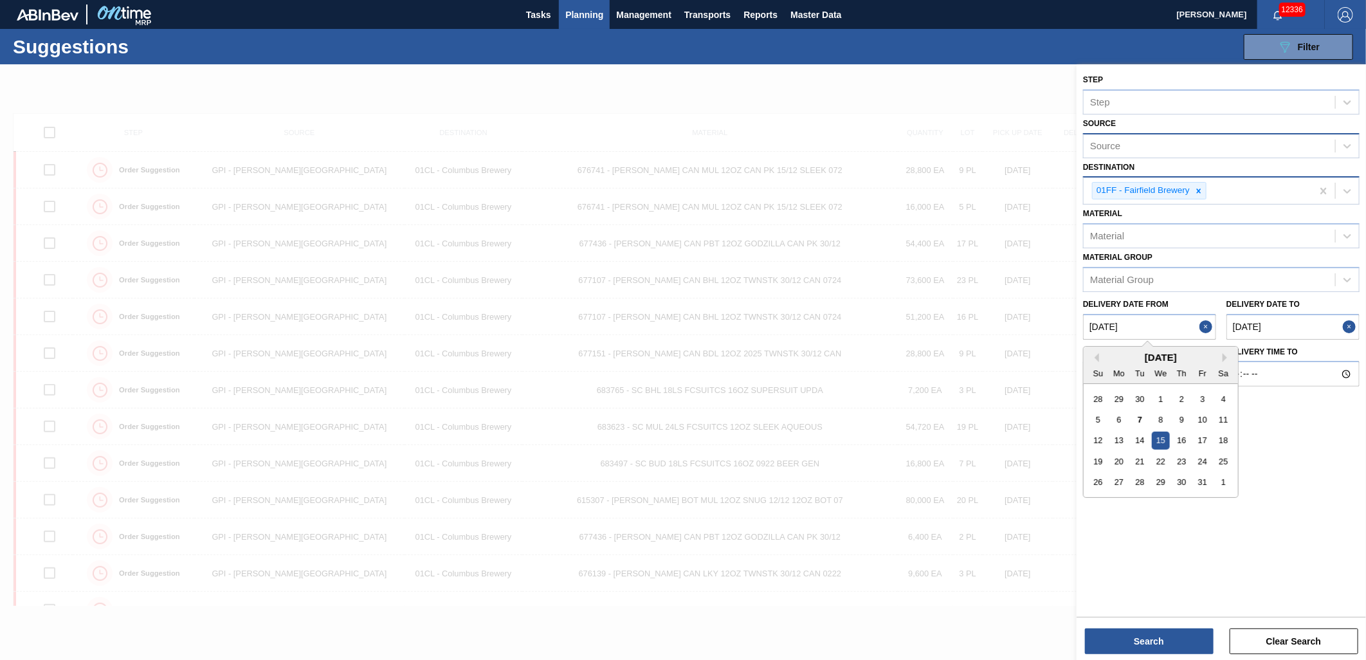
click at [1160, 325] on from "[DATE]" at bounding box center [1149, 327] width 133 height 26
click at [1122, 444] on div "13" at bounding box center [1119, 440] width 17 height 17
click at [1149, 330] on from "[DATE]" at bounding box center [1149, 327] width 133 height 26
click at [1139, 421] on div "7" at bounding box center [1139, 419] width 17 height 17
type from "[DATE]"
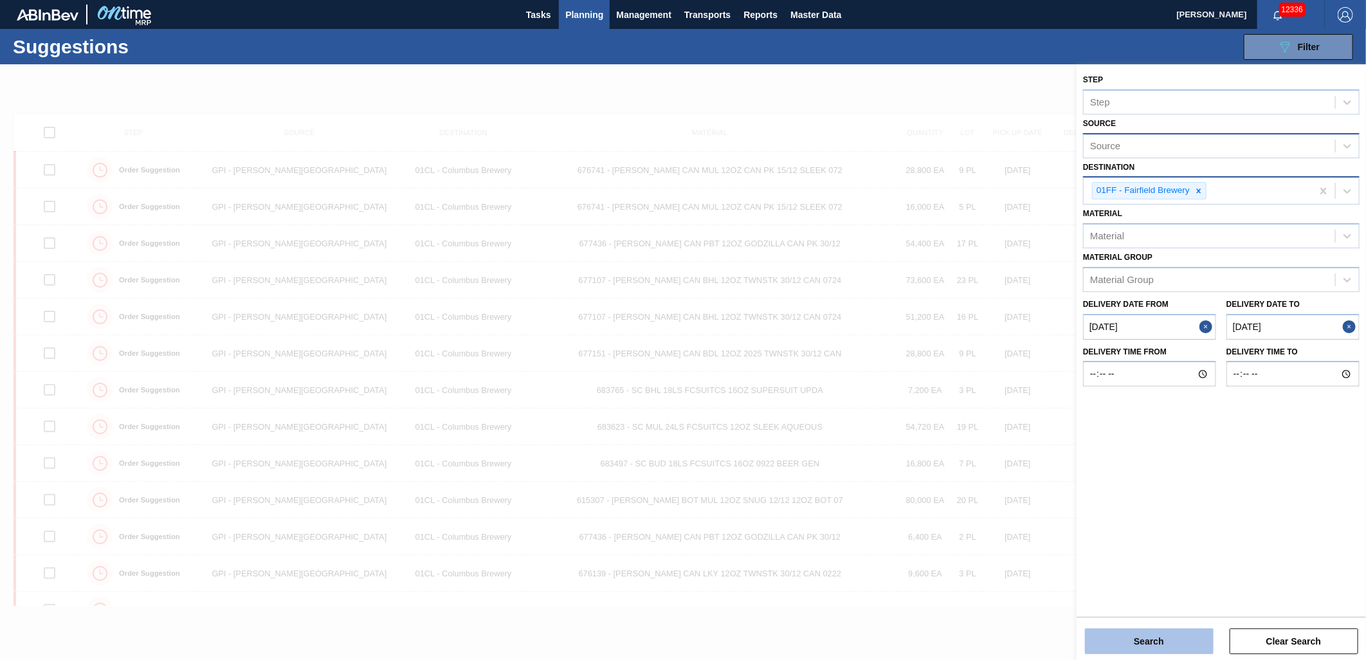
click at [1149, 594] on button "Search" at bounding box center [1149, 641] width 129 height 26
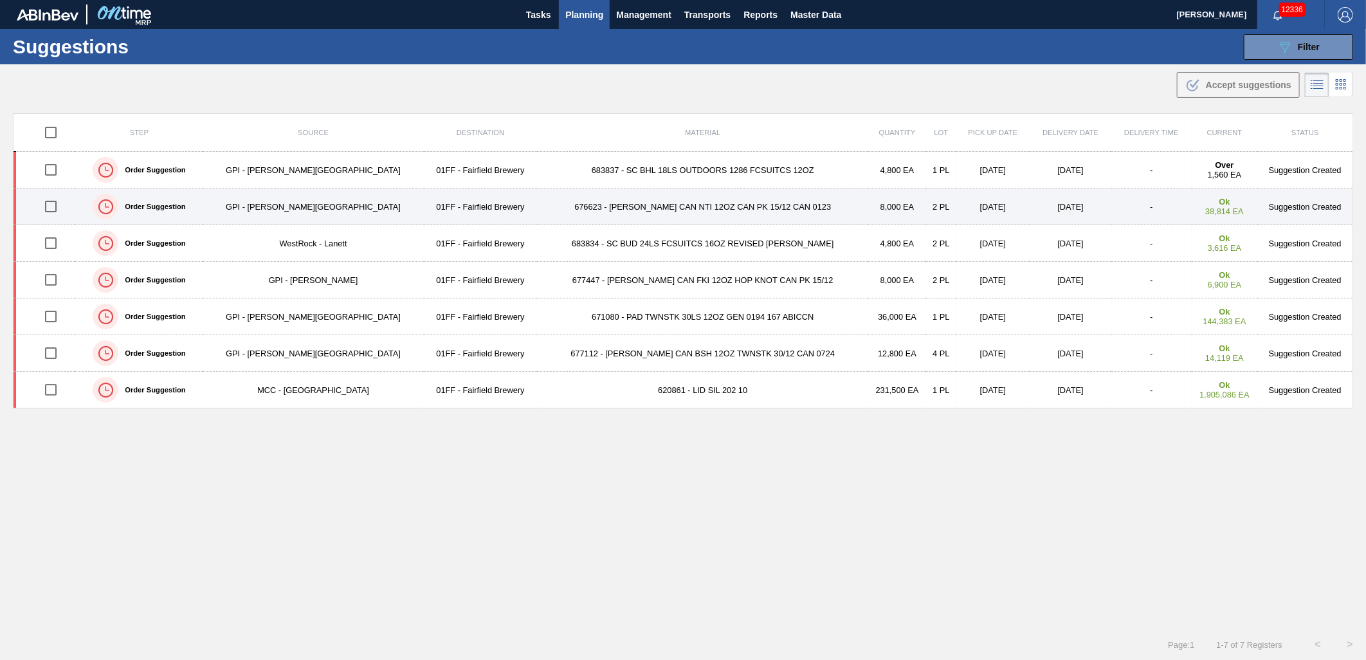
click at [49, 209] on input "checkbox" at bounding box center [50, 206] width 27 height 27
checkbox input "true"
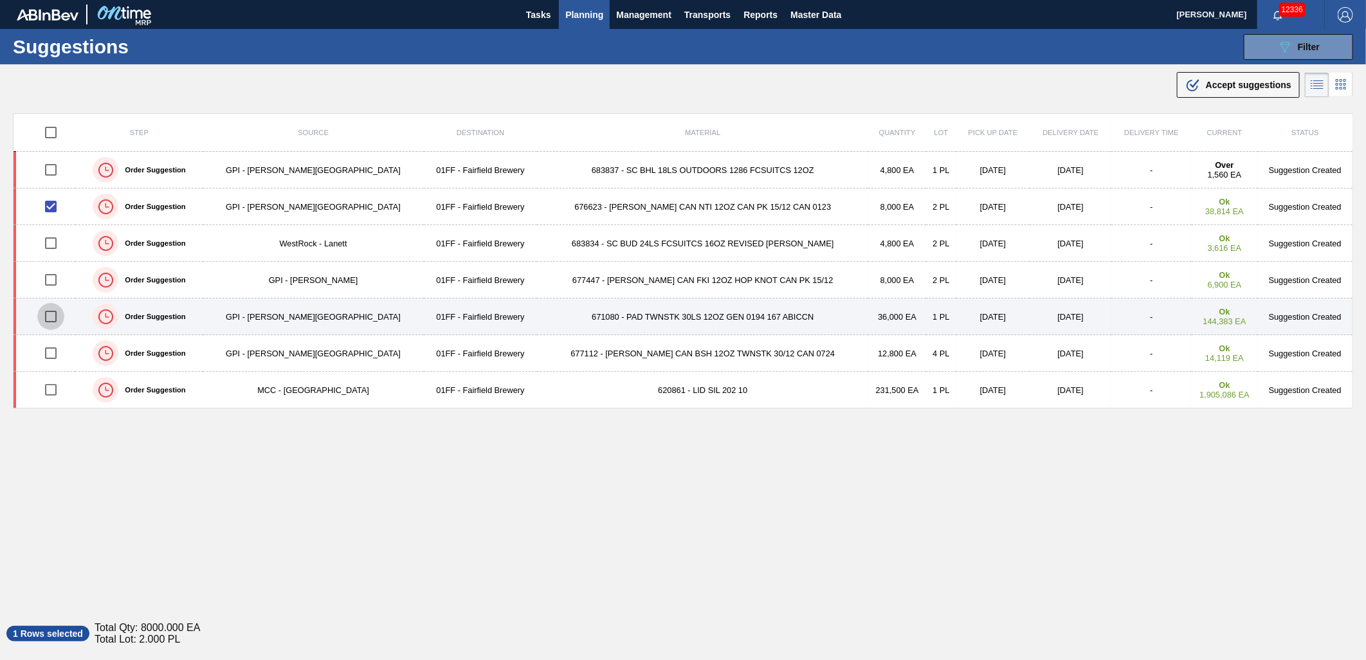
click at [55, 316] on input "checkbox" at bounding box center [50, 316] width 27 height 27
checkbox input "true"
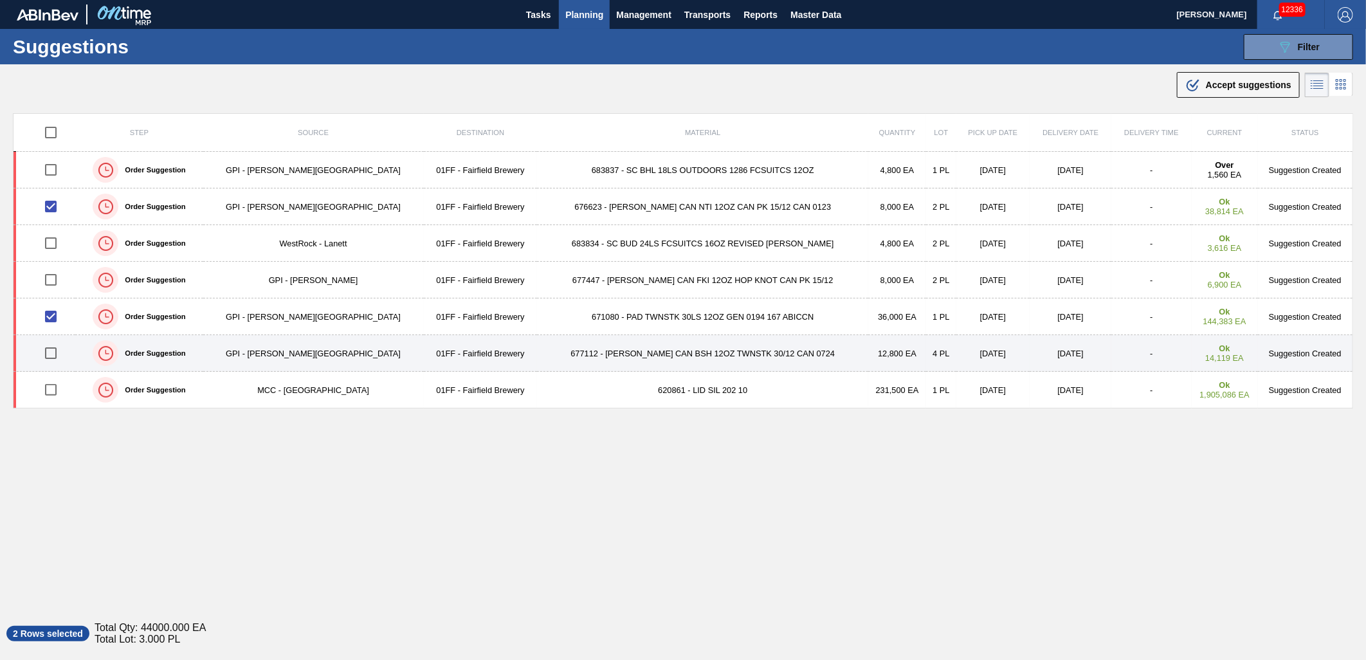
click at [53, 354] on input "checkbox" at bounding box center [50, 353] width 27 height 27
checkbox input "true"
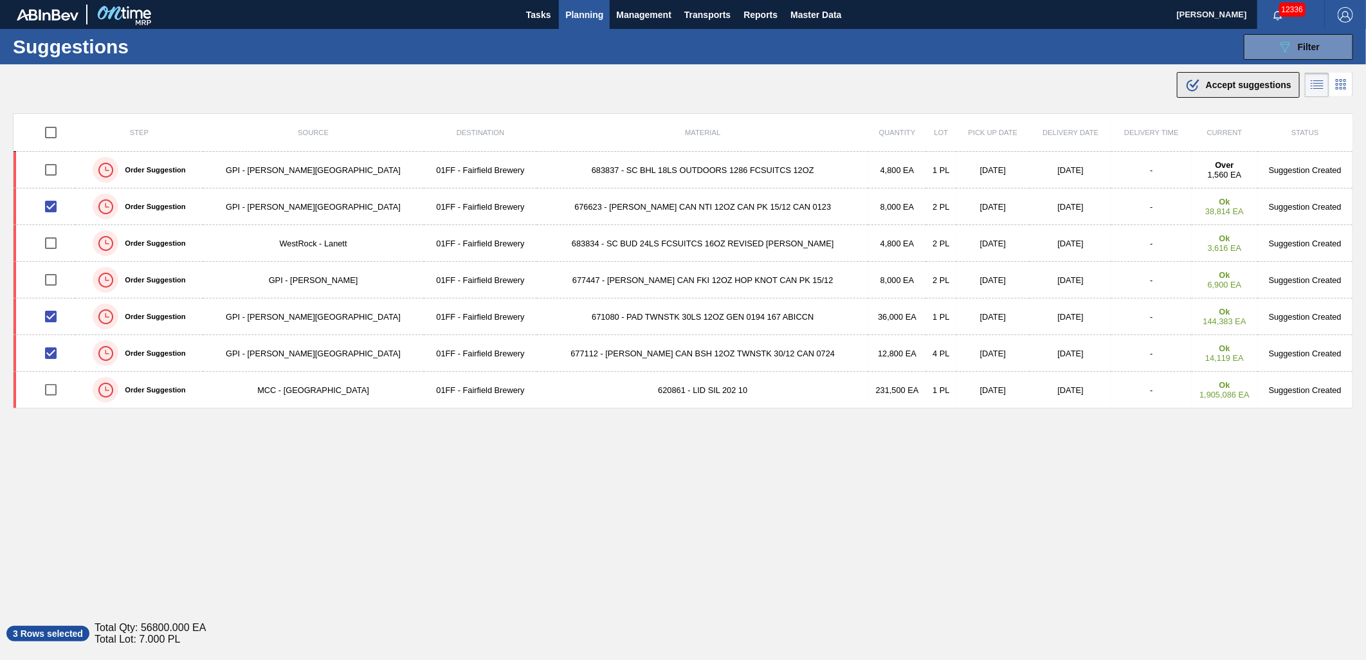
click at [1229, 87] on span "Accept suggestions" at bounding box center [1249, 85] width 86 height 10
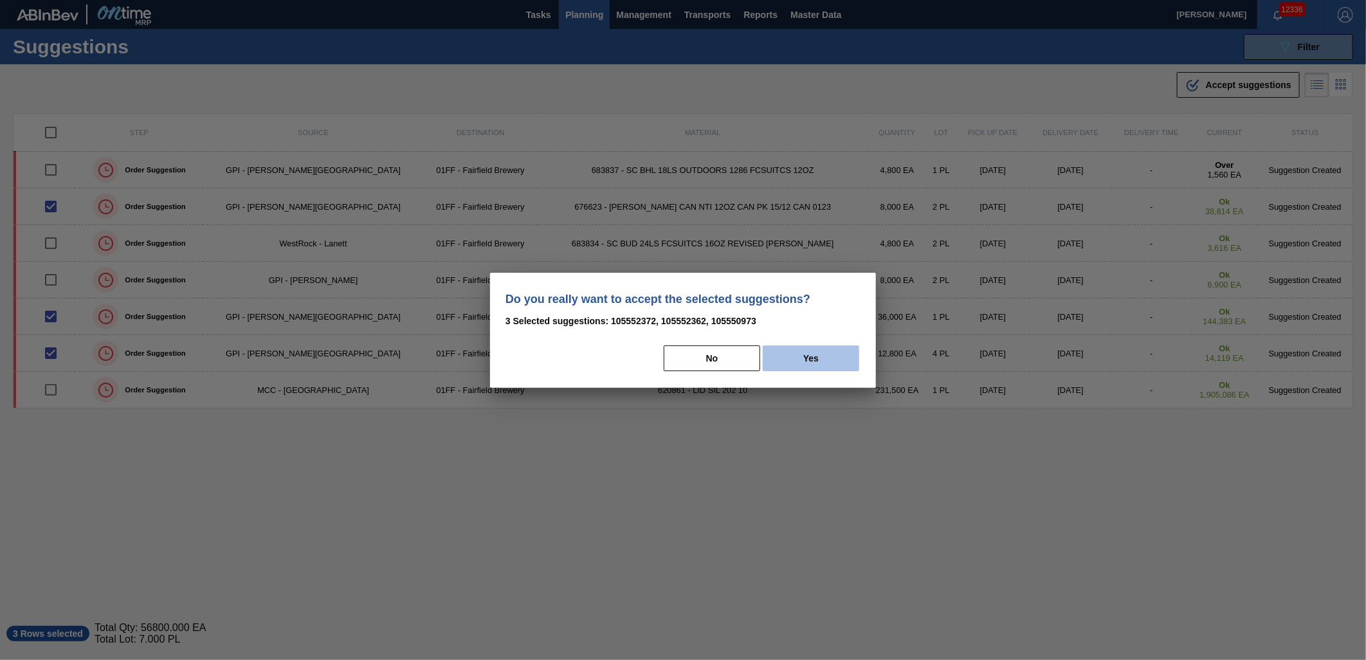
click at [799, 356] on button "Yes" at bounding box center [811, 358] width 96 height 26
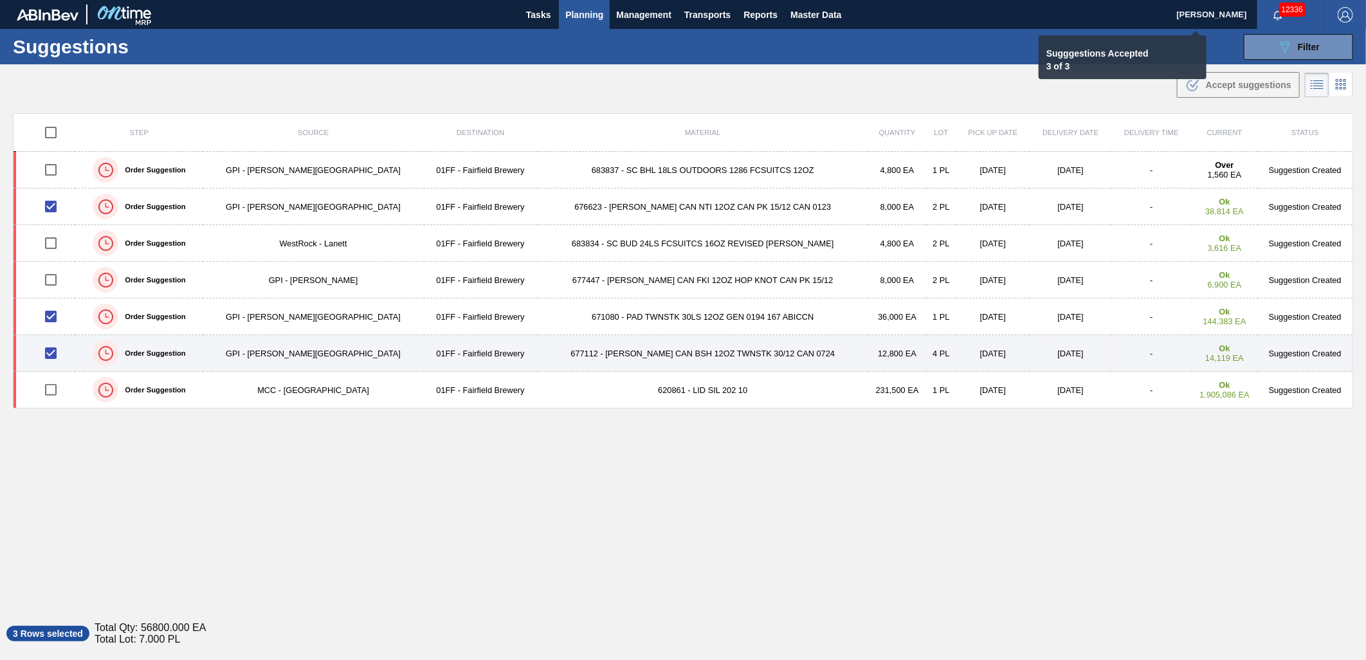
checkbox input "false"
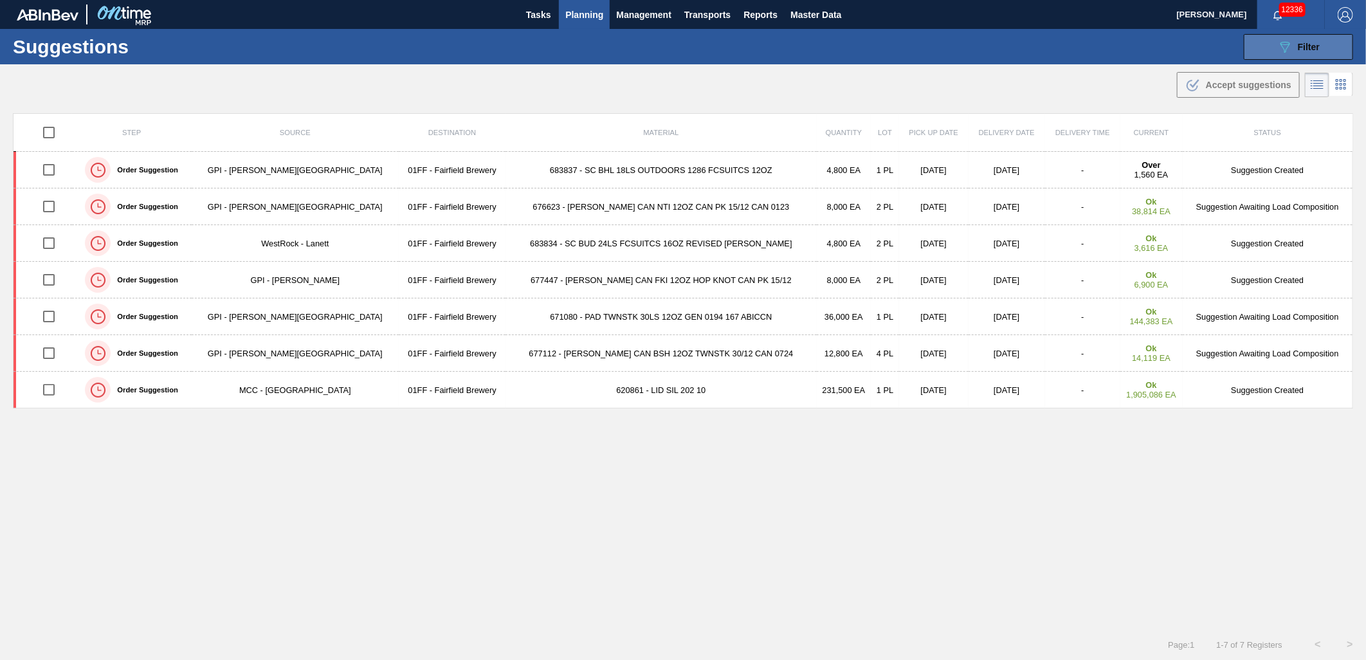
click at [1229, 48] on button "089F7B8B-B2A5-4AFE-B5C0-19BA573D28AC Filter" at bounding box center [1298, 47] width 109 height 26
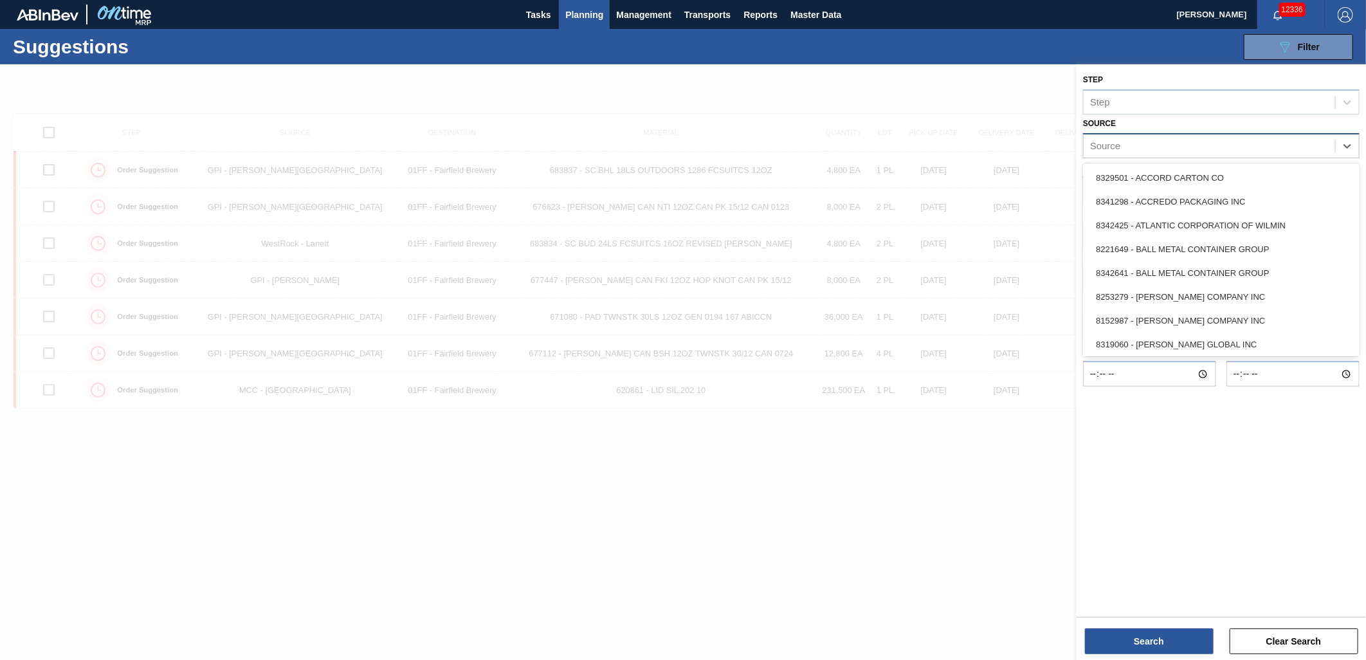
click at [1145, 143] on div "Source" at bounding box center [1209, 145] width 251 height 19
type input "Gra"
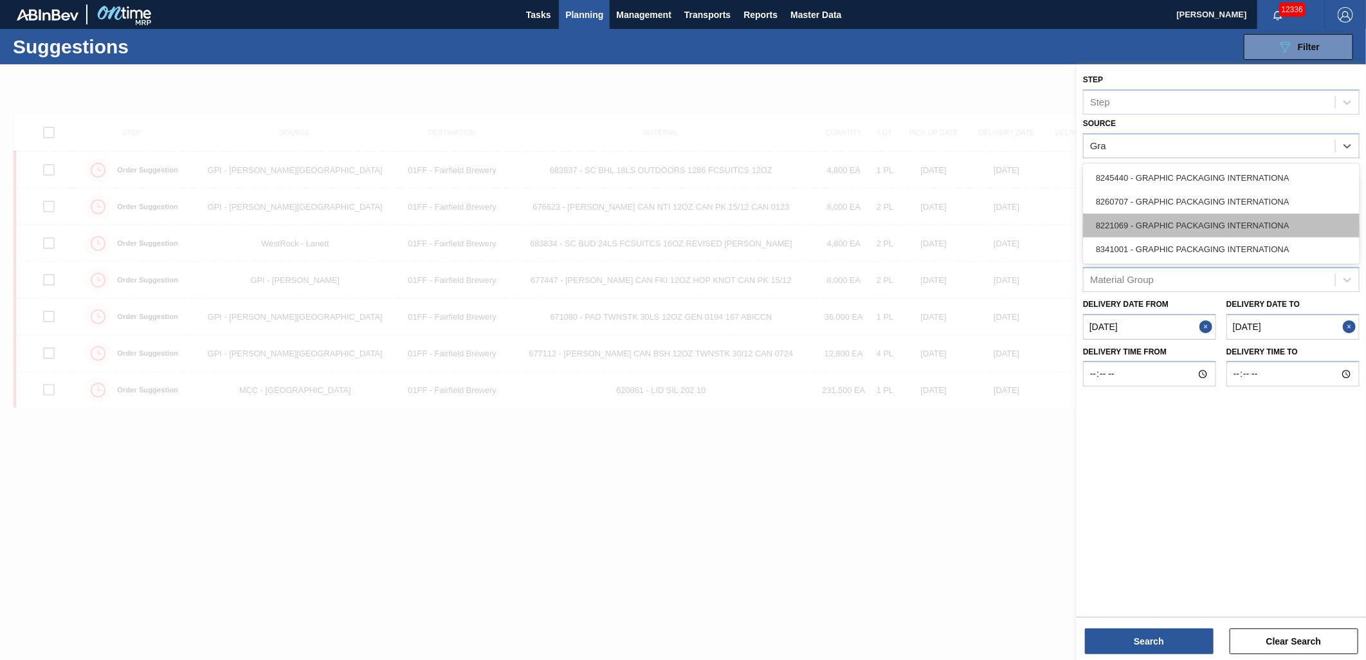
click at [1175, 221] on div "8221069 - GRAPHIC PACKAGING INTERNATIONA" at bounding box center [1221, 226] width 277 height 24
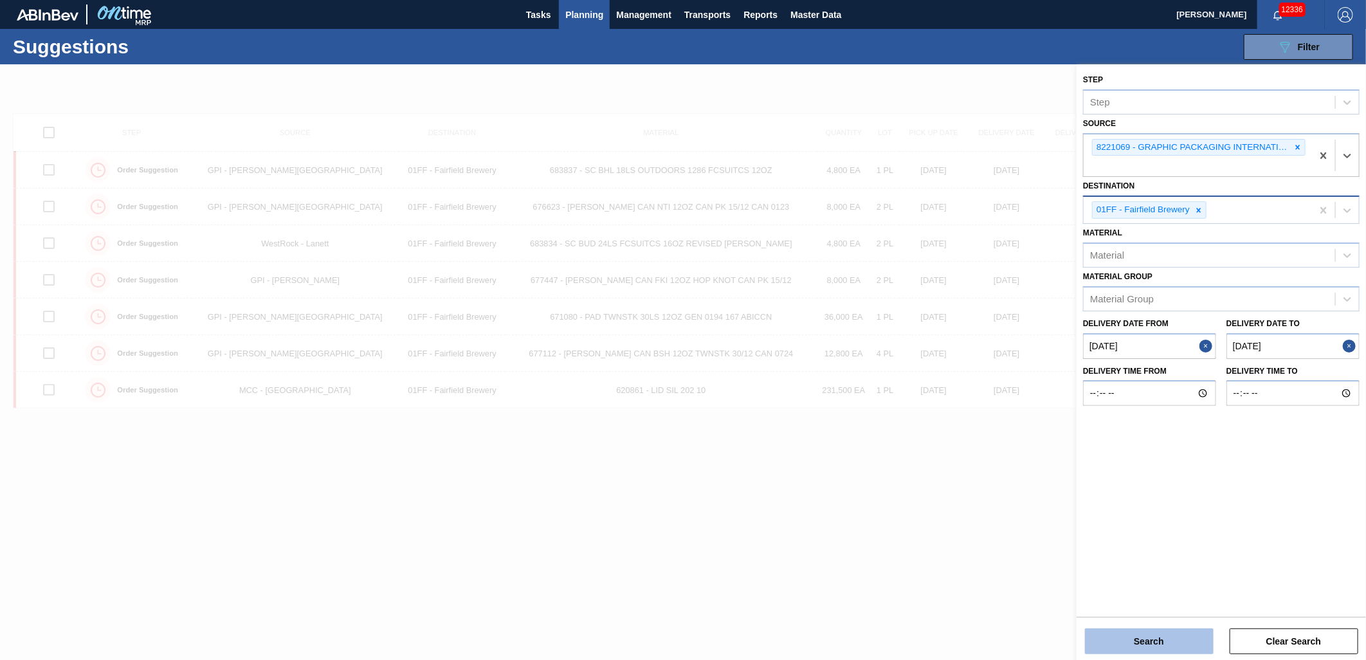
click at [1162, 594] on button "Search" at bounding box center [1149, 641] width 129 height 26
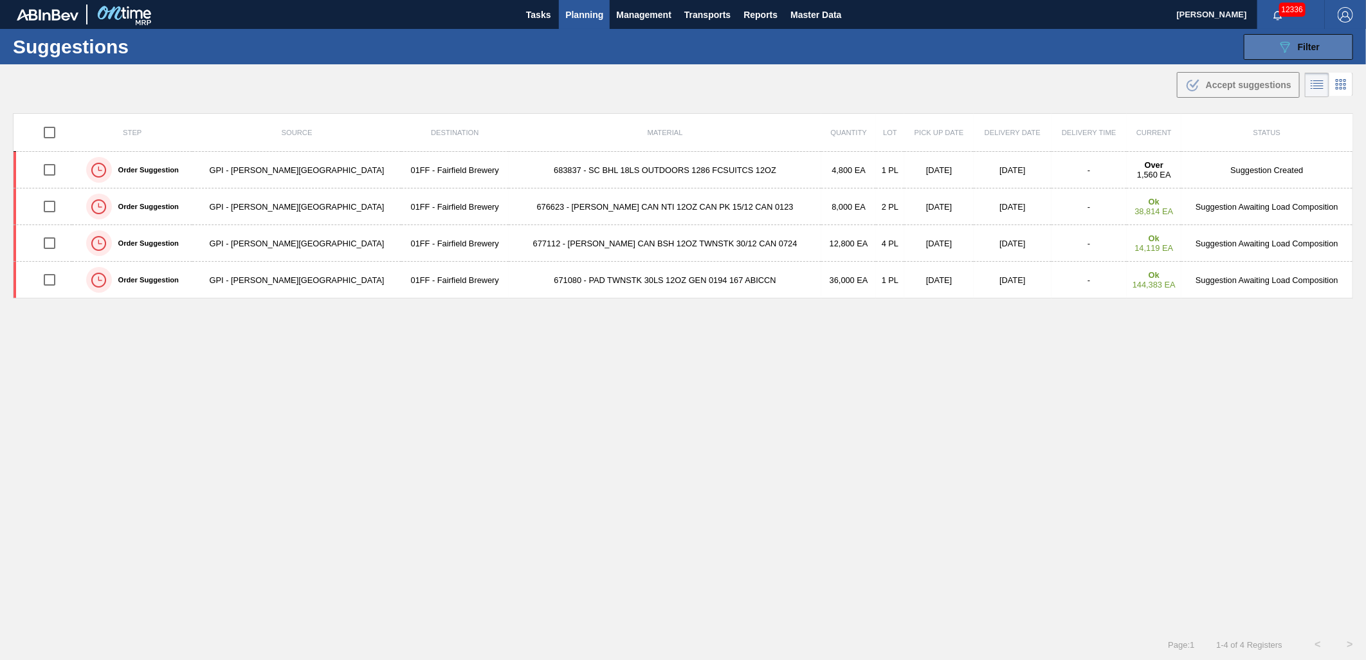
click at [1229, 51] on span "Filter" at bounding box center [1309, 47] width 22 height 10
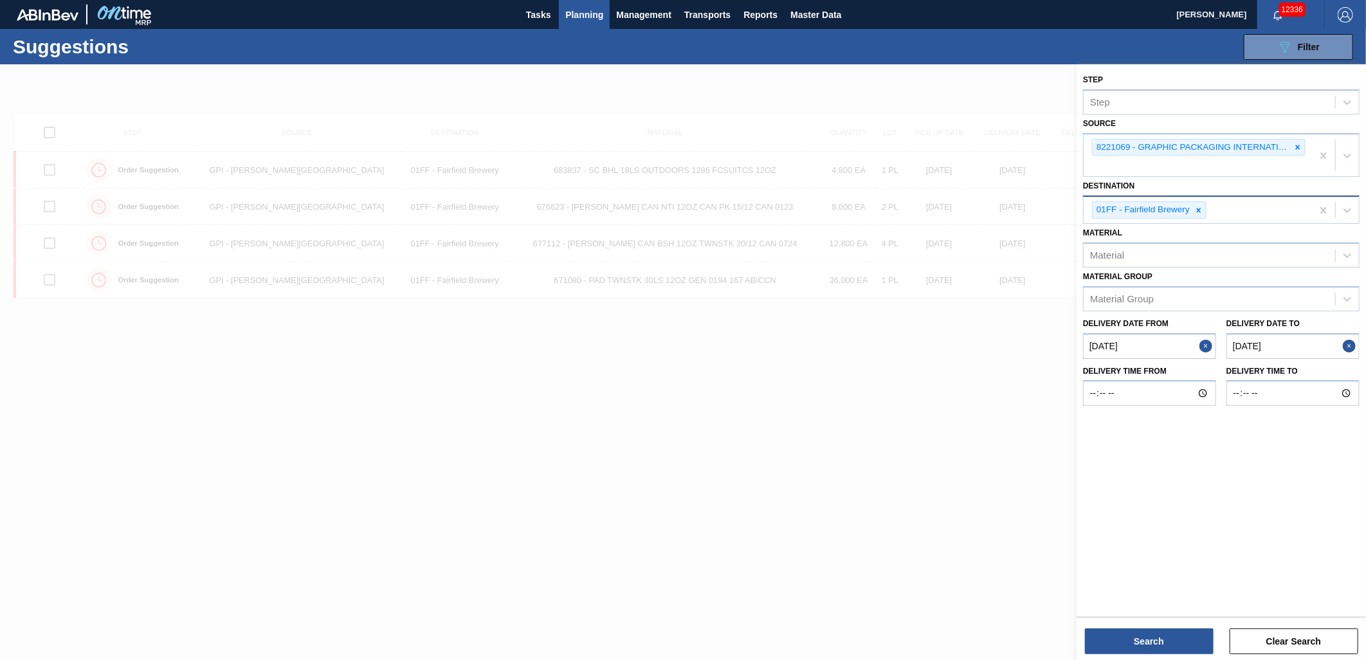
click at [1229, 343] on to "[DATE]" at bounding box center [1292, 346] width 133 height 26
click at [1229, 503] on div "31" at bounding box center [1319, 501] width 17 height 17
type to "[DATE]"
click at [1192, 594] on button "Search" at bounding box center [1149, 641] width 129 height 26
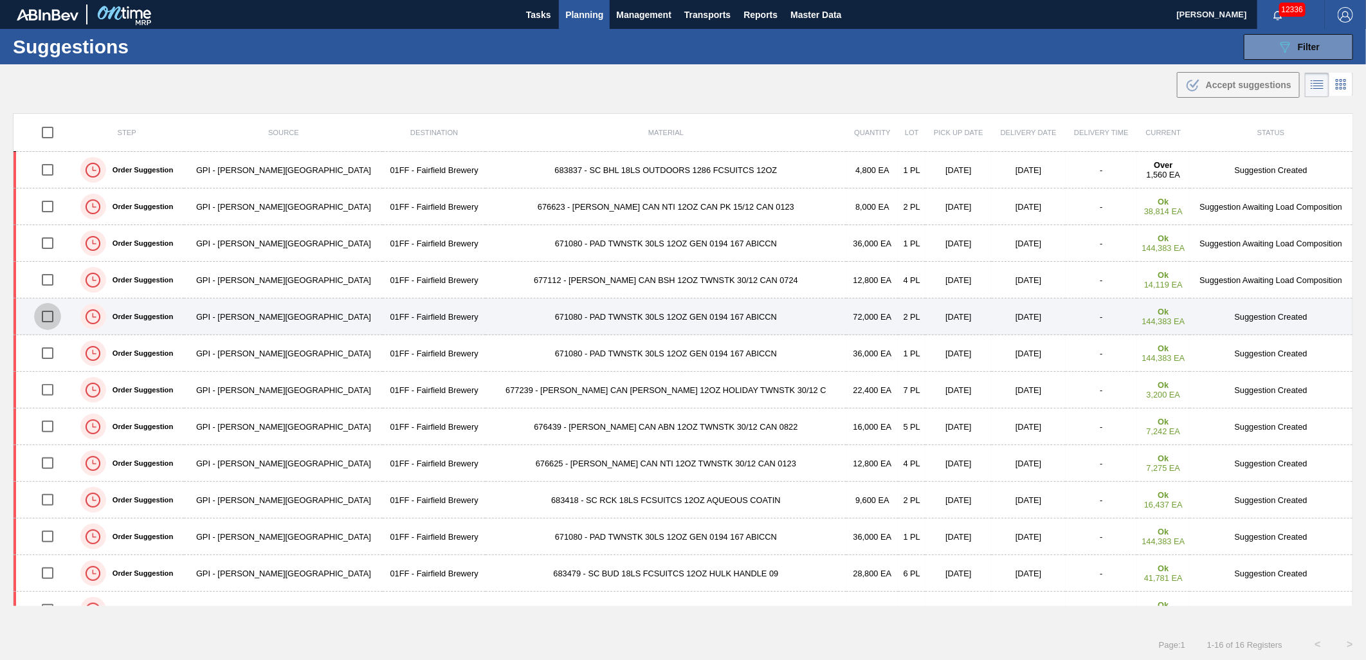
click at [54, 322] on input "checkbox" at bounding box center [47, 316] width 27 height 27
checkbox input "true"
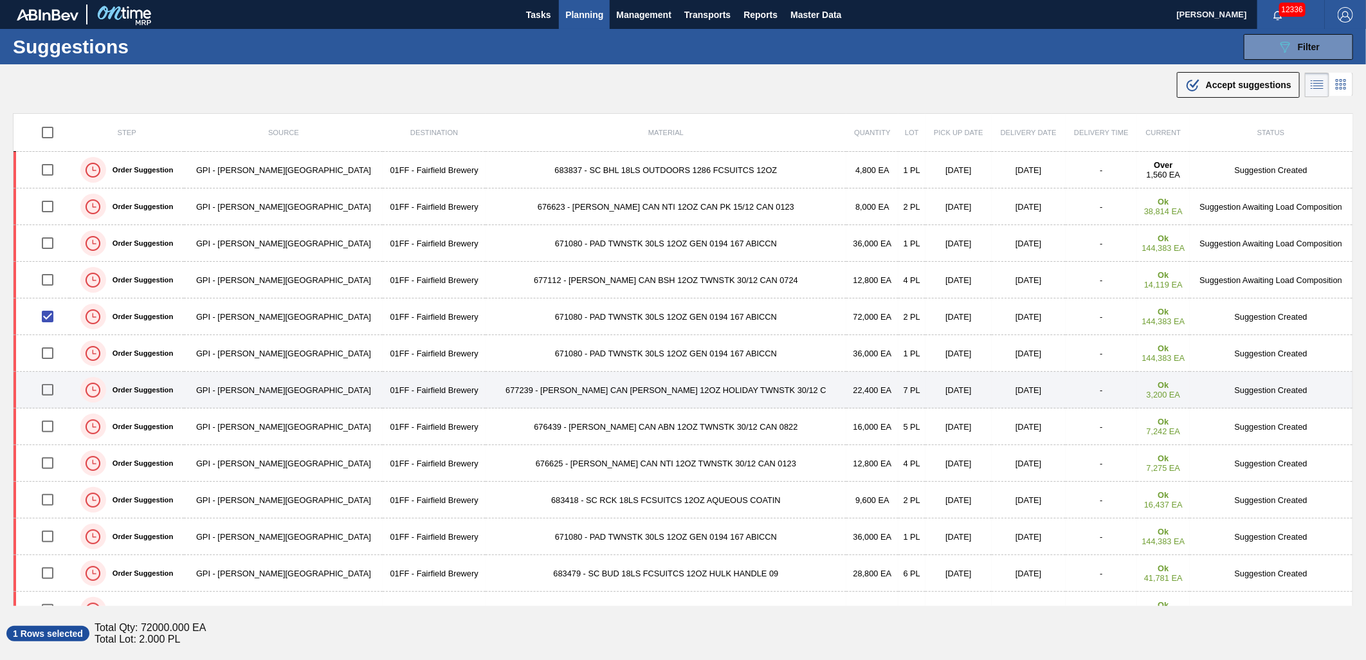
click at [54, 390] on input "checkbox" at bounding box center [47, 389] width 27 height 27
checkbox input "true"
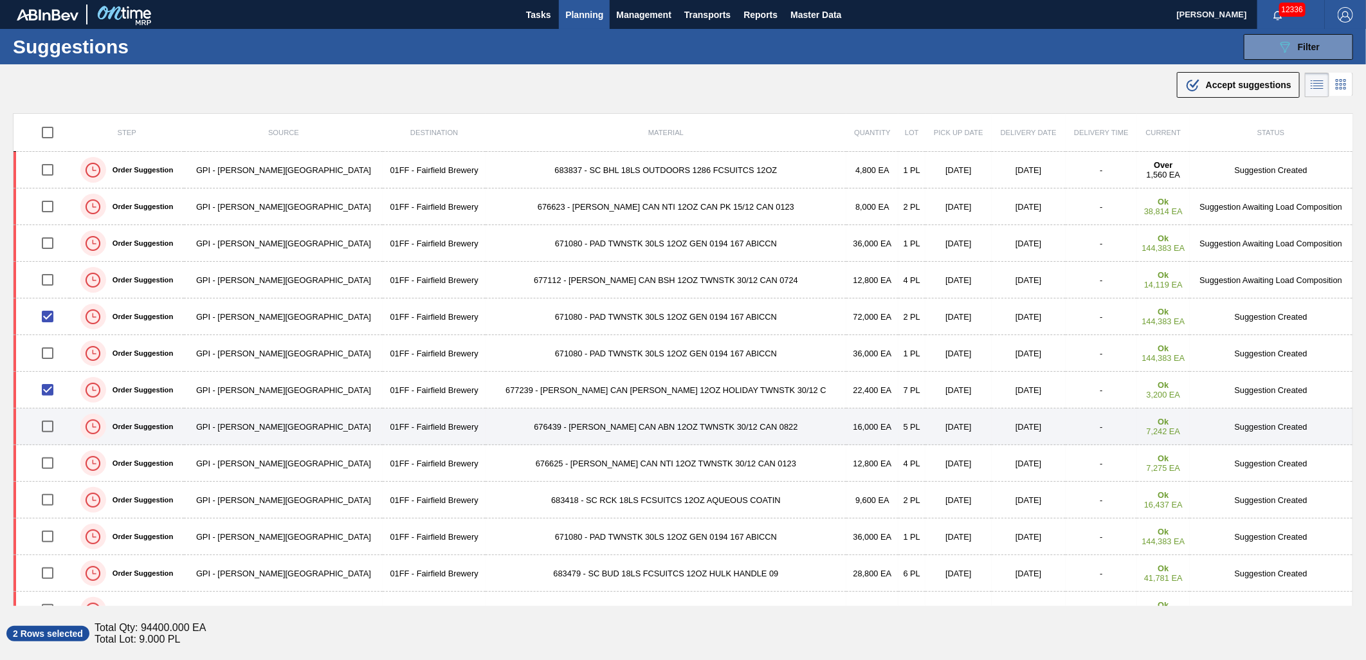
click at [47, 428] on input "checkbox" at bounding box center [47, 426] width 27 height 27
checkbox input "true"
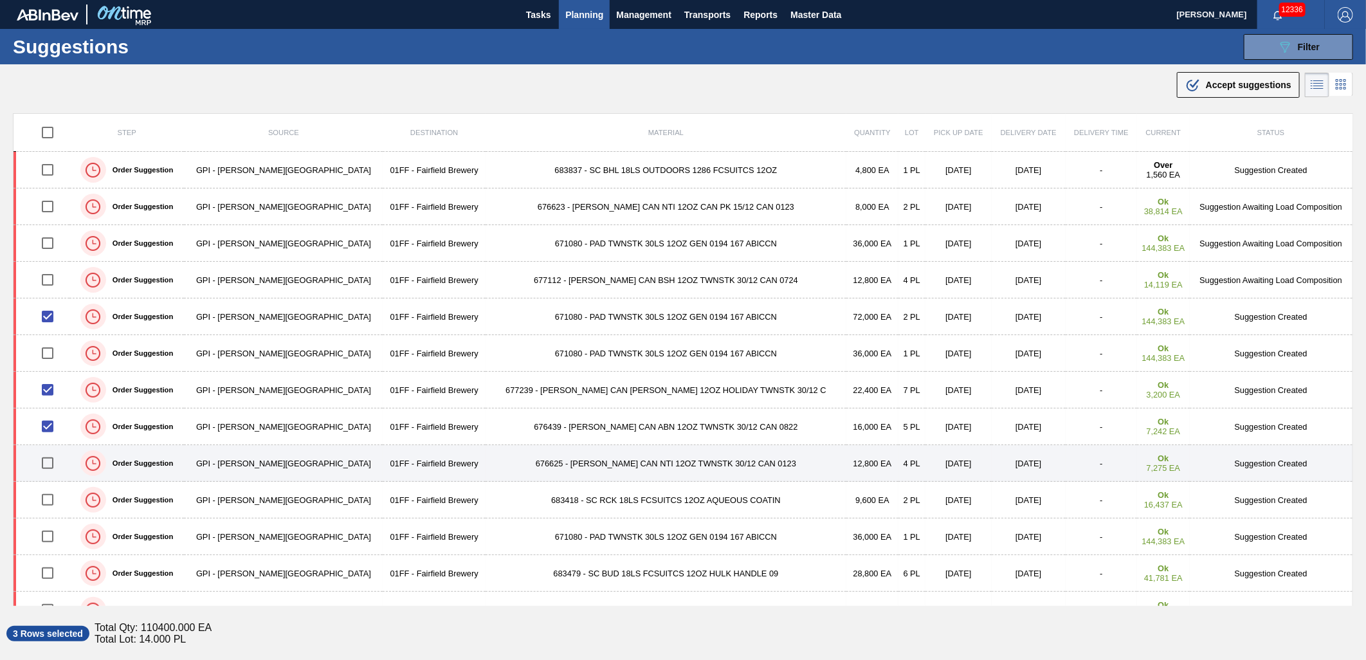
click at [50, 461] on input "checkbox" at bounding box center [47, 463] width 27 height 27
checkbox input "true"
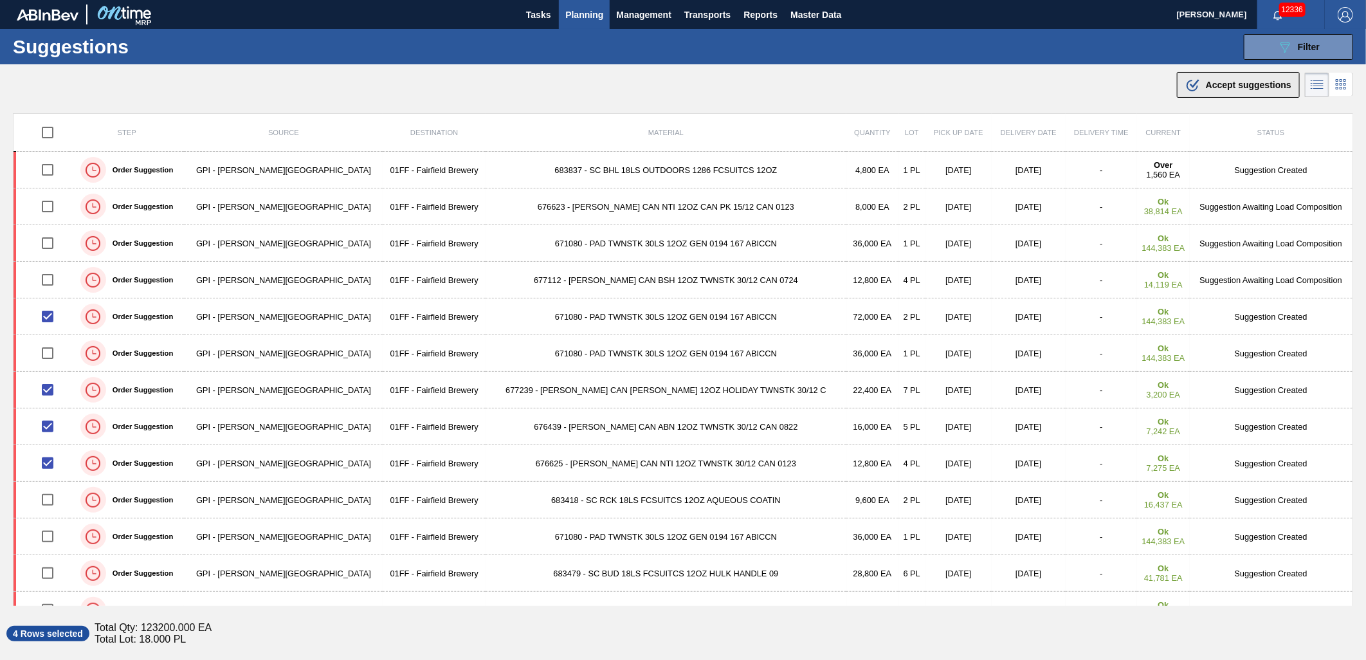
click at [1190, 92] on icon ".b{fill:var(--color-action-default)}" at bounding box center [1192, 84] width 15 height 15
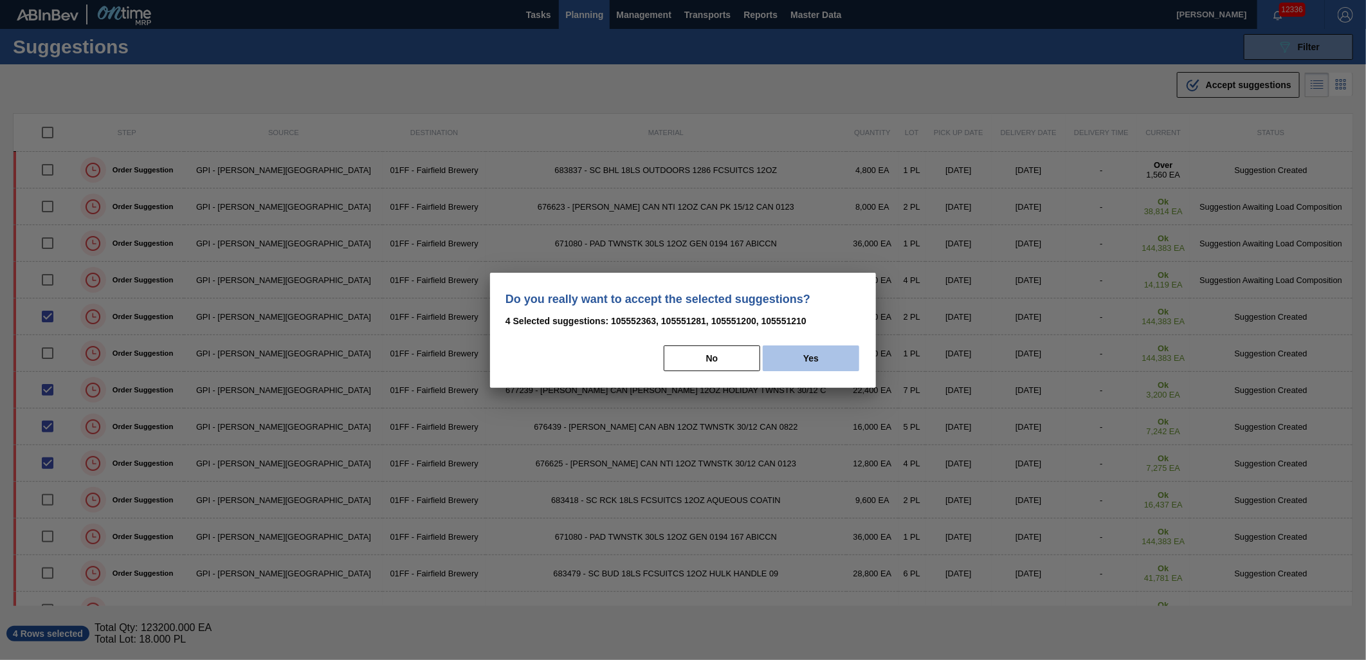
click at [839, 363] on button "Yes" at bounding box center [811, 358] width 96 height 26
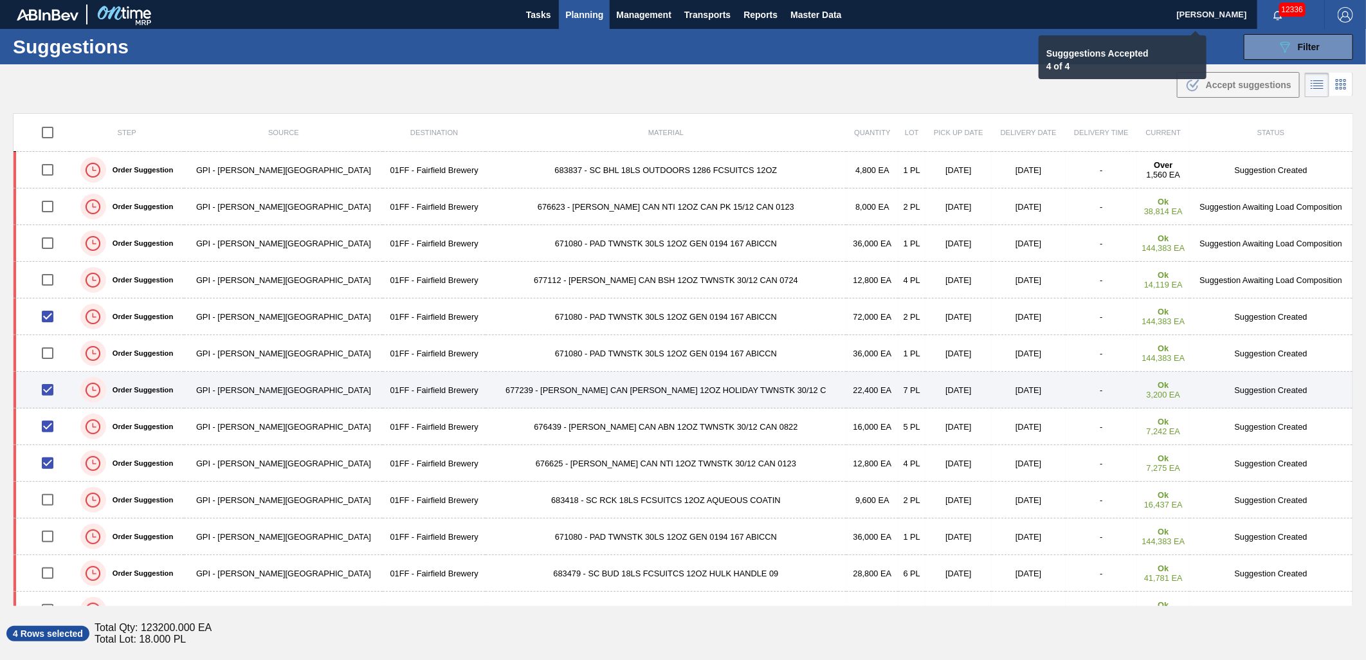
checkbox input "false"
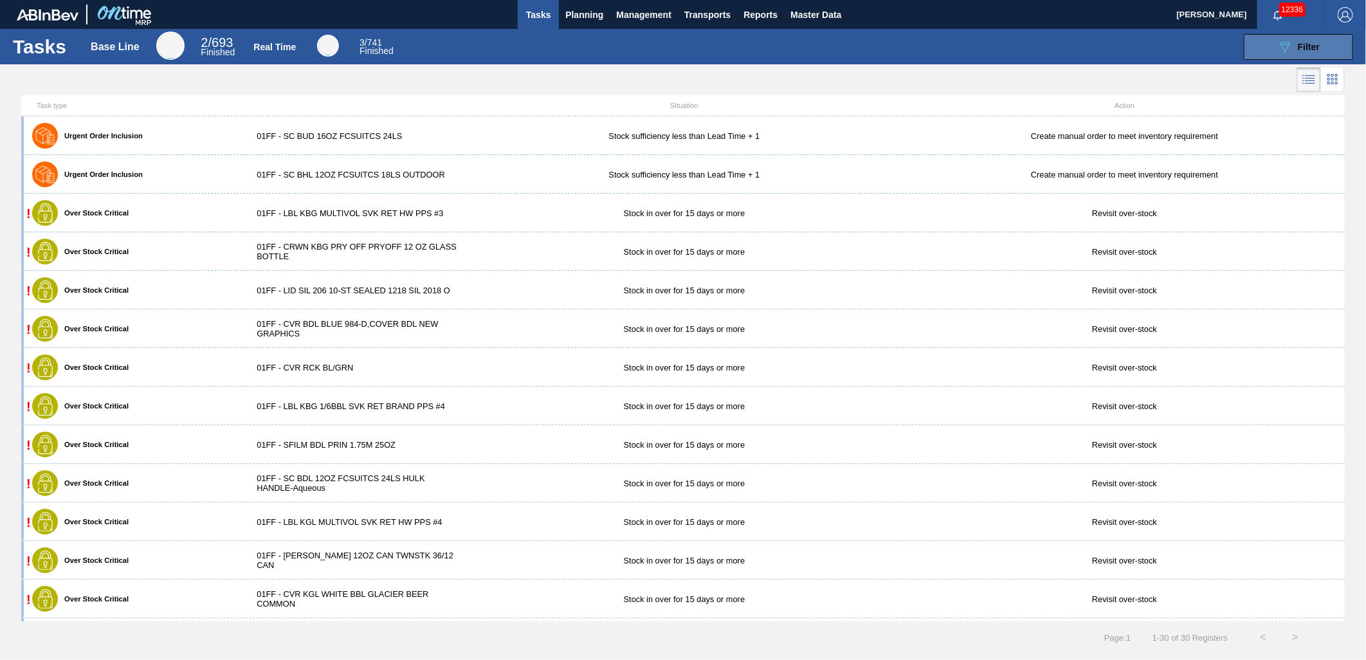
click at [1229, 56] on button "089F7B8B-B2A5-4AFE-B5C0-19BA573D28AC Filter" at bounding box center [1298, 47] width 109 height 26
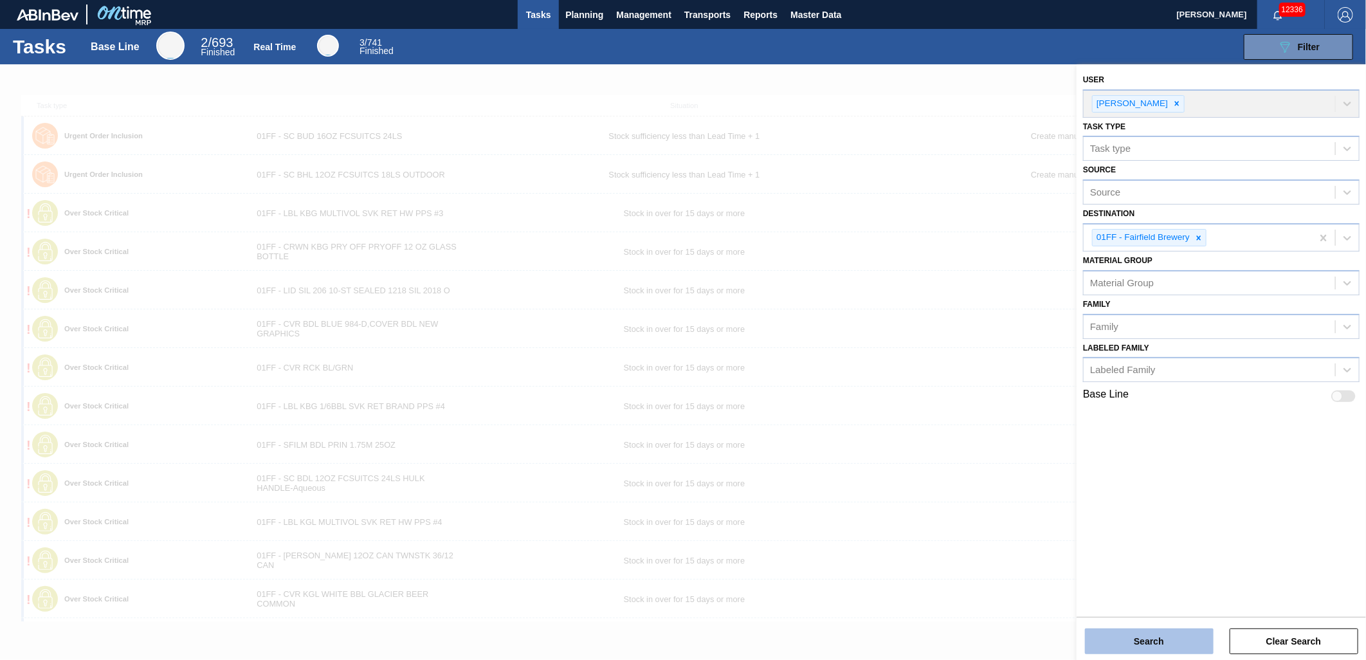
click at [1147, 594] on button "Search" at bounding box center [1149, 641] width 129 height 26
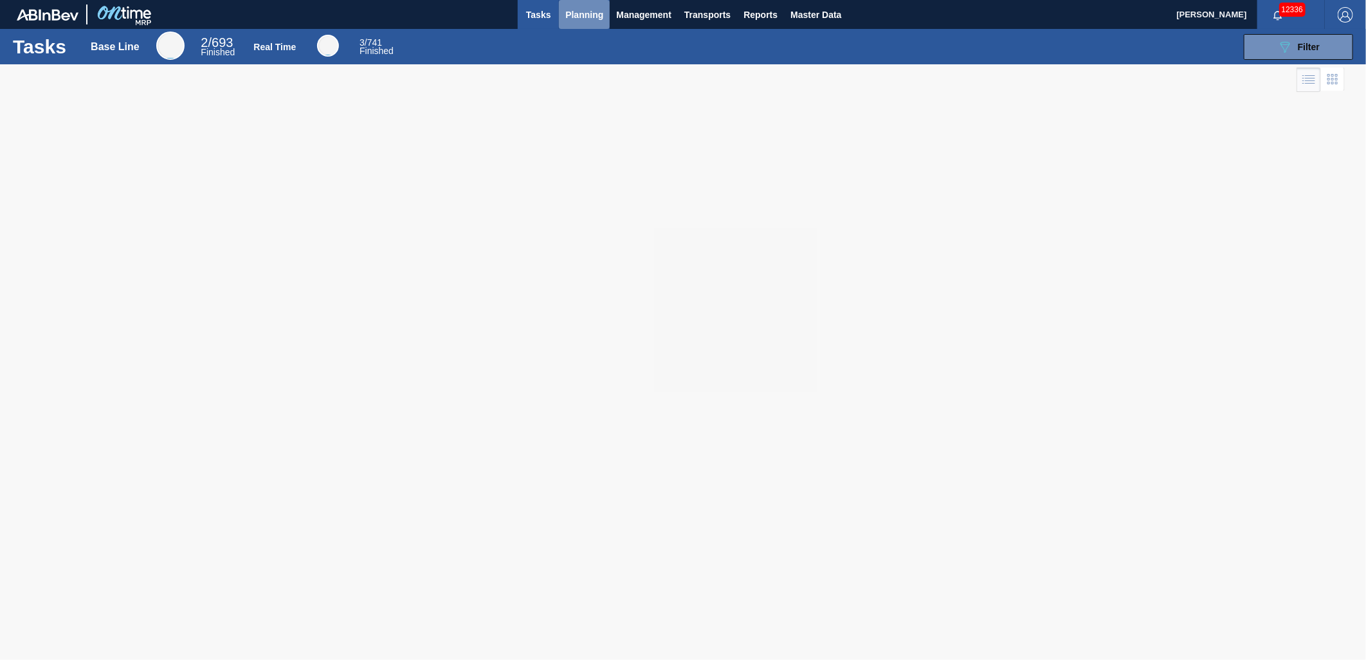
click at [587, 22] on span "Planning" at bounding box center [584, 14] width 38 height 15
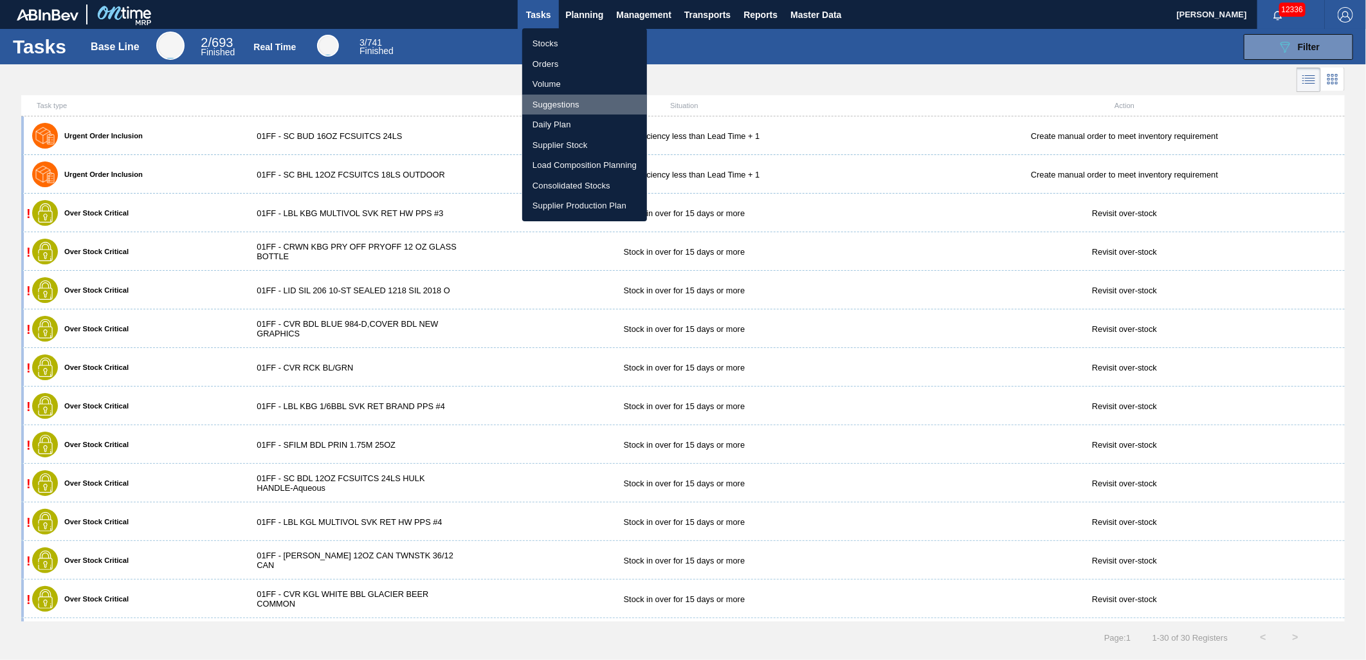
click at [556, 100] on li "Suggestions" at bounding box center [584, 105] width 125 height 21
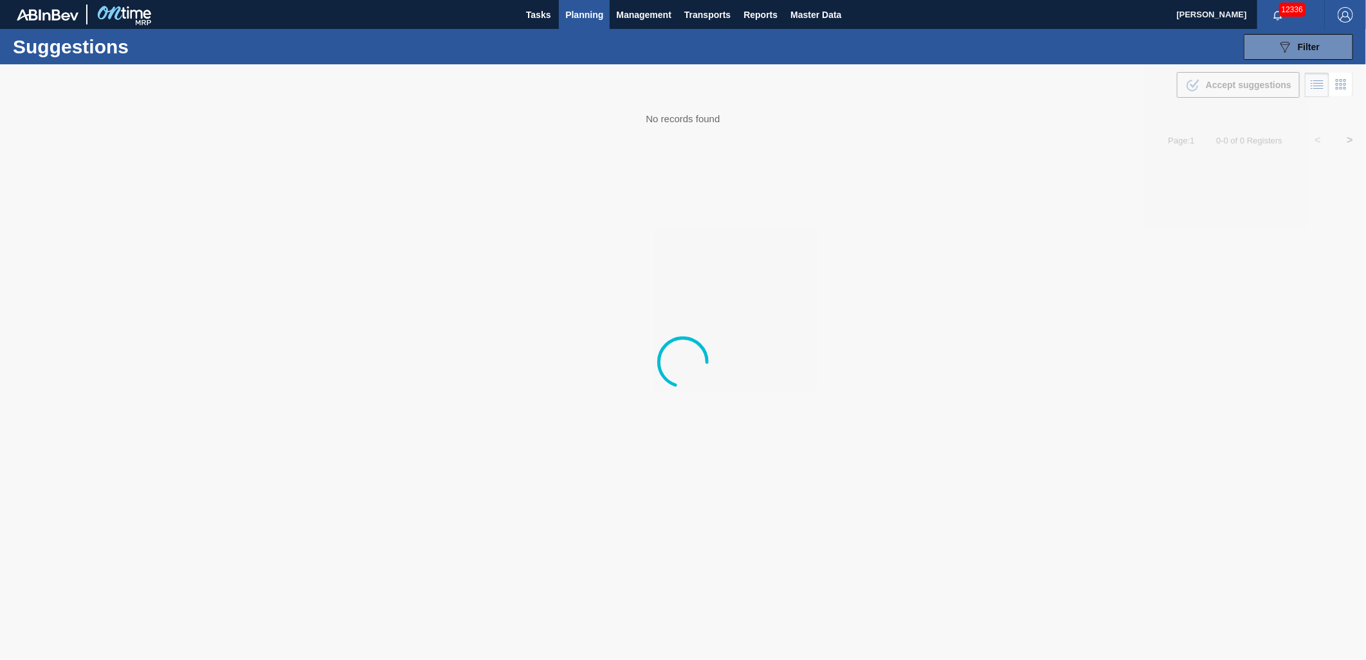
type from "[DATE]"
type to "[DATE]"
click at [1229, 55] on button "089F7B8B-B2A5-4AFE-B5C0-19BA573D28AC Filter" at bounding box center [1298, 47] width 109 height 26
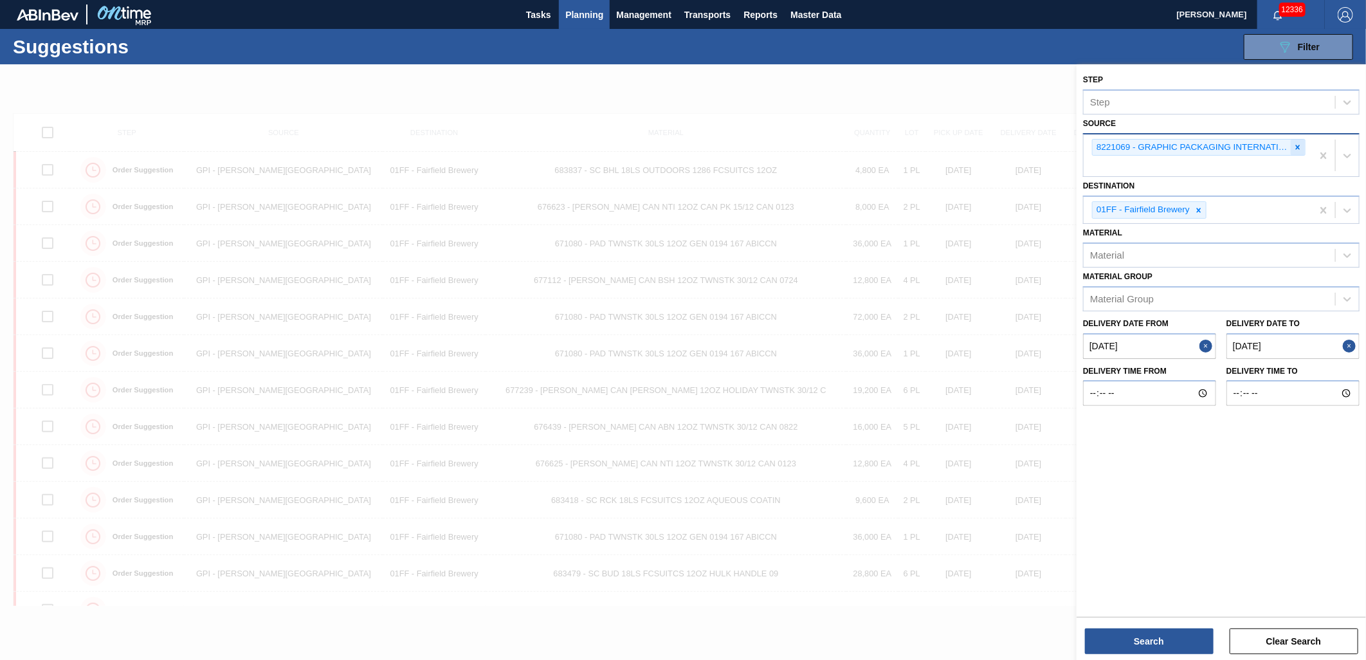
click at [1229, 149] on icon at bounding box center [1297, 147] width 9 height 9
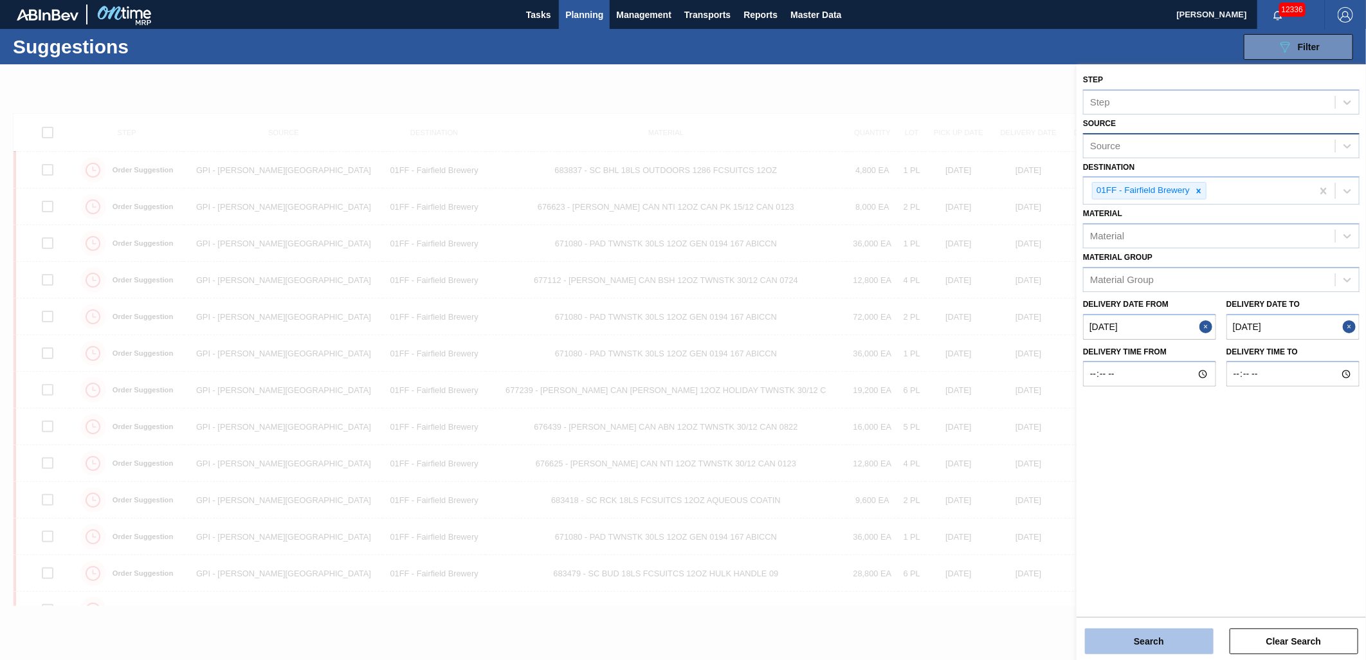
click at [1154, 594] on button "Search" at bounding box center [1149, 641] width 129 height 26
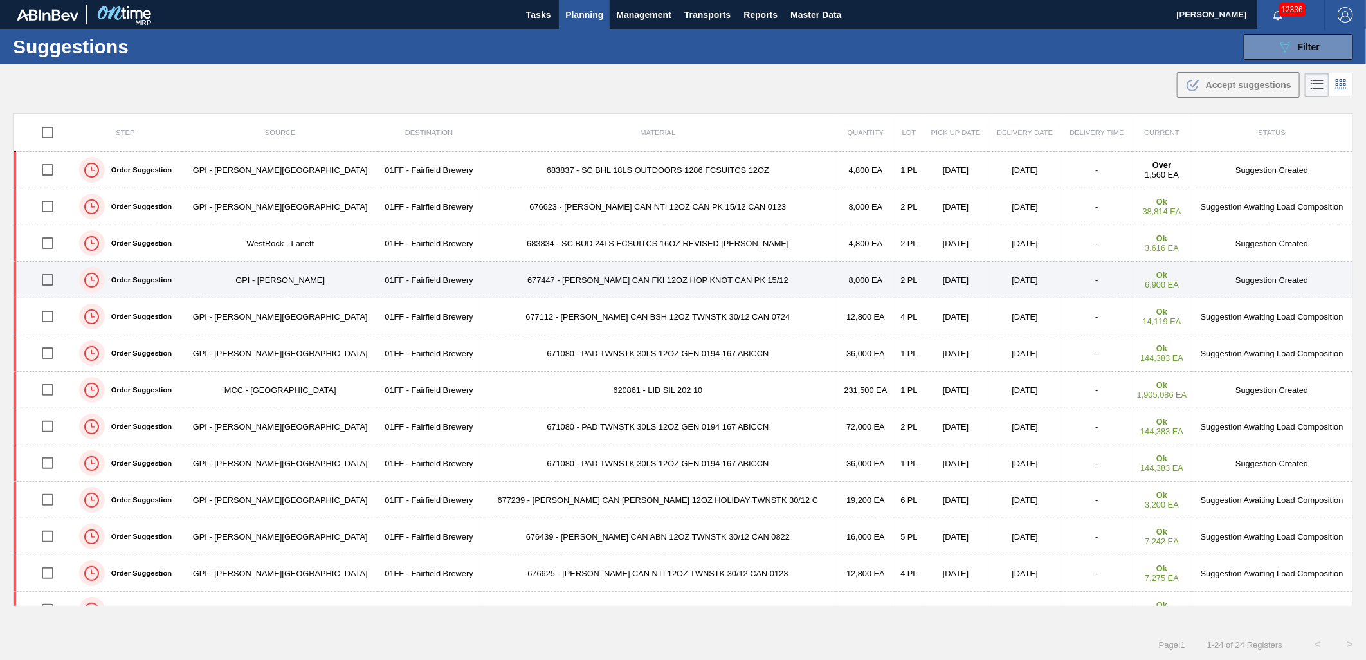
click at [593, 290] on td "677447 - CARR CAN FKI 12OZ HOP KNOT CAN PK 15/12" at bounding box center [658, 280] width 356 height 37
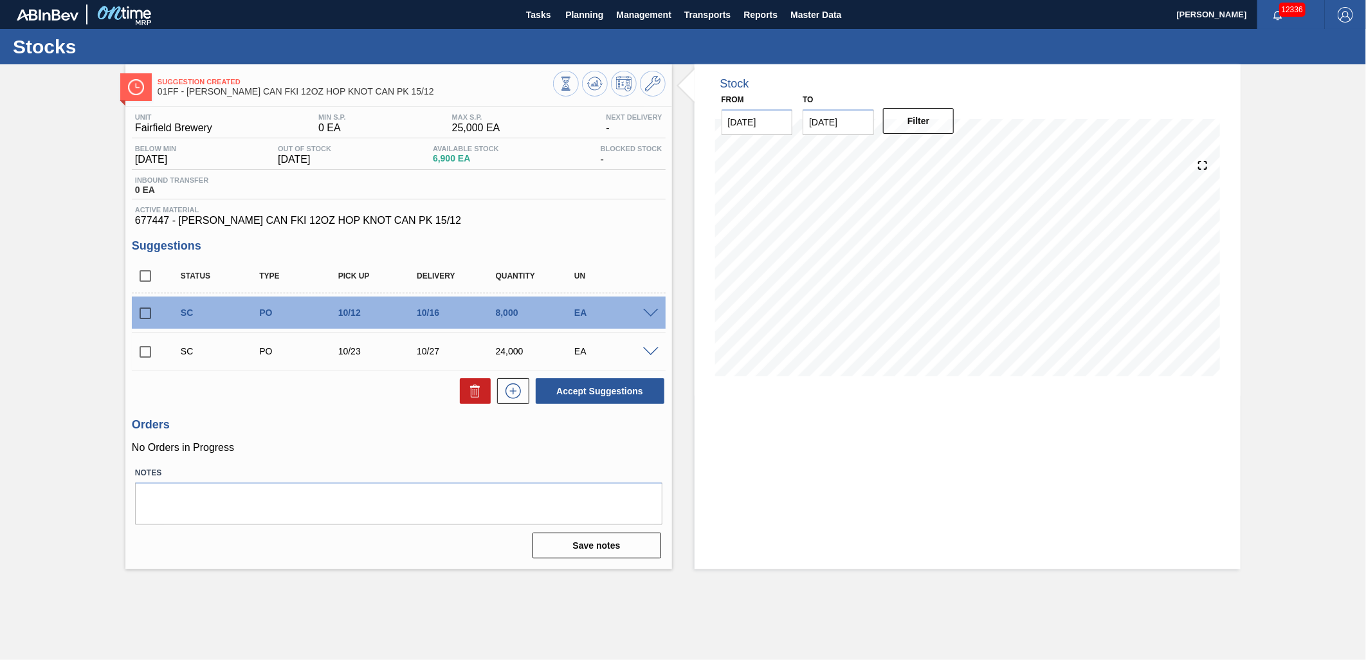
click at [653, 313] on span at bounding box center [650, 314] width 15 height 10
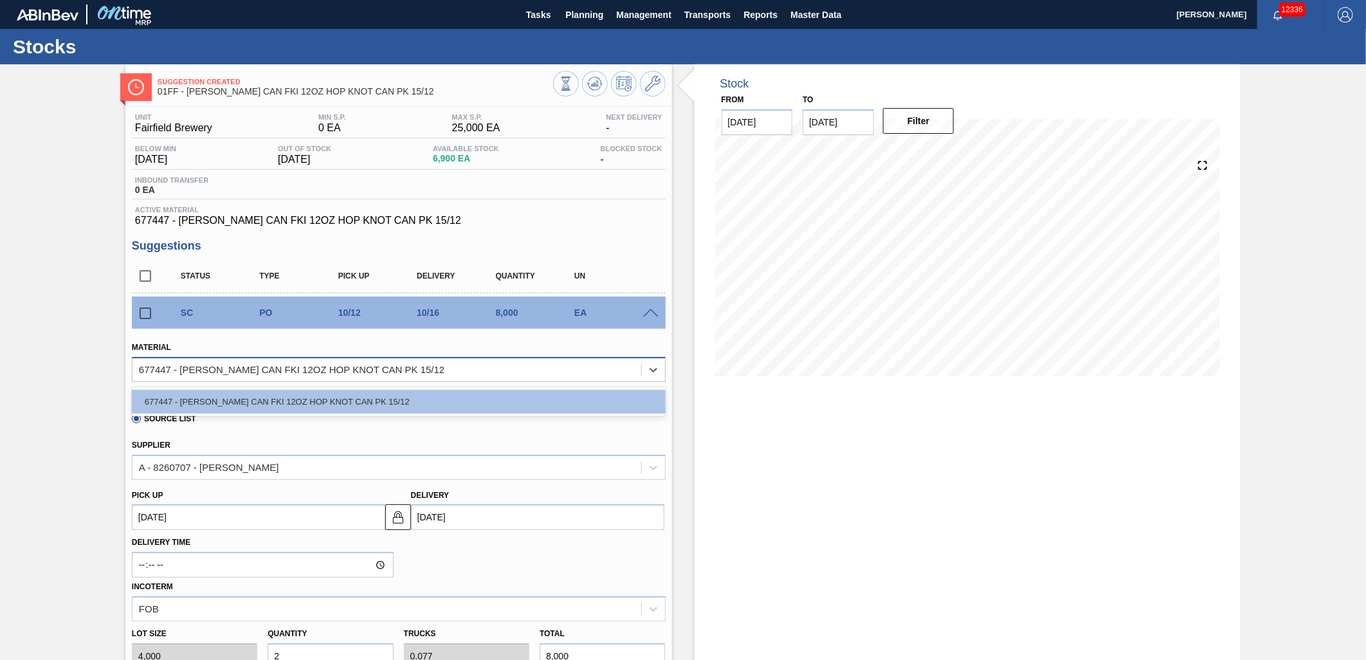
click at [599, 364] on div "677447 - CARR CAN FKI 12OZ HOP KNOT CAN PK 15/12" at bounding box center [386, 369] width 509 height 19
click at [658, 433] on div "Supplier A - 8260707 - GPI - Perry" at bounding box center [399, 456] width 544 height 47
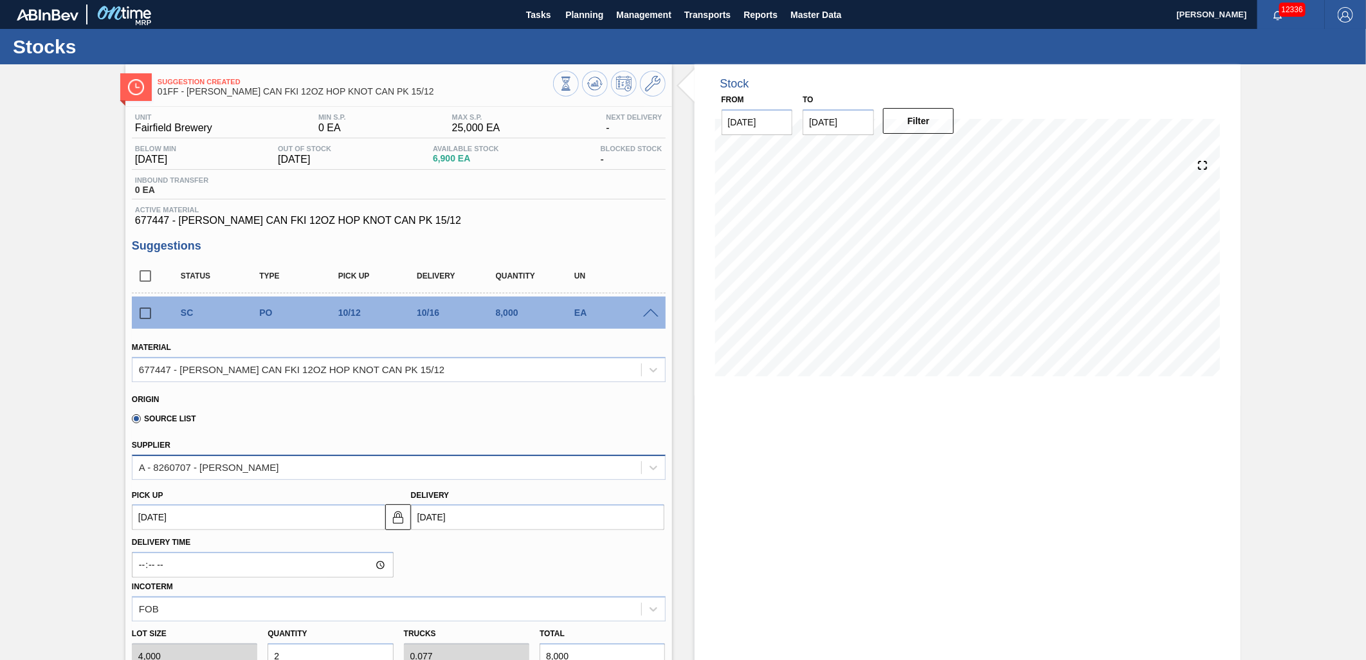
click at [621, 458] on div "A - 8260707 - GPI - Perry" at bounding box center [386, 467] width 509 height 19
click at [654, 426] on div "Origin Source List" at bounding box center [399, 410] width 534 height 37
click at [567, 15] on span "Planning" at bounding box center [584, 14] width 38 height 15
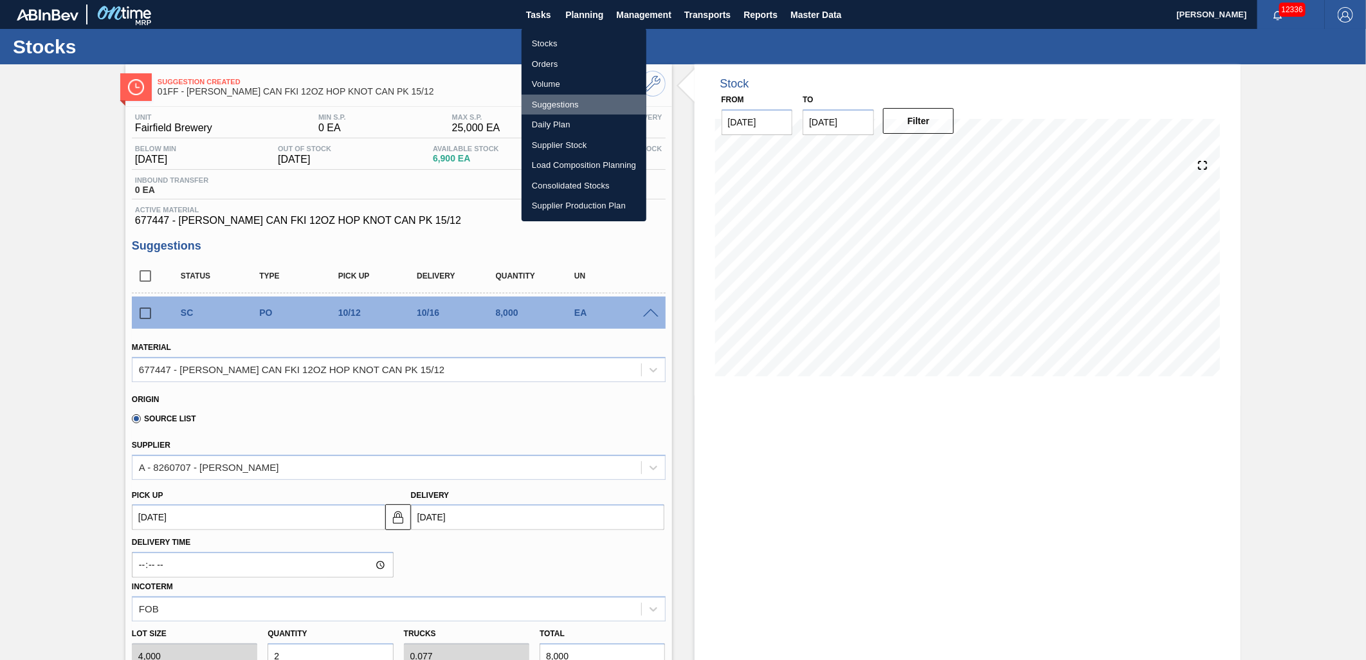
click at [563, 102] on li "Suggestions" at bounding box center [584, 105] width 125 height 21
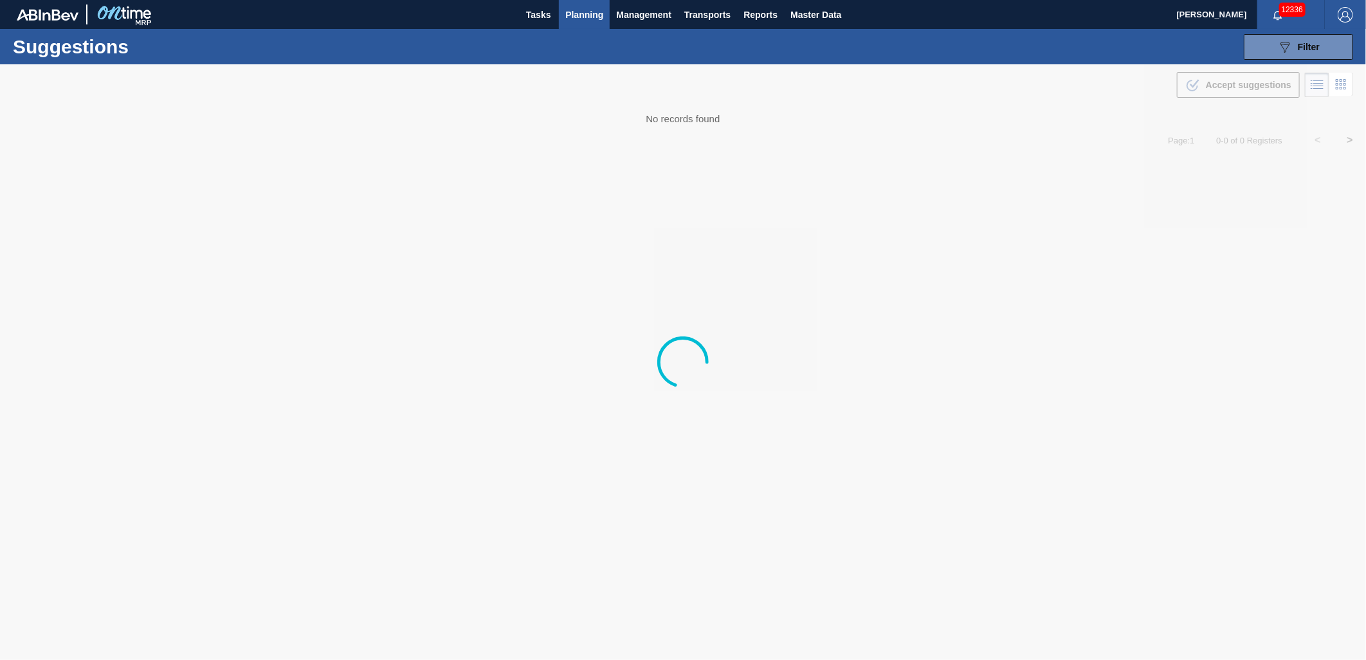
type from "[DATE]"
type to "[DATE]"
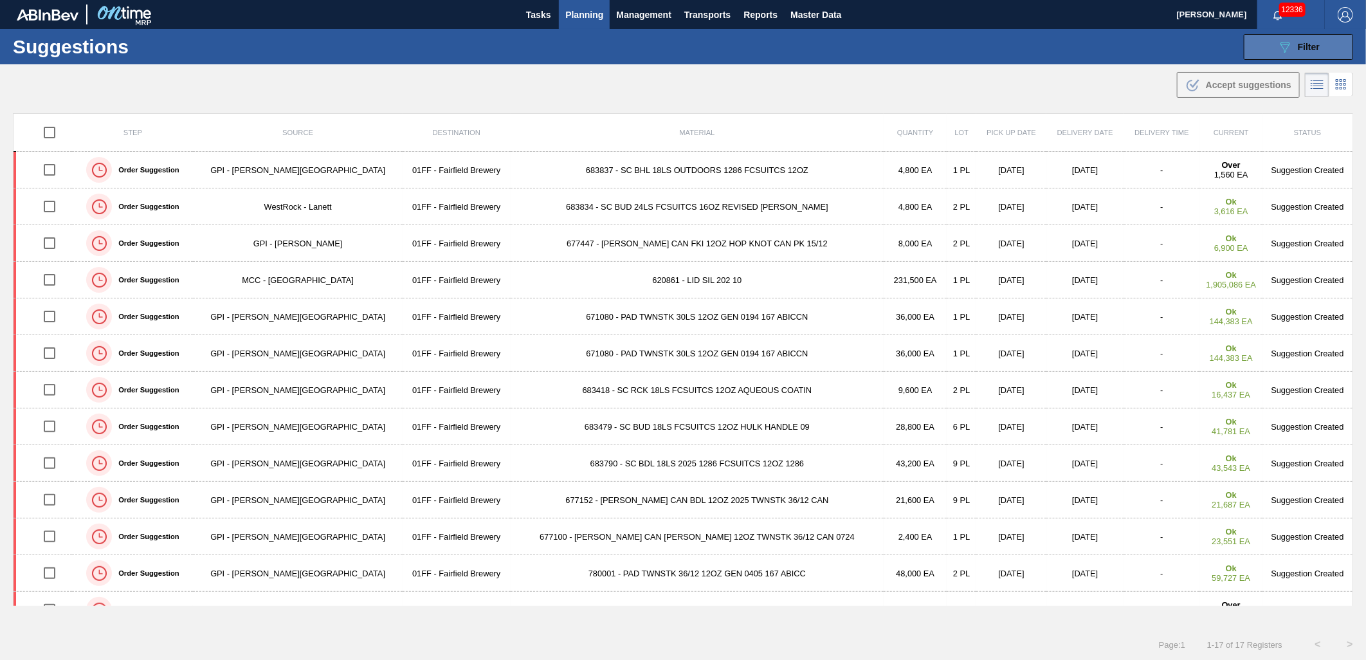
click at [1229, 50] on icon "089F7B8B-B2A5-4AFE-B5C0-19BA573D28AC" at bounding box center [1284, 46] width 15 height 15
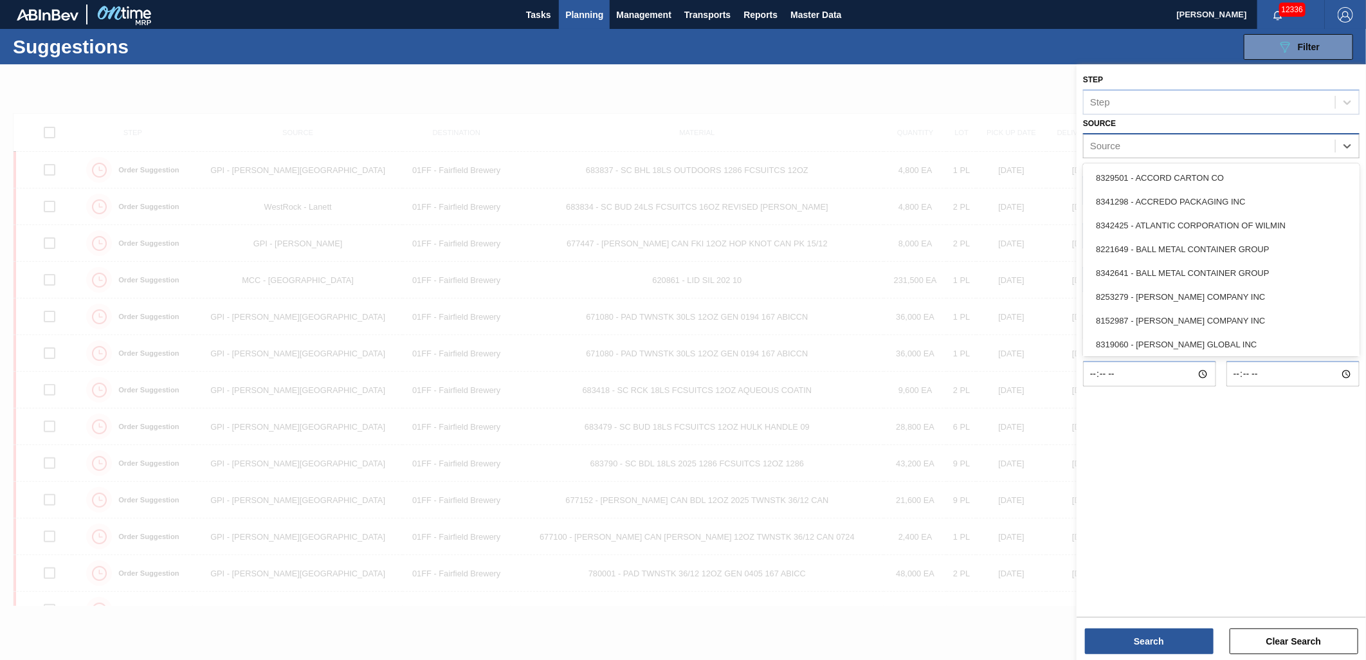
click at [1169, 138] on div "Source" at bounding box center [1209, 145] width 251 height 19
type input "We"
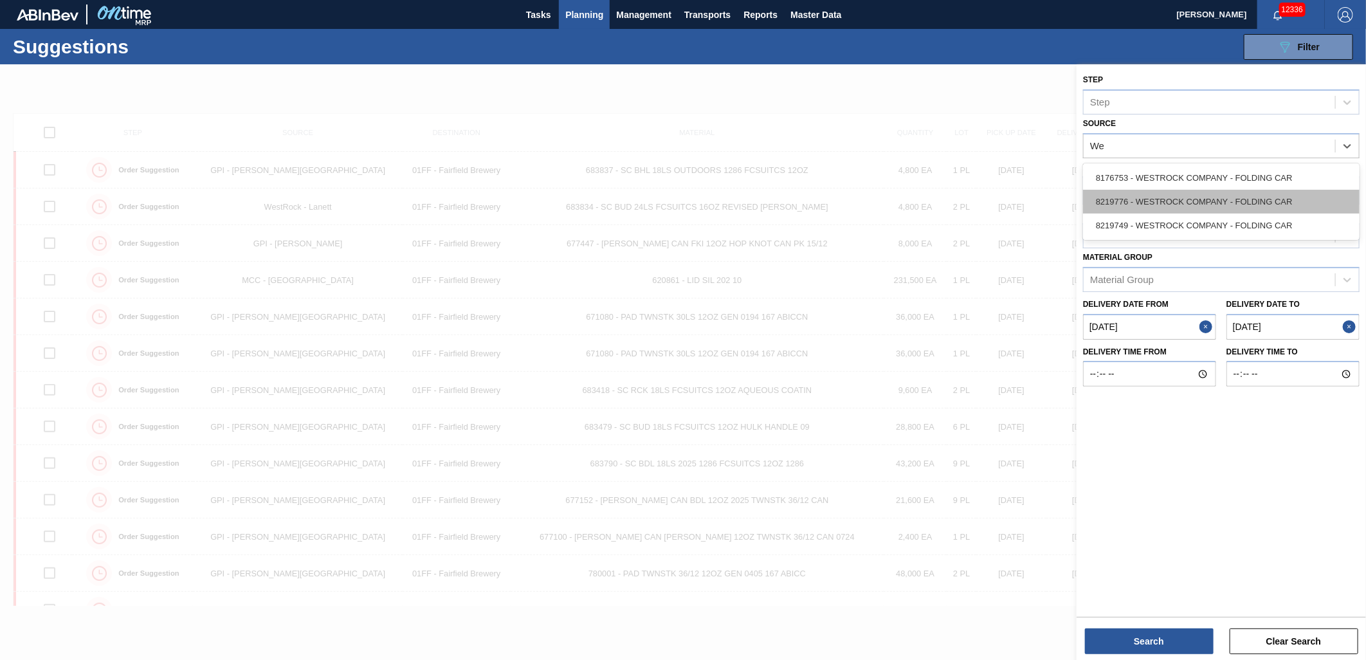
click at [1160, 194] on div "8219776 - WESTROCK COMPANY - FOLDING CAR" at bounding box center [1221, 202] width 277 height 24
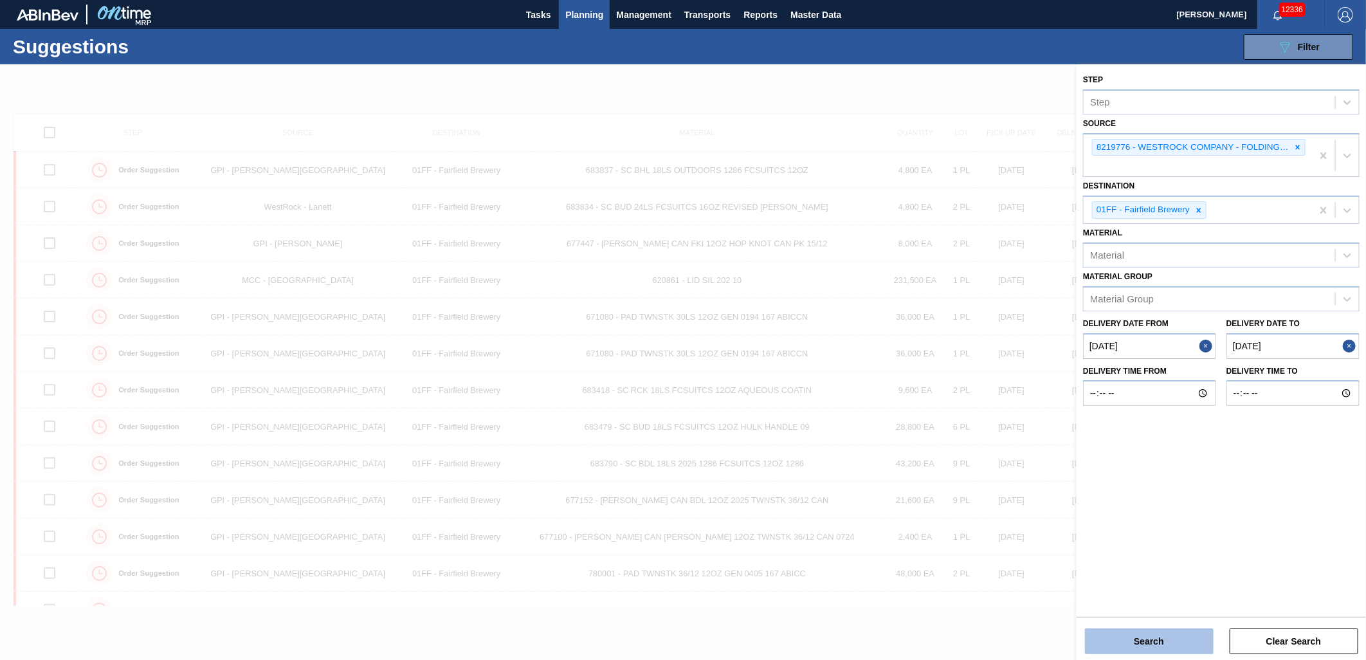
click at [1172, 594] on button "Search" at bounding box center [1149, 641] width 129 height 26
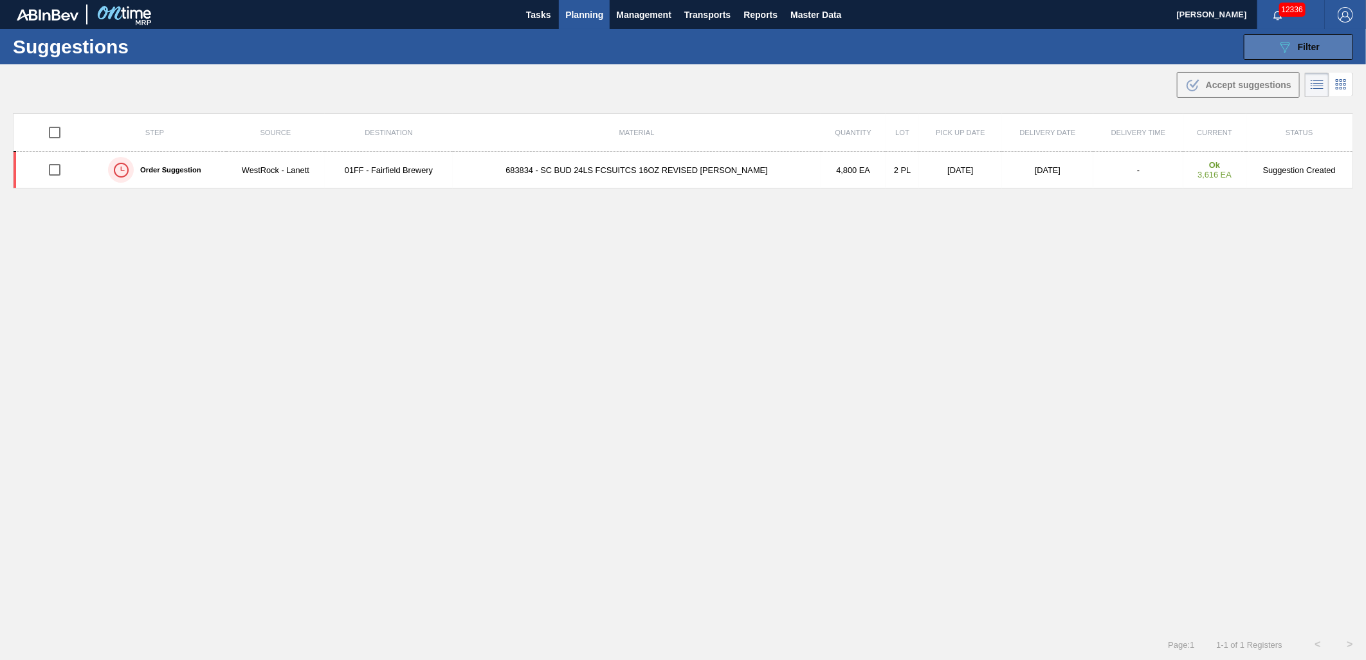
click at [1229, 52] on div "089F7B8B-B2A5-4AFE-B5C0-19BA573D28AC Filter" at bounding box center [1298, 46] width 42 height 15
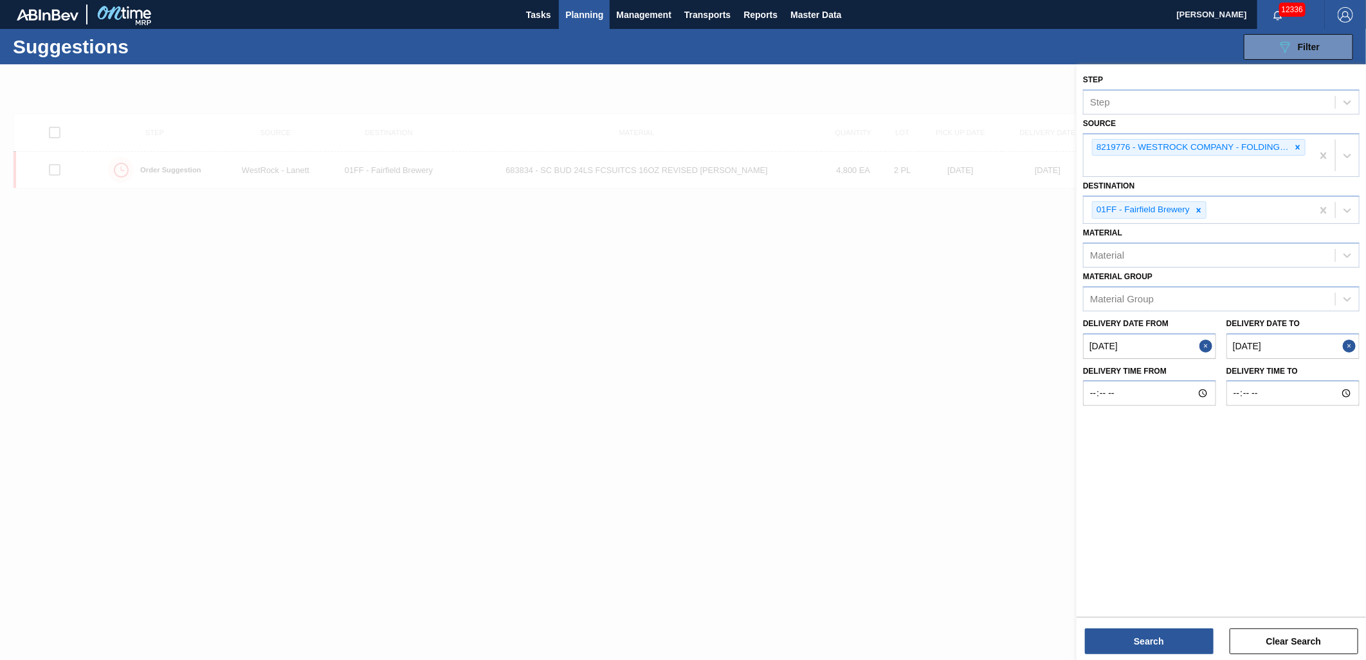
click at [1229, 336] on to "[DATE]" at bounding box center [1292, 346] width 133 height 26
click at [927, 462] on div at bounding box center [683, 394] width 1366 height 660
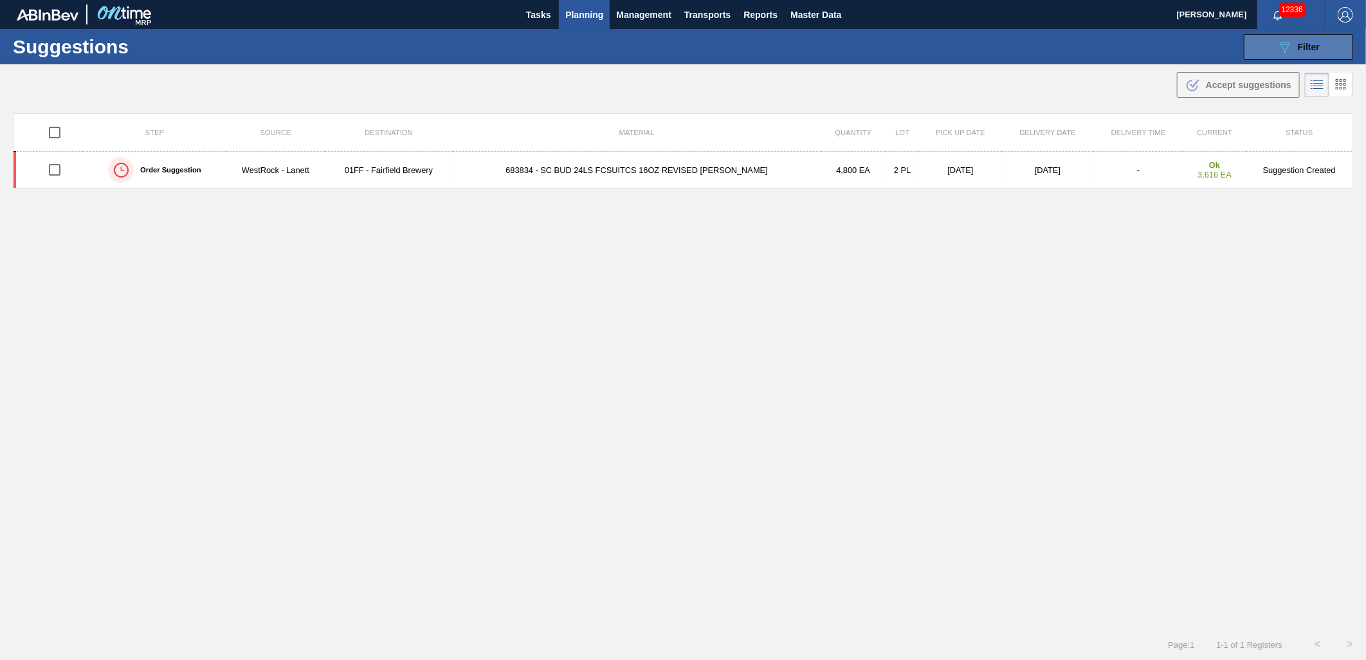
drag, startPoint x: 1263, startPoint y: 36, endPoint x: 1264, endPoint y: 43, distance: 7.2
click at [1229, 36] on button "089F7B8B-B2A5-4AFE-B5C0-19BA573D28AC Filter" at bounding box center [1298, 47] width 109 height 26
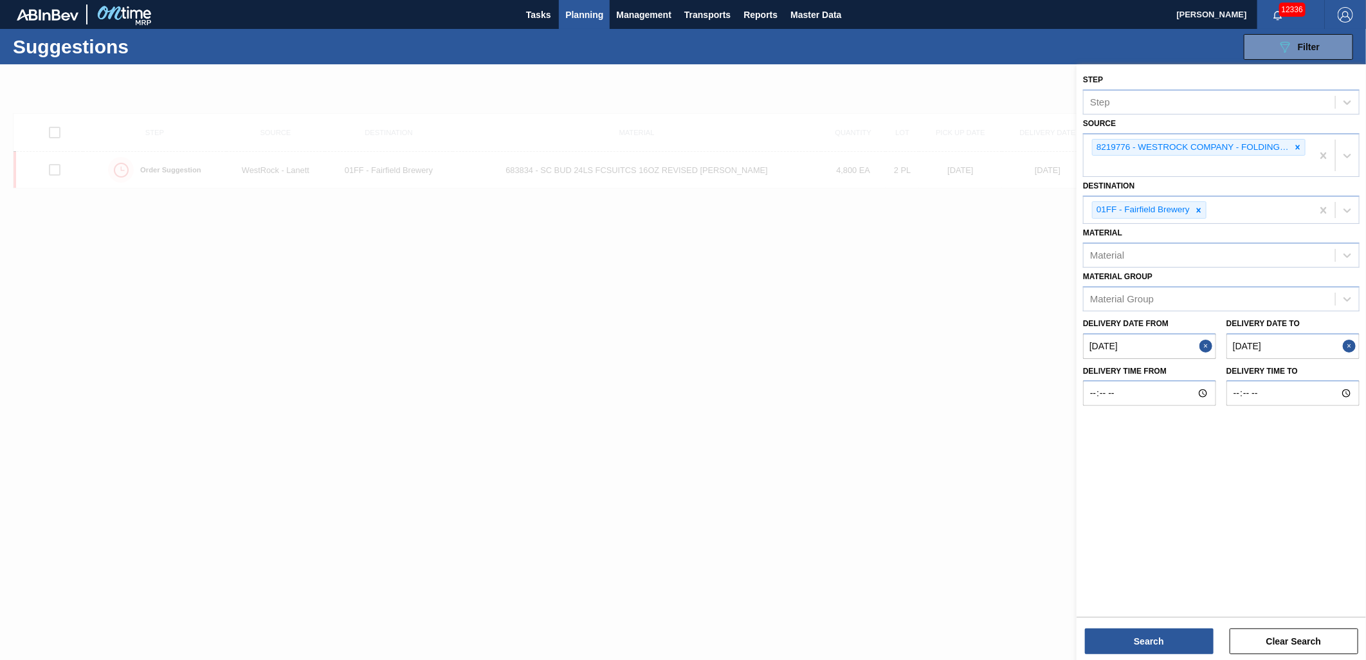
click at [1229, 338] on to "[DATE]" at bounding box center [1292, 346] width 133 height 26
click at [1229, 382] on div "Su Mo Tu We Th Fr Sa" at bounding box center [1278, 392] width 154 height 21
click at [1229, 376] on div "[DATE]" at bounding box center [1278, 376] width 154 height 11
click at [1229, 373] on button "Next Month" at bounding box center [1344, 376] width 9 height 9
click at [1229, 454] on div "10" at bounding box center [1236, 459] width 17 height 17
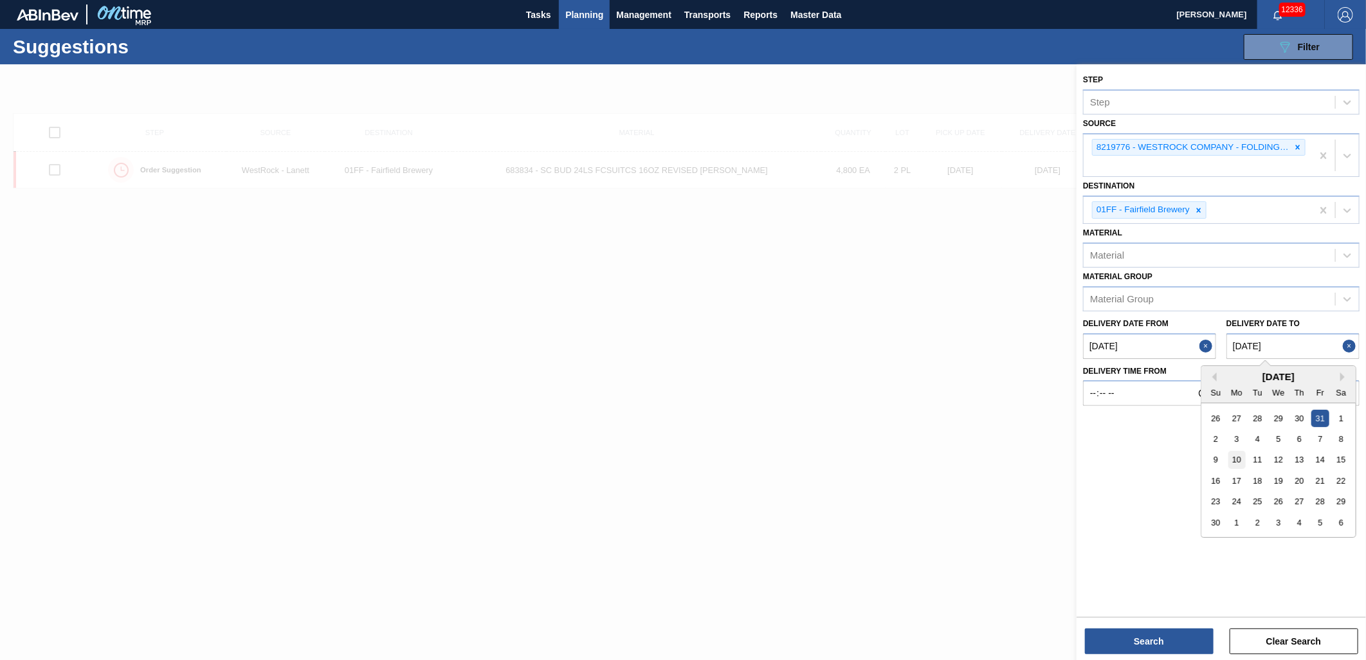
type to "11/10/2025"
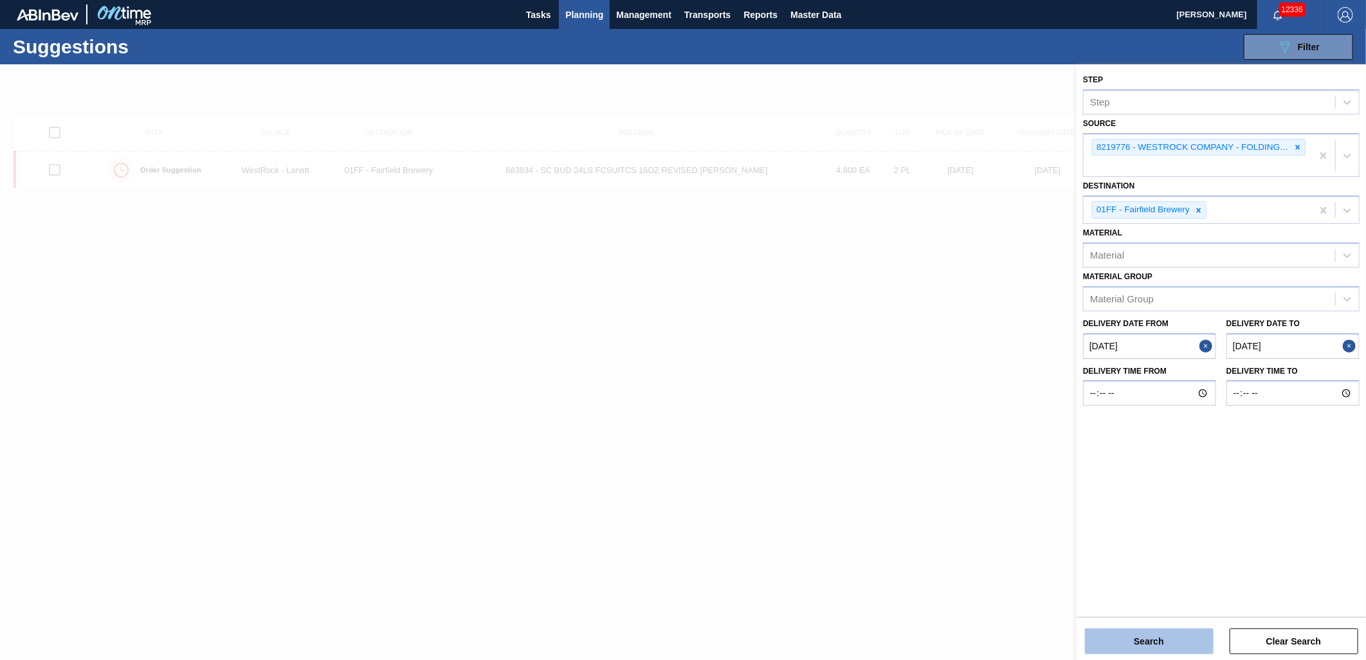
click at [1155, 594] on button "Search" at bounding box center [1149, 641] width 129 height 26
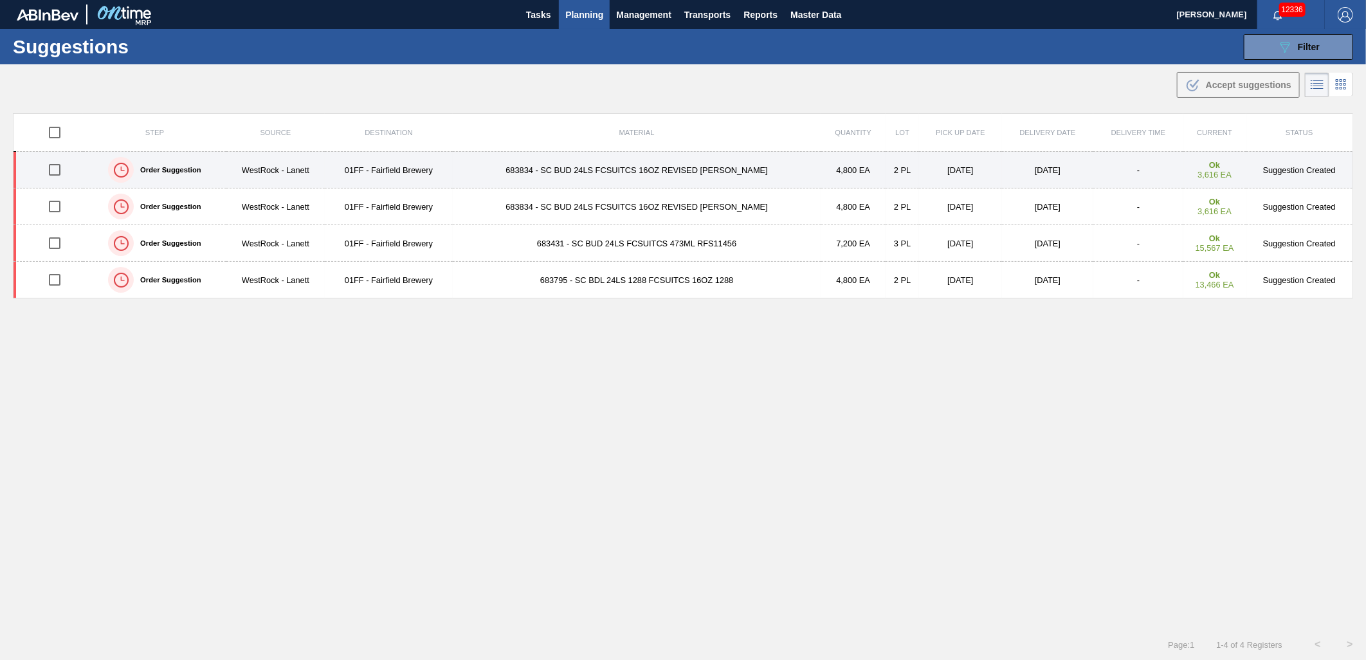
click at [51, 170] on input "checkbox" at bounding box center [54, 169] width 27 height 27
checkbox input "true"
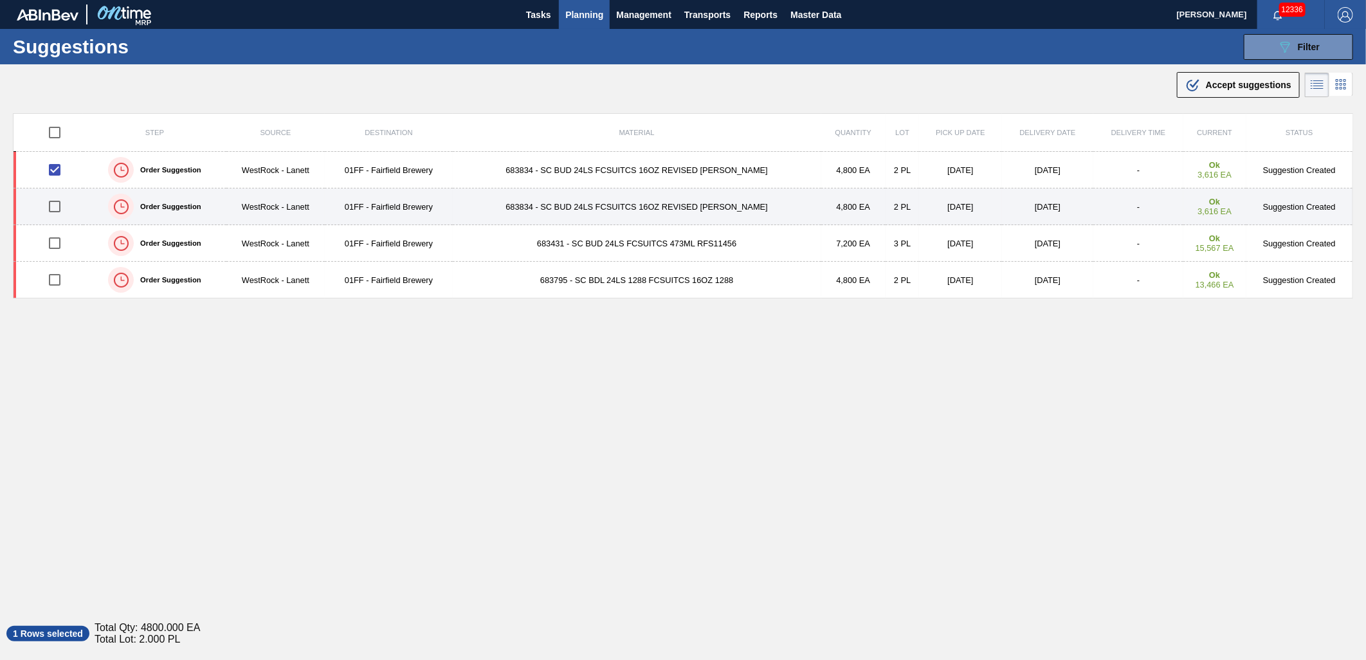
click at [51, 206] on input "checkbox" at bounding box center [54, 206] width 27 height 27
checkbox input "true"
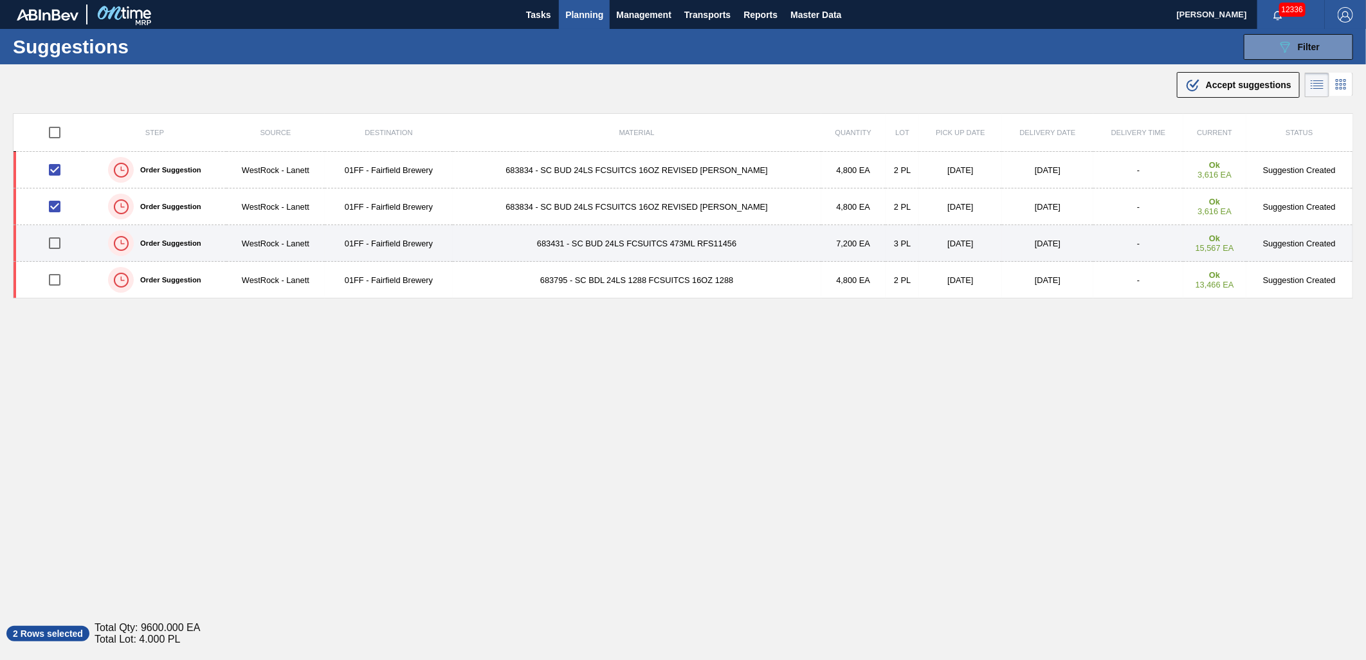
click at [49, 246] on input "checkbox" at bounding box center [54, 243] width 27 height 27
checkbox input "true"
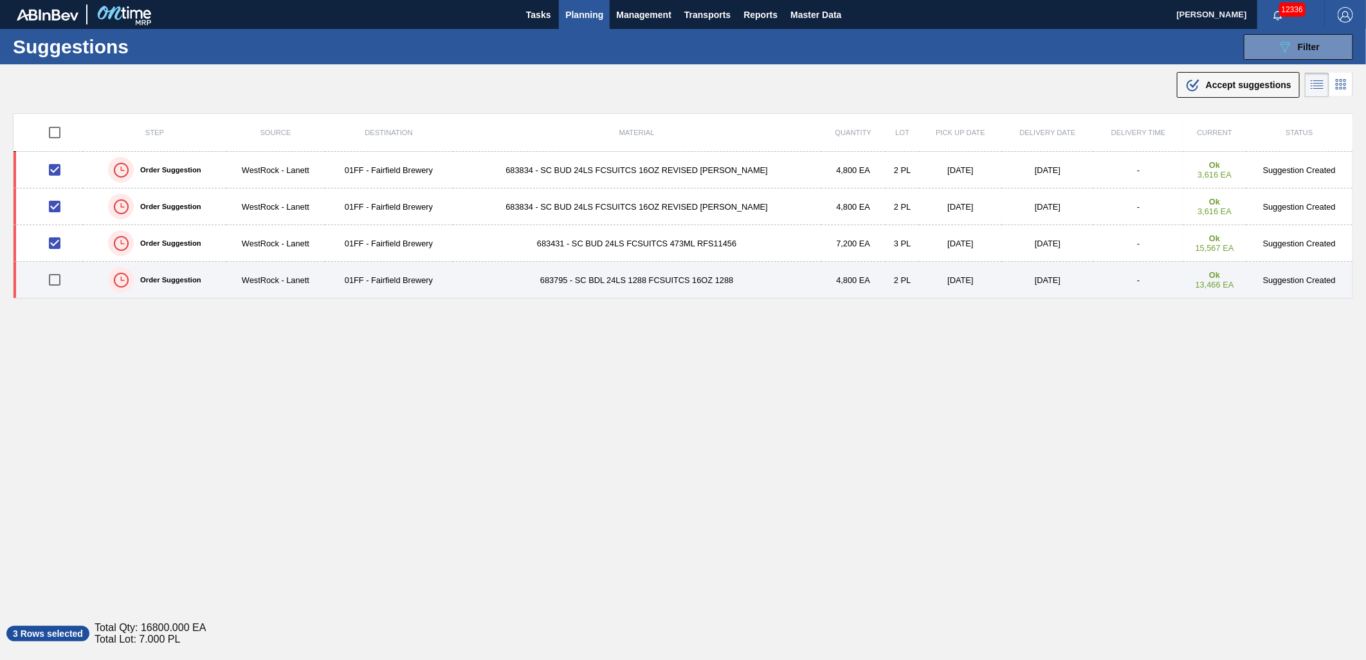
click at [54, 282] on input "checkbox" at bounding box center [54, 279] width 27 height 27
checkbox input "true"
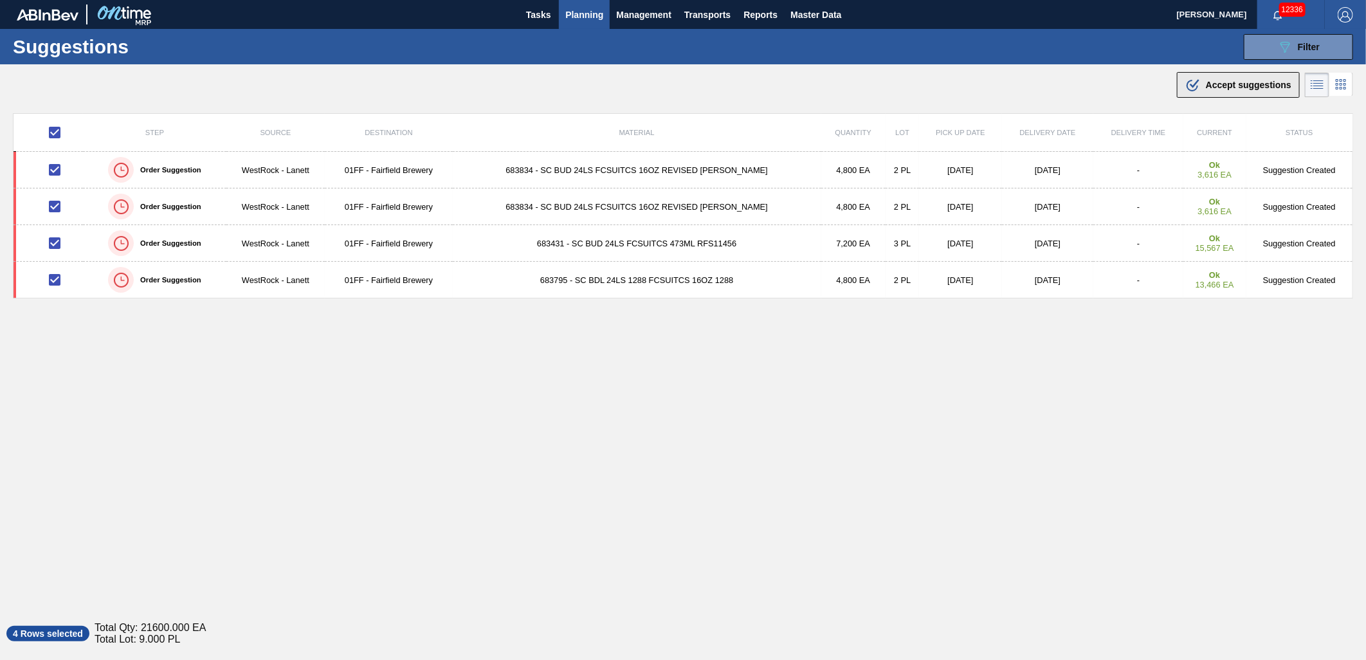
click at [1228, 86] on span "Accept suggestions" at bounding box center [1249, 85] width 86 height 10
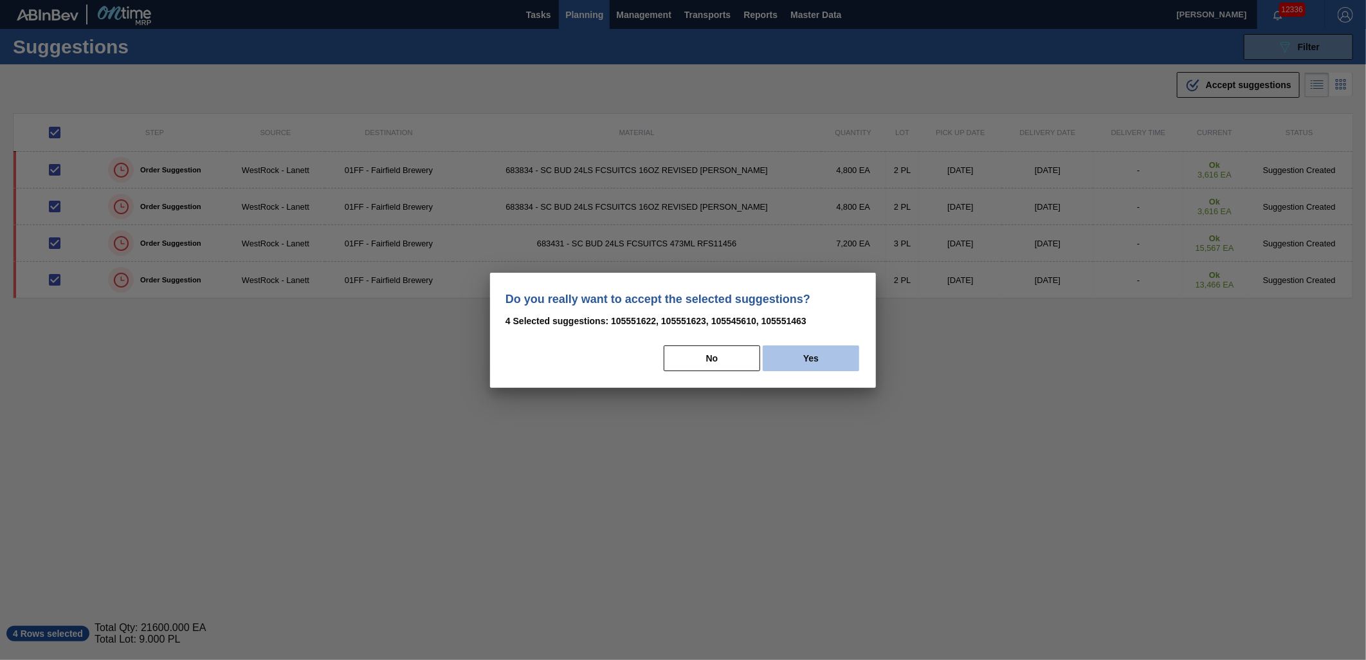
click at [800, 356] on button "Yes" at bounding box center [811, 358] width 96 height 26
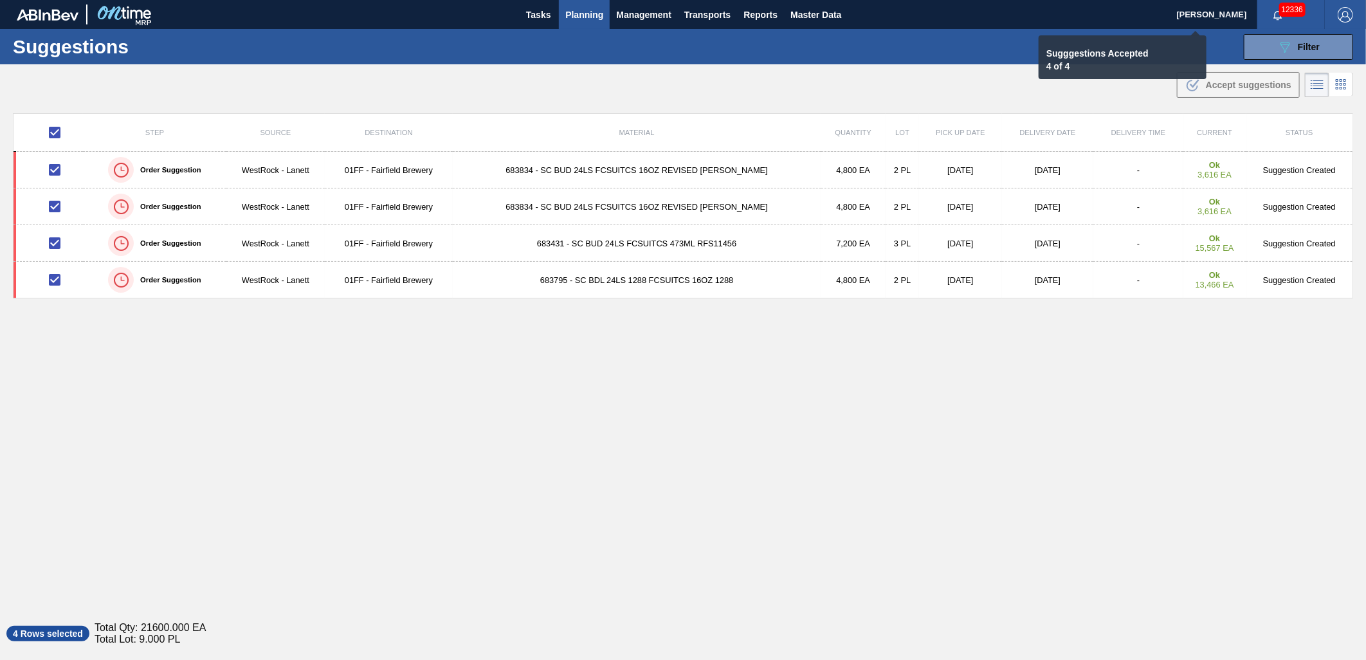
checkbox input "false"
